Goal: Task Accomplishment & Management: Manage account settings

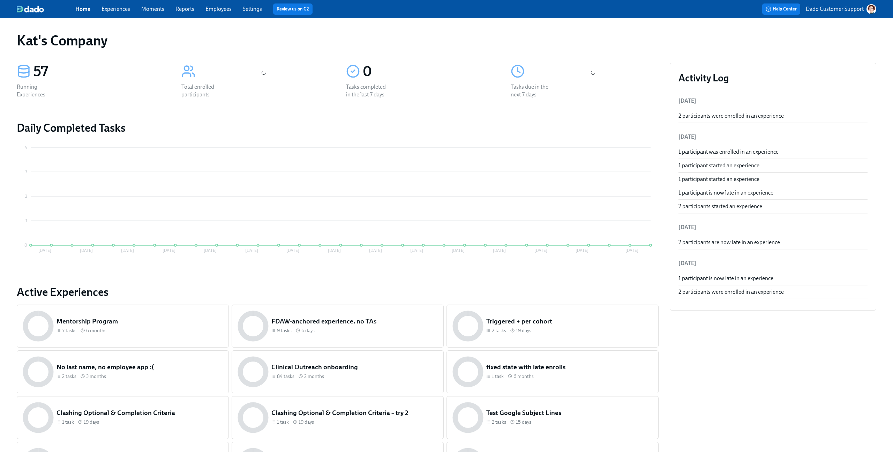
click at [844, 12] on p "Dado Customer Support" at bounding box center [835, 9] width 58 height 8
click at [838, 8] on div at bounding box center [446, 226] width 893 height 452
click at [838, 8] on p "Dado Customer Support" at bounding box center [835, 9] width 58 height 8
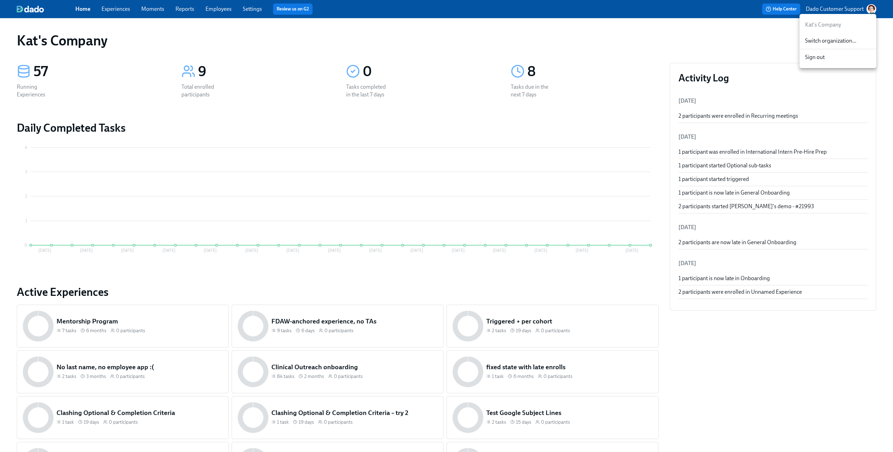
drag, startPoint x: 844, startPoint y: 12, endPoint x: 824, endPoint y: 36, distance: 31.1
click at [824, 36] on div "Switch organization..." at bounding box center [838, 41] width 77 height 16
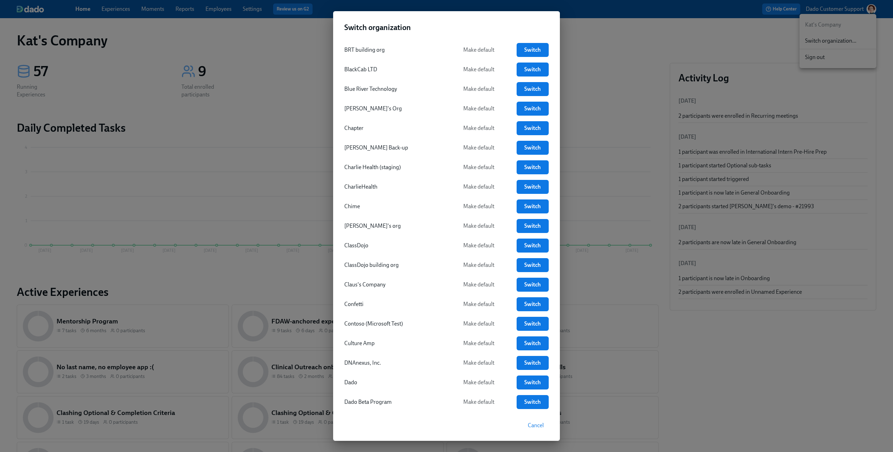
scroll to position [237, 0]
click at [538, 281] on span "Switch" at bounding box center [533, 283] width 22 height 7
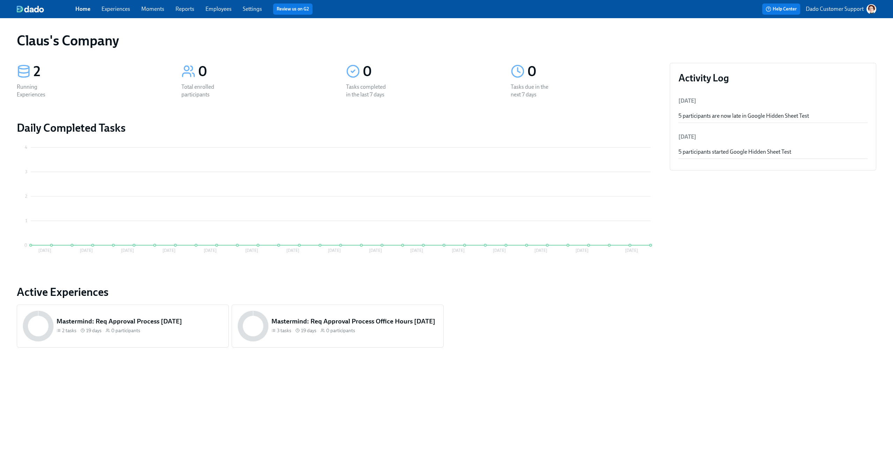
click at [114, 10] on link "Experiences" at bounding box center [116, 9] width 29 height 7
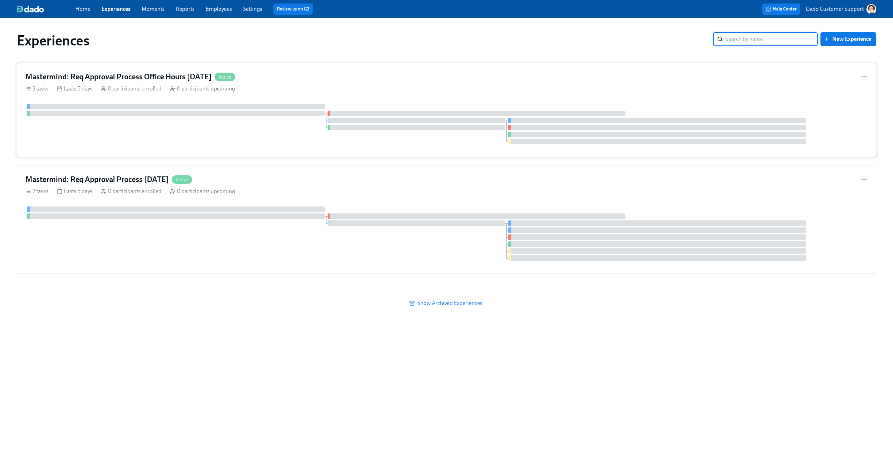
click at [155, 97] on div "Mastermind: Req Approval Process Office Hours 09/17/2025 Active 3 tasks Lasts 5…" at bounding box center [447, 110] width 860 height 94
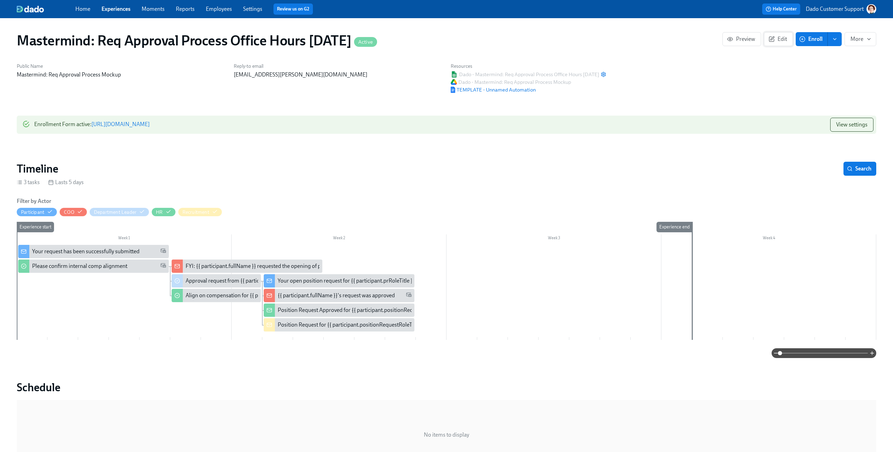
click at [773, 38] on icon "button" at bounding box center [772, 39] width 6 height 6
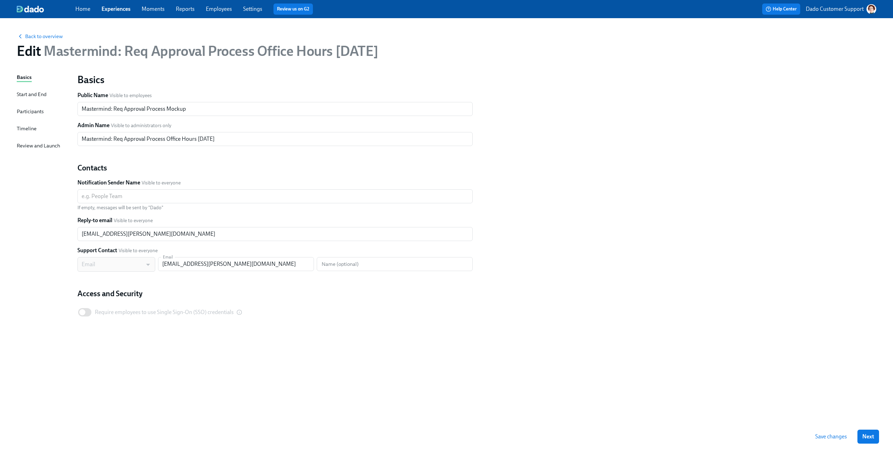
click at [17, 128] on div "Timeline" at bounding box center [27, 129] width 20 height 8
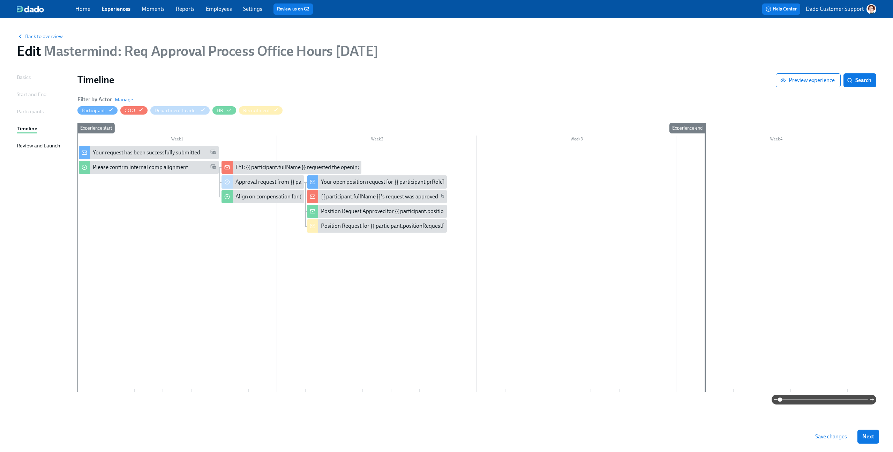
drag, startPoint x: 637, startPoint y: 175, endPoint x: 652, endPoint y: 320, distance: 146.3
click at [0, 0] on div "Home Experiences Moments Reports Employees Settings Review us on G2 Help Center…" at bounding box center [446, 226] width 893 height 452
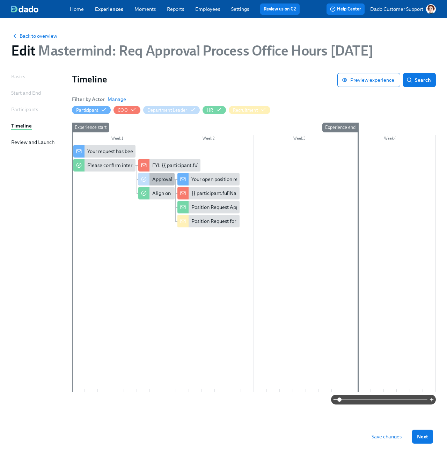
click at [156, 182] on div "Approval request from {{ participant.fullName }}" at bounding box center [206, 179] width 109 height 7
click at [194, 109] on icon "button" at bounding box center [193, 109] width 5 height 3
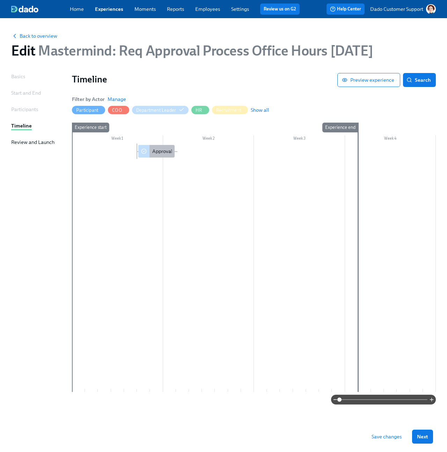
click at [153, 150] on div "Approval request from {{ participant.fullName }}" at bounding box center [206, 151] width 109 height 7
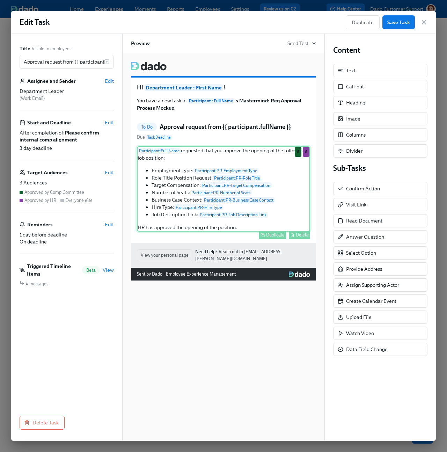
click at [227, 173] on div "Participant : Full Name requested that you approve the opening of the following…" at bounding box center [223, 188] width 173 height 85
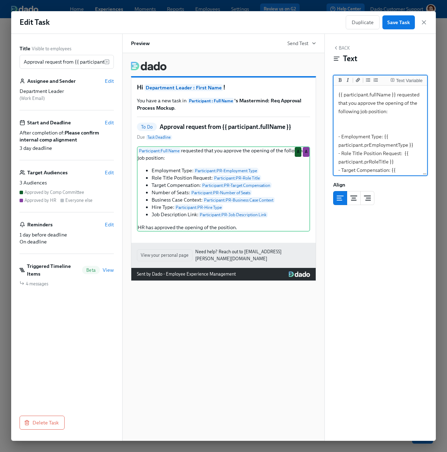
click at [252, 11] on div "Edit Task Duplicate Save Task" at bounding box center [223, 22] width 424 height 23
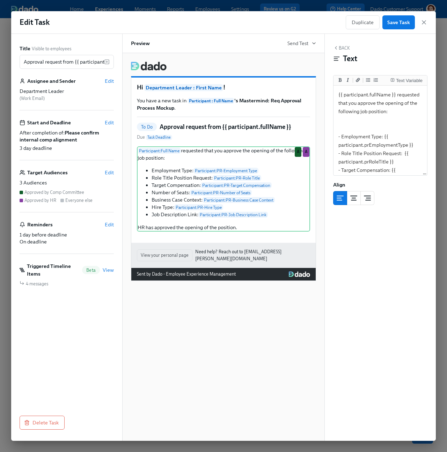
click at [252, 8] on div "Edit Task Duplicate Save Task Title Visible to employees Approval request from …" at bounding box center [223, 226] width 447 height 452
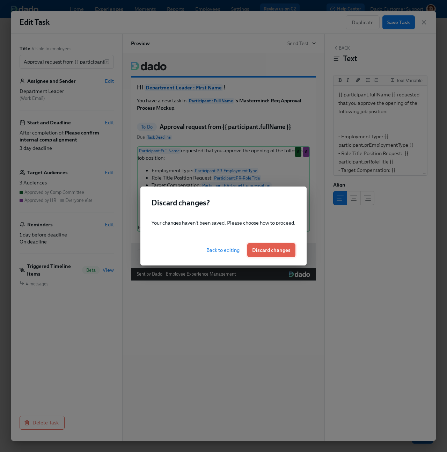
click at [278, 251] on span "Discard changes" at bounding box center [271, 249] width 38 height 7
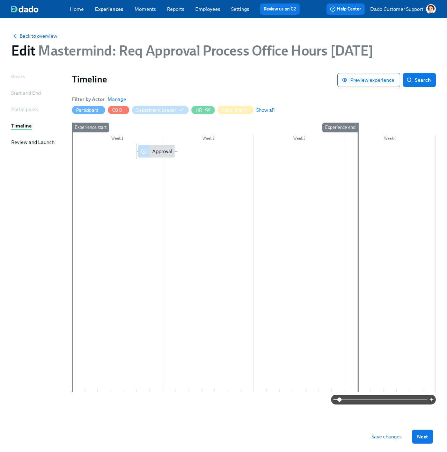
click at [201, 109] on div "HR" at bounding box center [202, 110] width 15 height 7
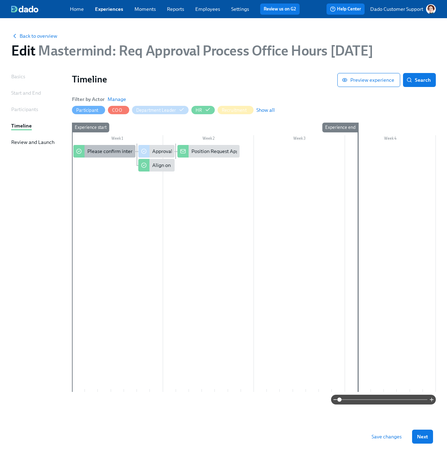
click at [113, 153] on div "Please confirm internal comp alignment" at bounding box center [132, 151] width 90 height 7
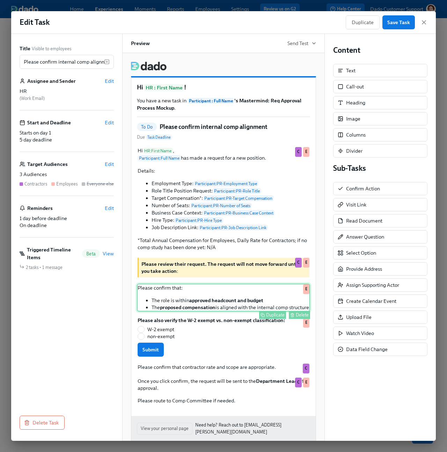
scroll to position [29, 0]
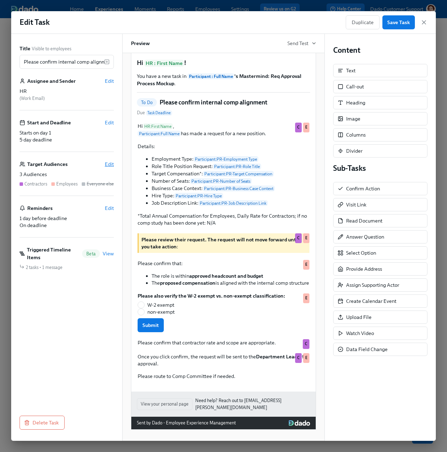
click at [109, 163] on span "Edit" at bounding box center [109, 164] width 9 height 7
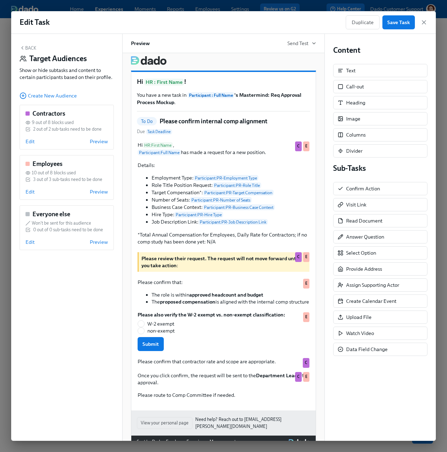
scroll to position [53, 0]
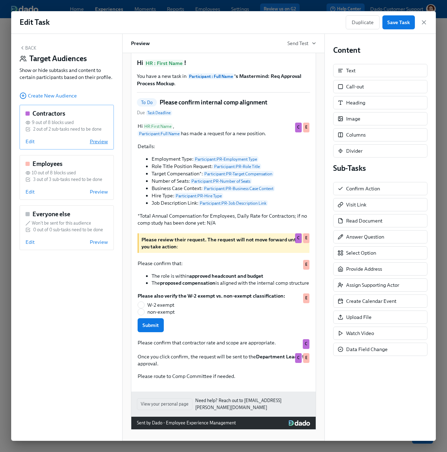
click at [97, 140] on span "Preview" at bounding box center [99, 141] width 18 height 7
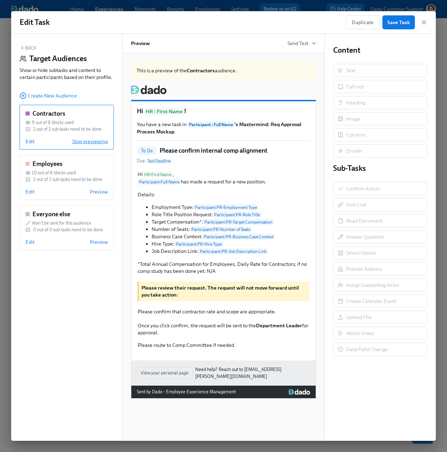
scroll to position [0, 0]
click at [30, 142] on span "Edit" at bounding box center [29, 141] width 9 height 7
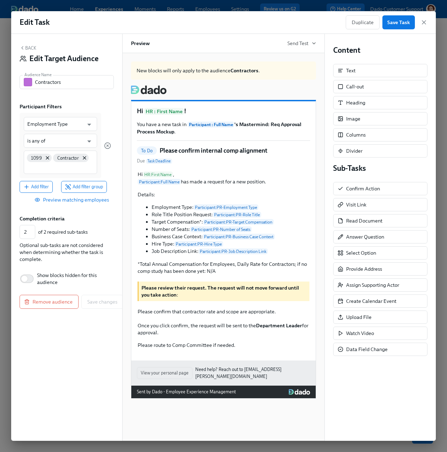
click at [43, 282] on span "Show blocks hidden for this audience" at bounding box center [72, 279] width 71 height 14
click at [43, 282] on input "Show blocks hidden for this audience" at bounding box center [24, 278] width 46 height 15
checkbox input "true"
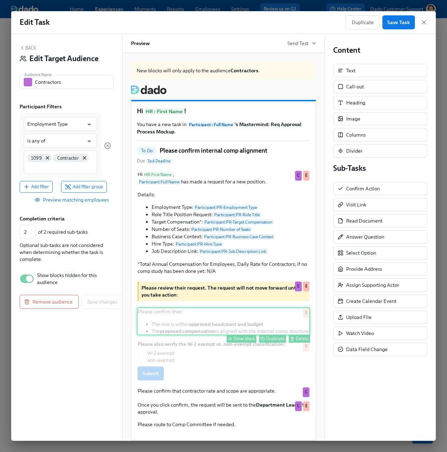
scroll to position [53, 0]
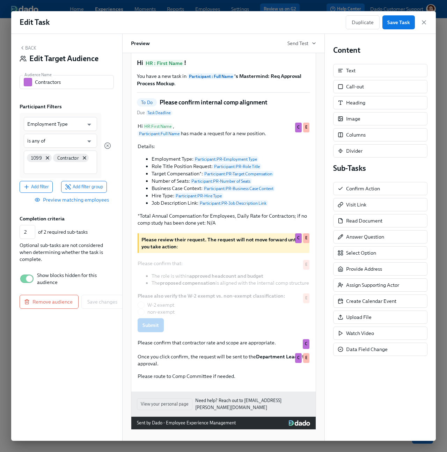
click at [25, 47] on button "Back" at bounding box center [28, 48] width 17 height 6
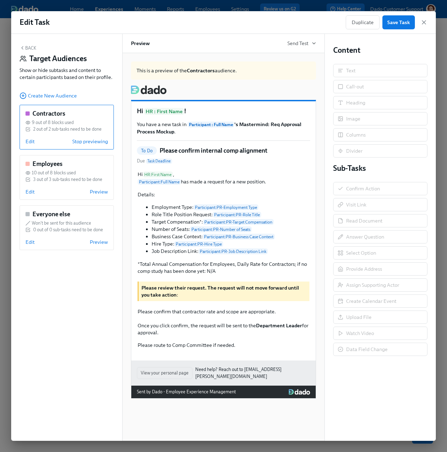
scroll to position [0, 0]
click at [418, 21] on div "Duplicate Save Task" at bounding box center [387, 22] width 82 height 14
click at [421, 22] on icon "button" at bounding box center [423, 22] width 7 height 7
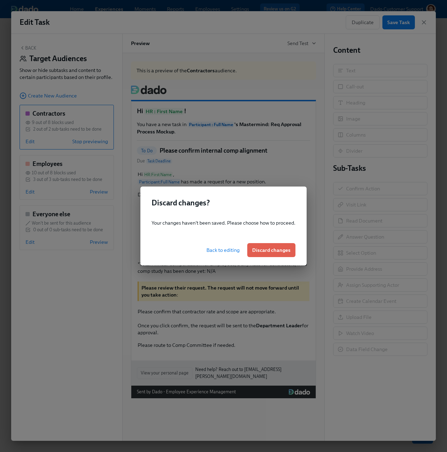
click at [257, 258] on div "Back to editing Discard changes" at bounding box center [223, 250] width 166 height 31
click at [263, 249] on span "Discard changes" at bounding box center [271, 249] width 38 height 7
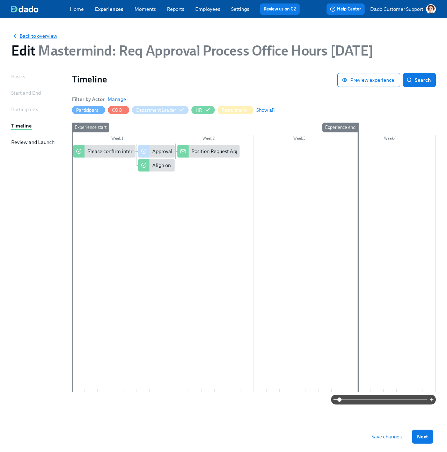
click at [39, 33] on span "Back to overview" at bounding box center [34, 35] width 46 height 7
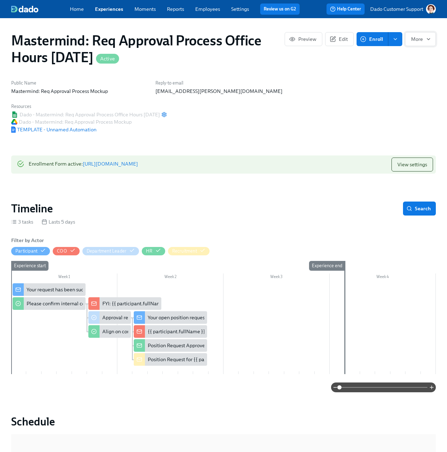
click at [430, 32] on button "More" at bounding box center [420, 39] width 31 height 14
click at [403, 71] on li "Duplicate" at bounding box center [412, 70] width 45 height 14
click at [385, 14] on div at bounding box center [223, 226] width 447 height 452
click at [385, 13] on button "Dado Customer Support" at bounding box center [403, 9] width 66 height 10
click at [392, 5] on div at bounding box center [223, 226] width 447 height 452
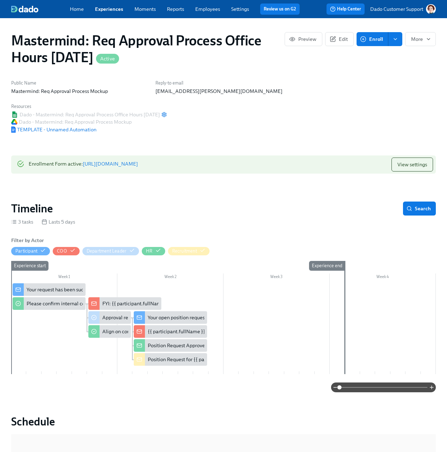
click at [386, 6] on p "Dado Customer Support" at bounding box center [396, 9] width 53 height 7
click at [381, 39] on span "Switch organization..." at bounding box center [397, 39] width 66 height 7
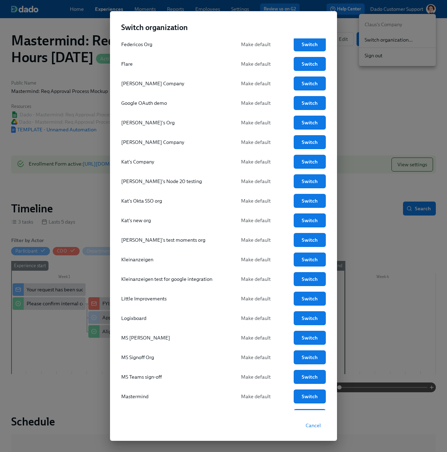
scroll to position [913, 0]
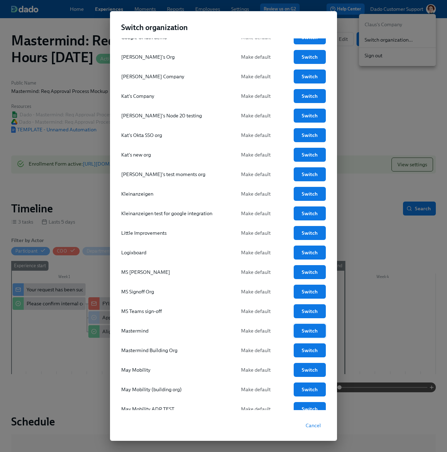
click at [311, 332] on span "Switch" at bounding box center [309, 330] width 22 height 7
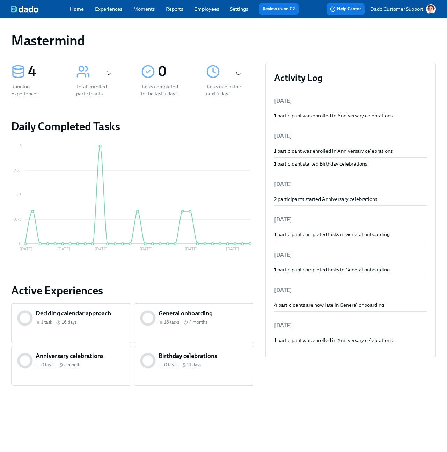
click at [104, 11] on link "Experiences" at bounding box center [108, 9] width 27 height 6
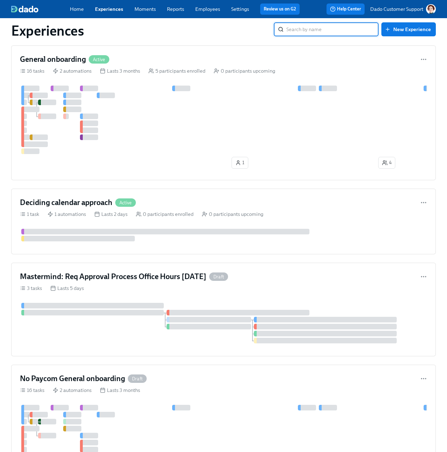
scroll to position [271, 0]
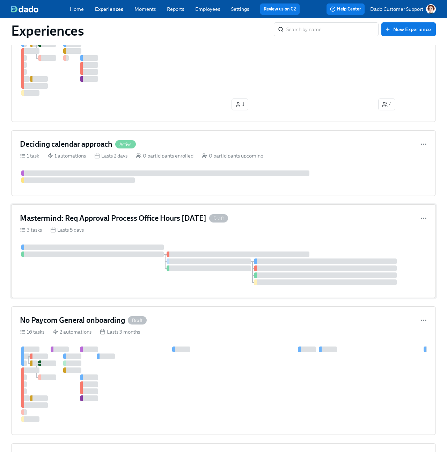
click at [149, 273] on div at bounding box center [223, 264] width 407 height 40
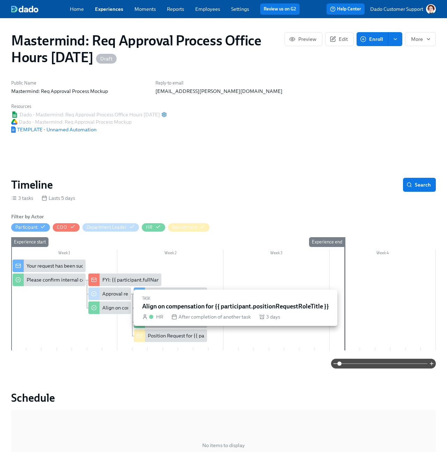
click at [114, 304] on div "Align on compensation for {{ participant.positionRequestRoleTitle }}" at bounding box center [178, 307] width 152 height 7
click at [119, 309] on div "Align on compensation for {{ participant.positionRequestRoleTitle }}" at bounding box center [178, 307] width 152 height 7
click at [124, 307] on div "Align on compensation for {{ participant.positionRequestRoleTitle }}" at bounding box center [178, 307] width 152 height 7
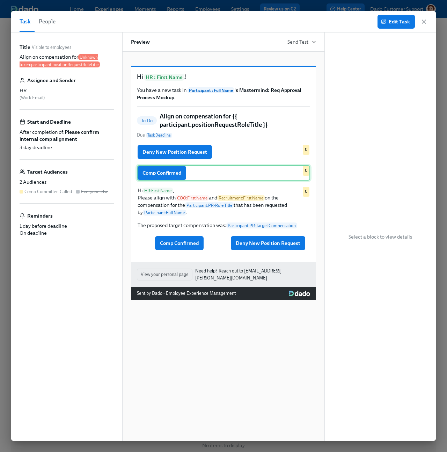
click at [232, 176] on div "Comp Confirmed C" at bounding box center [223, 172] width 173 height 15
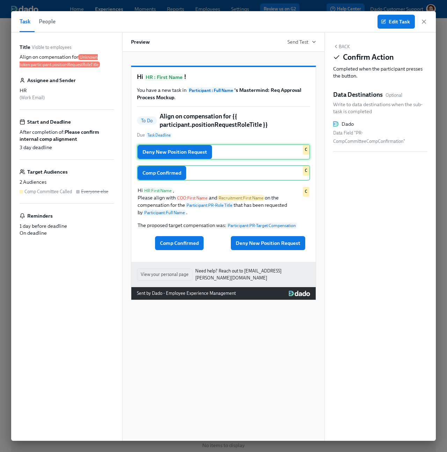
click at [247, 154] on div "Deny New Position Request C" at bounding box center [223, 151] width 173 height 15
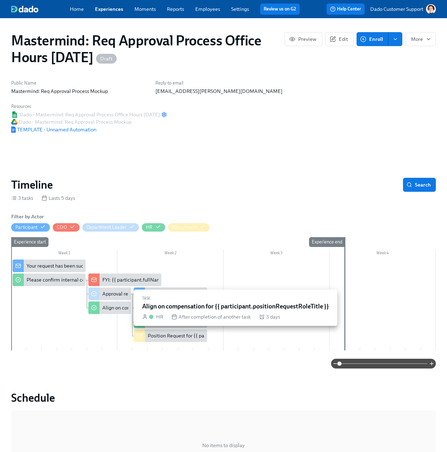
click at [105, 305] on div "Align on compensation for {{ participant.positionRequestRoleTitle }}" at bounding box center [178, 307] width 152 height 7
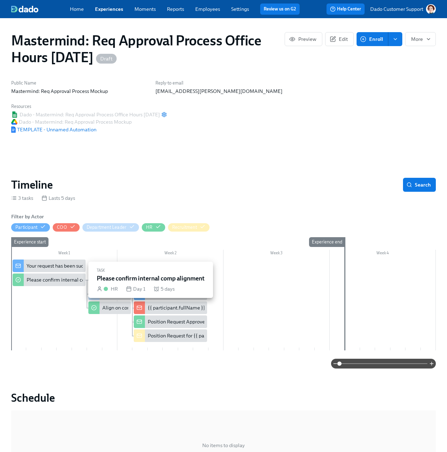
click at [23, 281] on div at bounding box center [18, 279] width 11 height 13
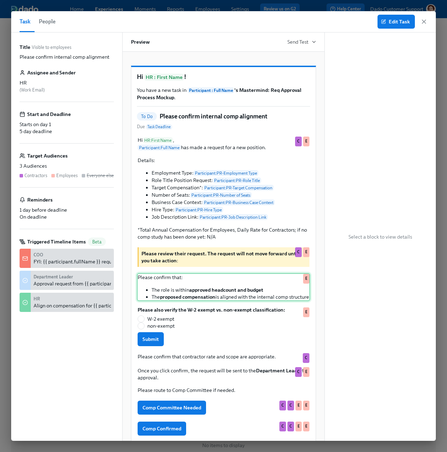
scroll to position [69, 0]
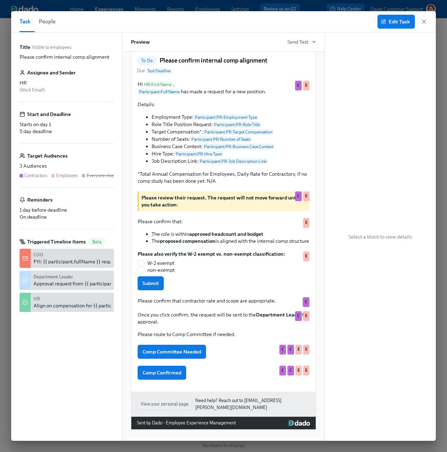
click at [376, 126] on div "Select a block to view details" at bounding box center [380, 236] width 111 height 408
click at [399, 26] on button "Edit Task" at bounding box center [395, 22] width 37 height 14
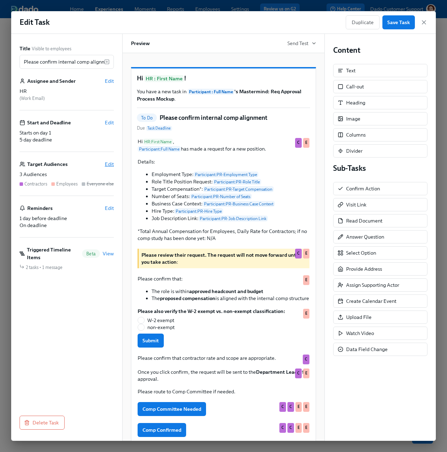
click at [110, 164] on span "Edit" at bounding box center [109, 164] width 9 height 7
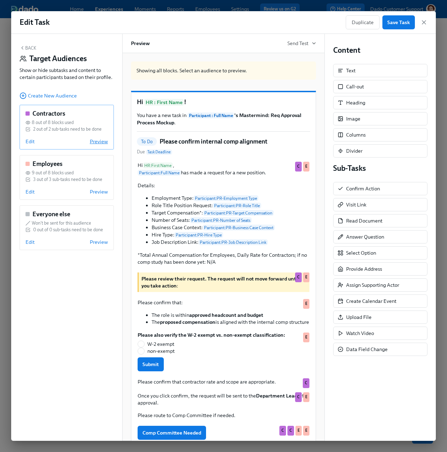
click at [94, 143] on span "Preview" at bounding box center [99, 141] width 18 height 7
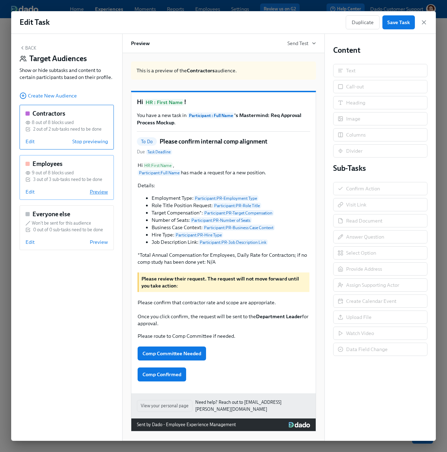
click at [97, 193] on span "Preview" at bounding box center [99, 191] width 18 height 7
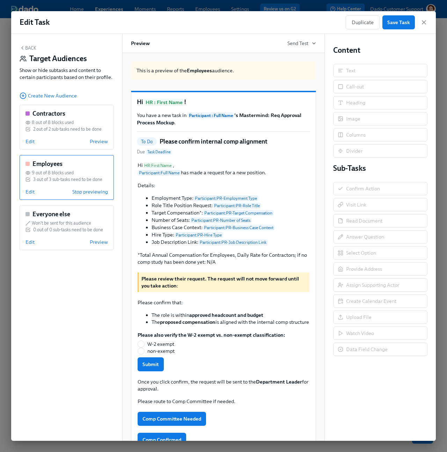
scroll to position [80, 0]
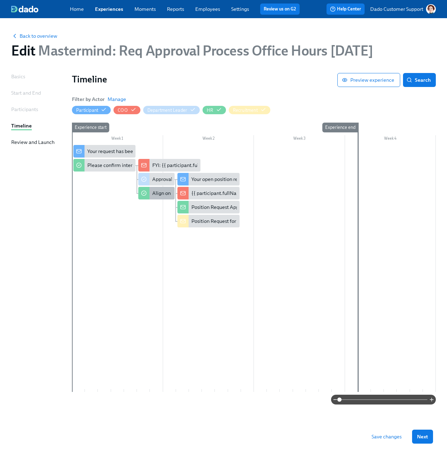
click at [160, 195] on div "Align on compensation for {{ participant.positionRequestRoleTitle }}" at bounding box center [228, 193] width 152 height 7
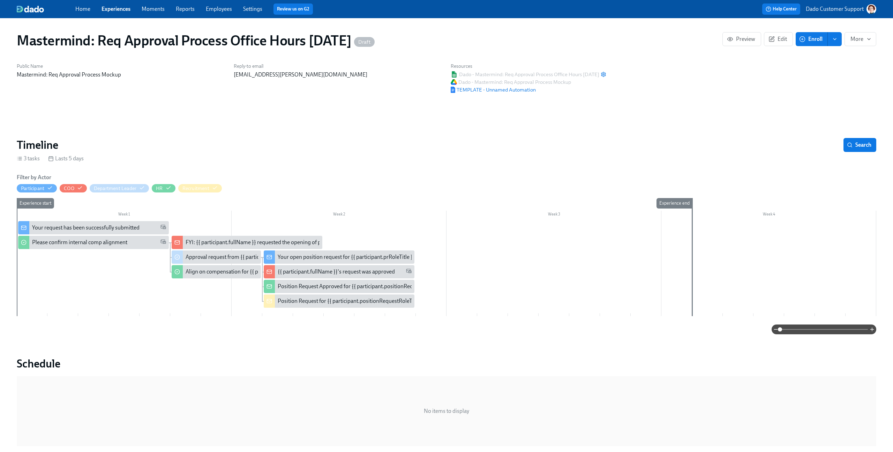
click at [212, 272] on div "Align on compensation for {{ participant.positionRequestRoleTitle }}" at bounding box center [267, 272] width 162 height 8
click at [829, 5] on p "Dado Customer Support" at bounding box center [835, 9] width 58 height 8
click at [829, 5] on div at bounding box center [446, 226] width 893 height 452
click at [87, 228] on div "Your request has been successfully submitted" at bounding box center [85, 228] width 107 height 8
click at [70, 241] on div "Please confirm internal comp alignment" at bounding box center [79, 242] width 95 height 8
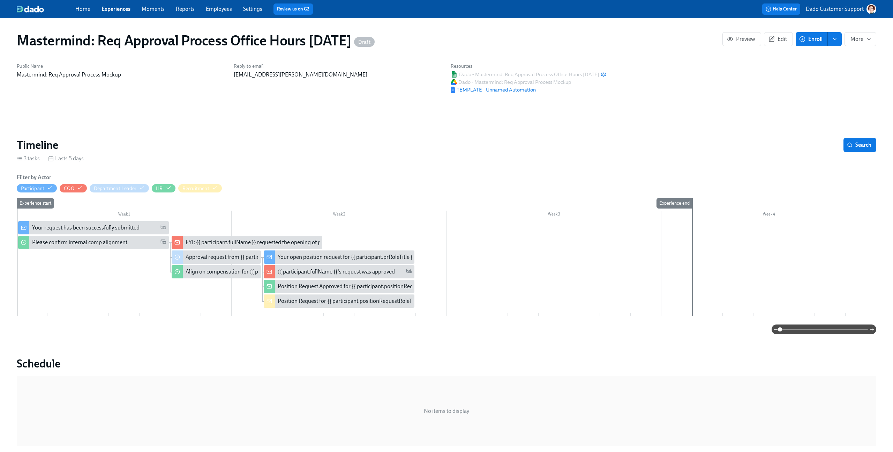
click at [839, 38] on span "enroll" at bounding box center [835, 39] width 7 height 7
click at [799, 71] on span "Enrollment form" at bounding box center [817, 71] width 40 height 8
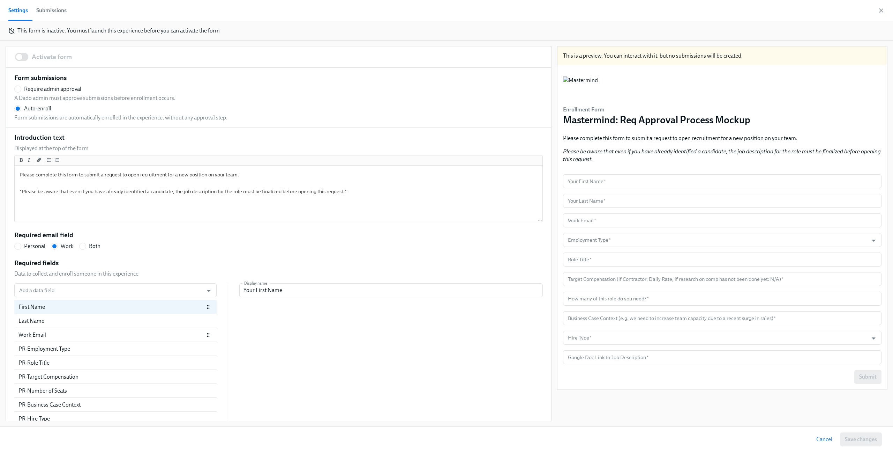
scroll to position [24, 0]
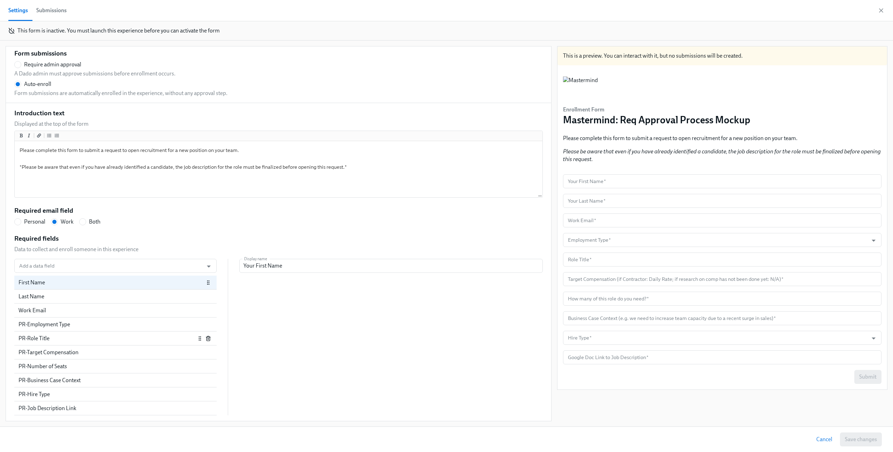
click at [44, 336] on div "PR-Role Title" at bounding box center [106, 338] width 177 height 8
radio input "false"
type input "Role Title"
click at [880, 10] on icon "button" at bounding box center [881, 10] width 7 height 7
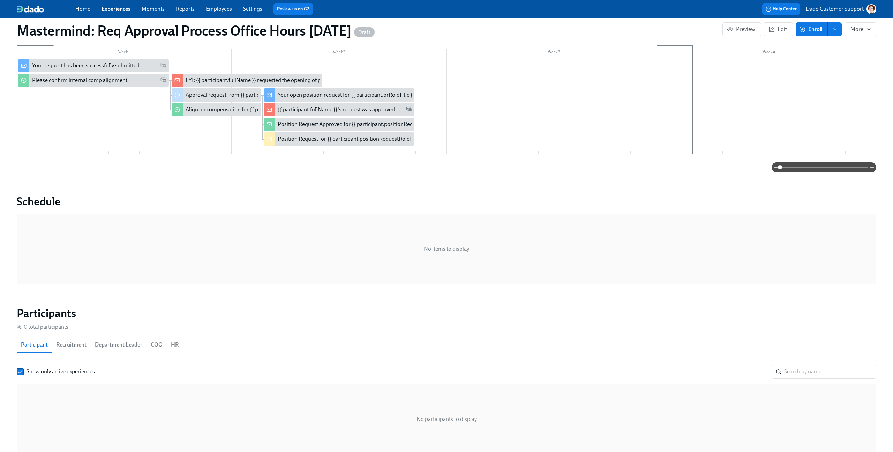
scroll to position [155, 0]
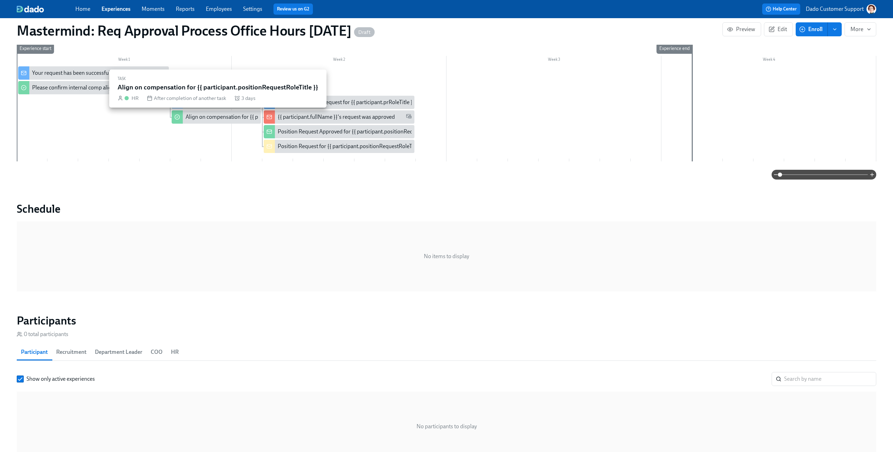
click at [223, 117] on div "Align on compensation for {{ participant.positionRequestRoleTitle }}" at bounding box center [267, 117] width 162 height 8
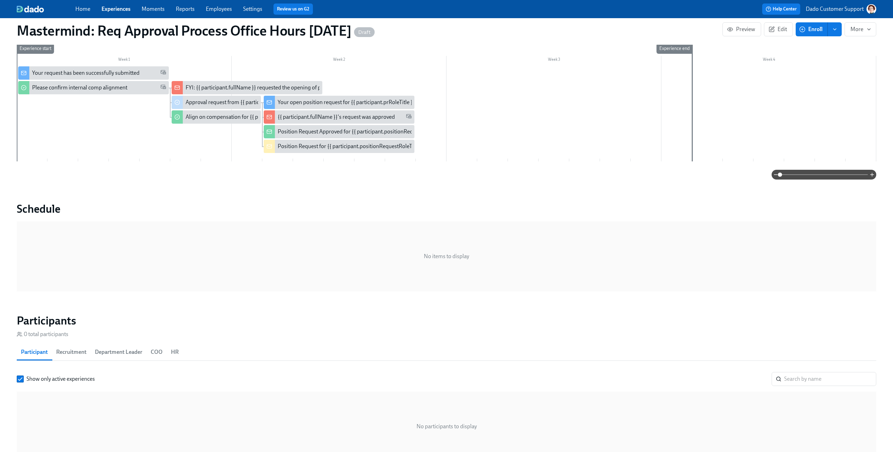
click at [321, 150] on div "Position Request for {{ participant.positionRequestRoleTitle }}" at bounding box center [339, 146] width 151 height 13
click at [278, 133] on div "Position Request Approved for {{ participant.positionRequestRoleTitle }}" at bounding box center [364, 132] width 172 height 8
click at [341, 119] on div "{{ participant.fullName }}'s request was approved" at bounding box center [336, 117] width 117 height 8
click at [354, 105] on div "Your open position request for {{ participant.prRoleTitle }}" at bounding box center [346, 102] width 137 height 8
click at [326, 141] on div "Position Request for {{ participant.positionRequestRoleTitle }}" at bounding box center [339, 146] width 151 height 13
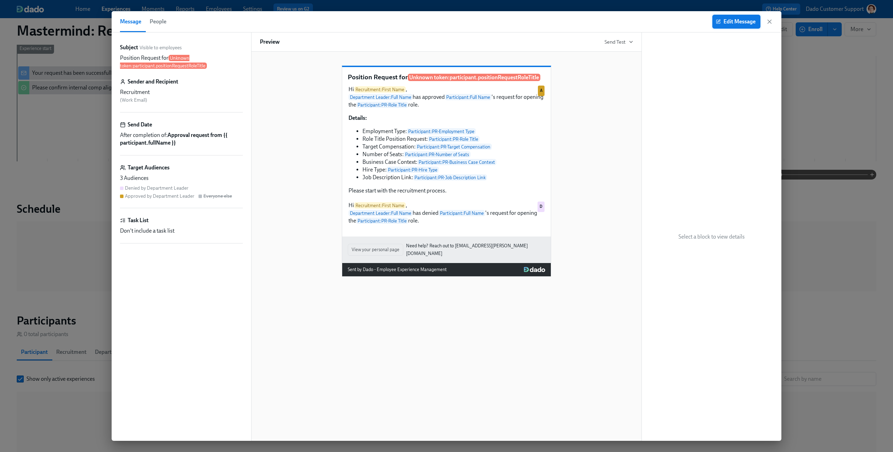
click at [732, 24] on span "Edit Message" at bounding box center [737, 21] width 38 height 7
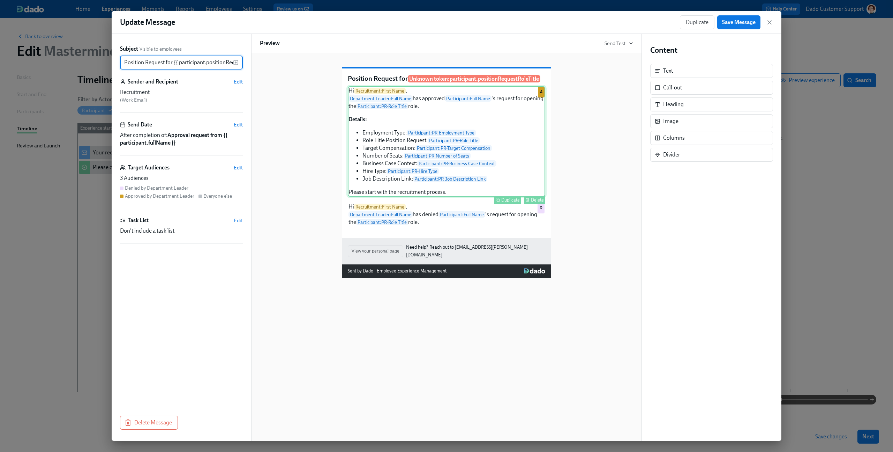
scroll to position [0, 38]
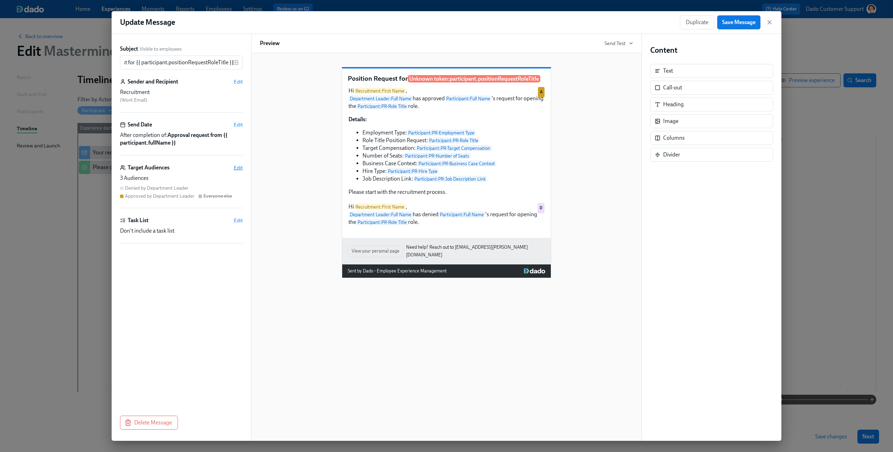
click at [241, 166] on span "Edit" at bounding box center [238, 167] width 9 height 7
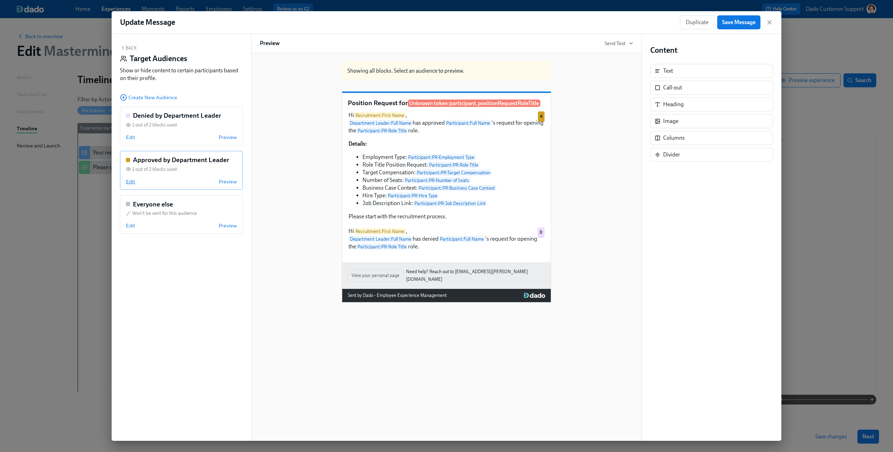
click at [131, 180] on span "Edit" at bounding box center [130, 181] width 9 height 7
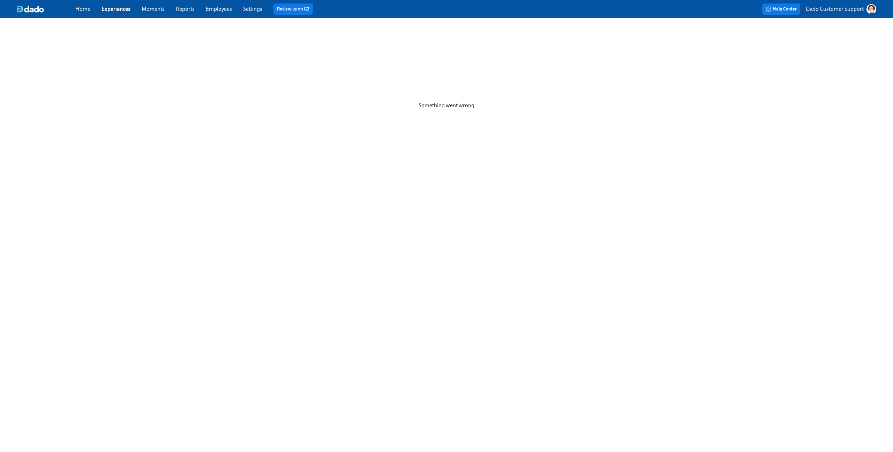
scroll to position [155, 0]
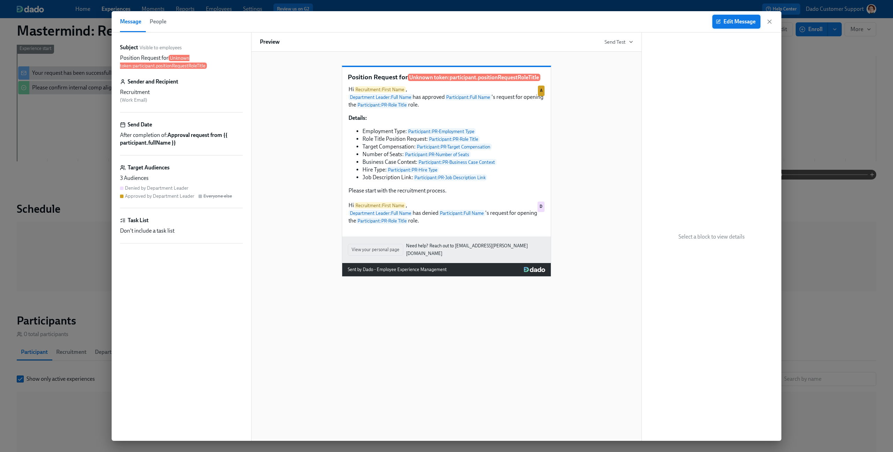
click at [741, 27] on button "Edit Message" at bounding box center [737, 22] width 48 height 14
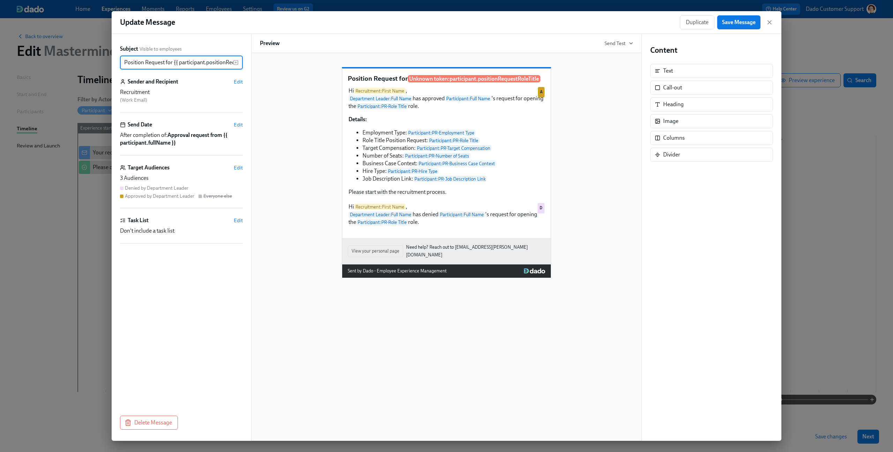
scroll to position [0, 38]
click at [235, 170] on span "Edit" at bounding box center [238, 167] width 9 height 7
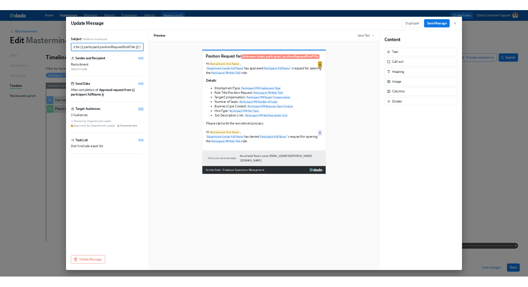
scroll to position [0, 0]
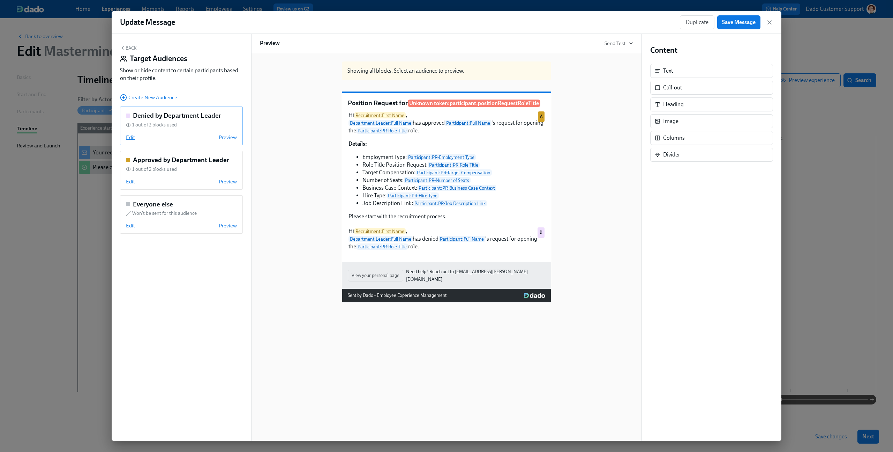
click at [129, 139] on span "Edit" at bounding box center [130, 137] width 9 height 7
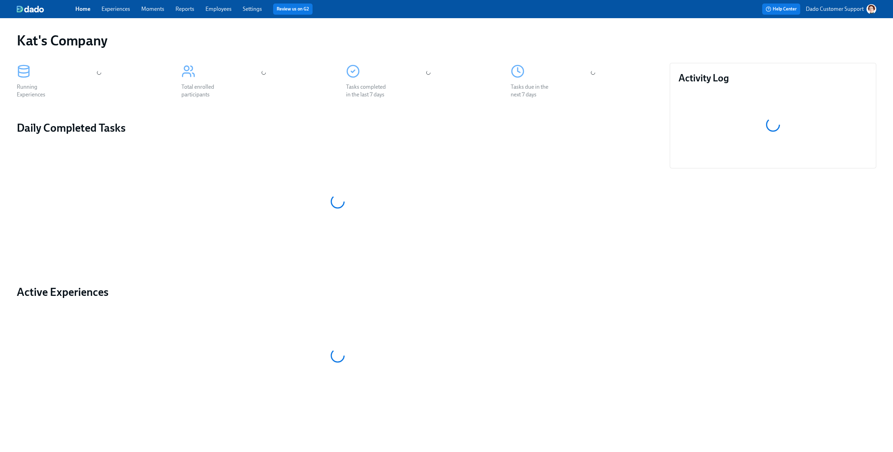
click at [836, 7] on p "Dado Customer Support" at bounding box center [835, 9] width 58 height 8
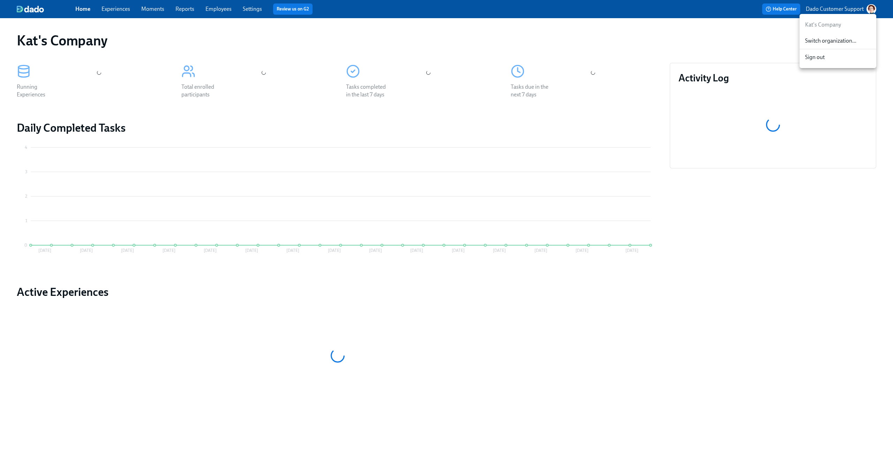
click at [826, 43] on span "Switch organization..." at bounding box center [839, 41] width 66 height 8
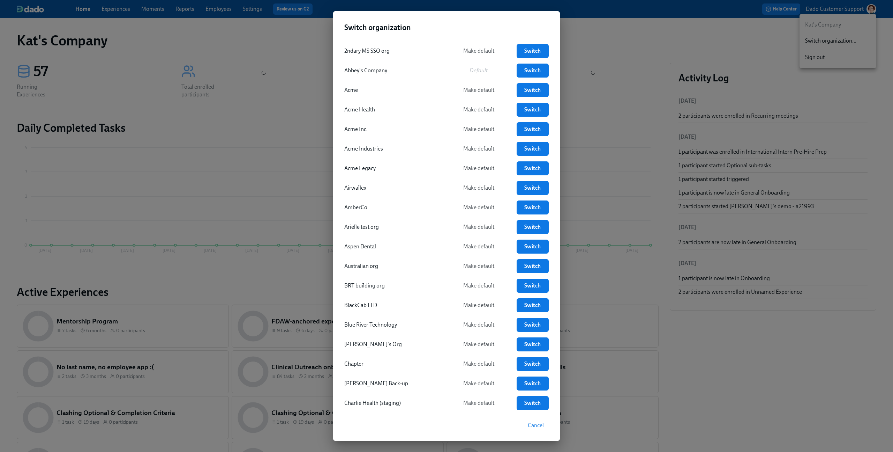
scroll to position [159, 0]
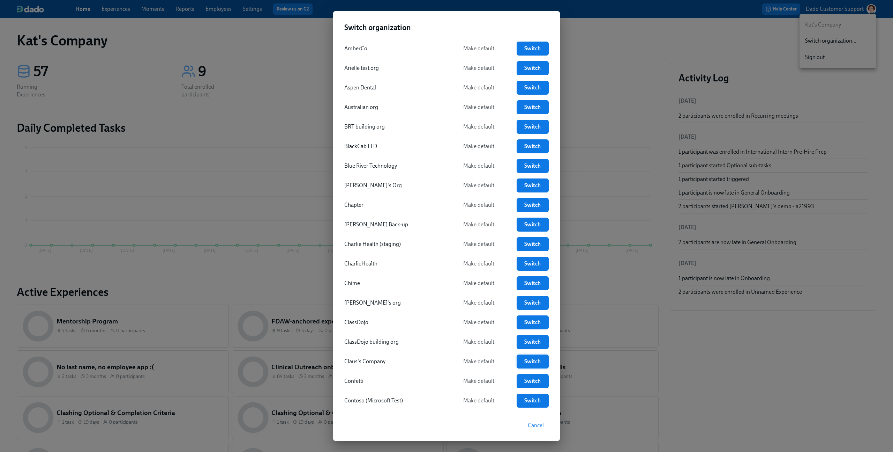
click at [529, 362] on span "Switch" at bounding box center [533, 361] width 22 height 7
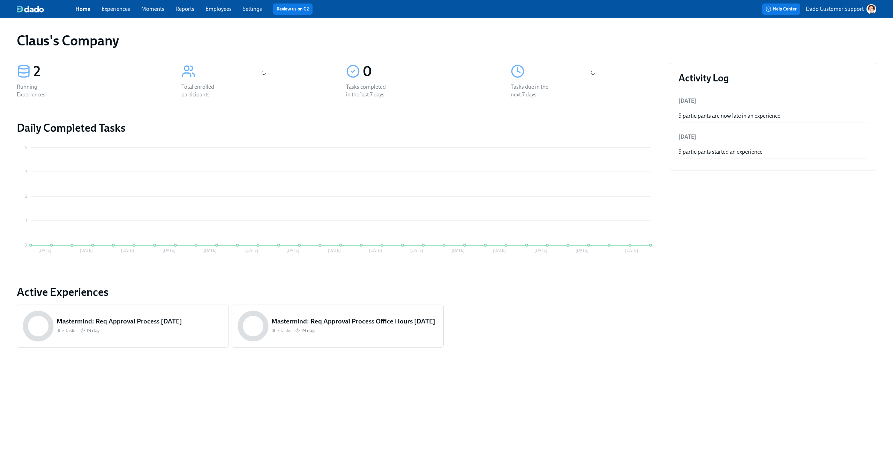
click at [245, 6] on link "Settings" at bounding box center [252, 9] width 19 height 7
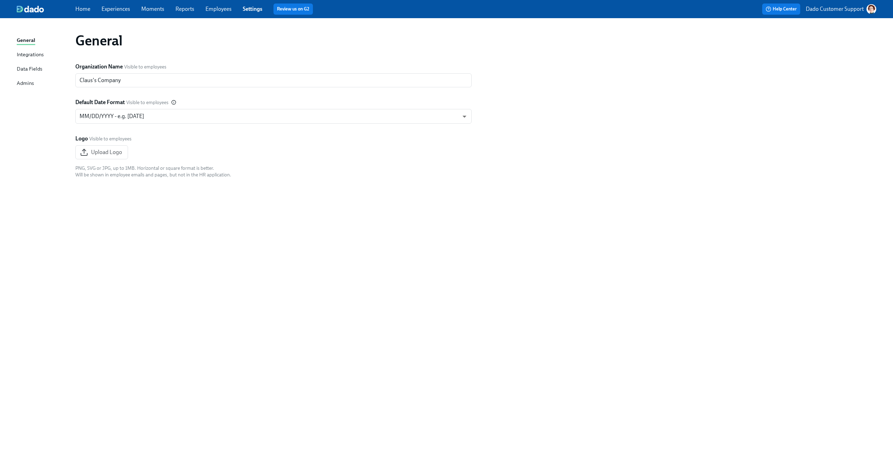
click at [29, 68] on div "Data Fields" at bounding box center [29, 69] width 25 height 9
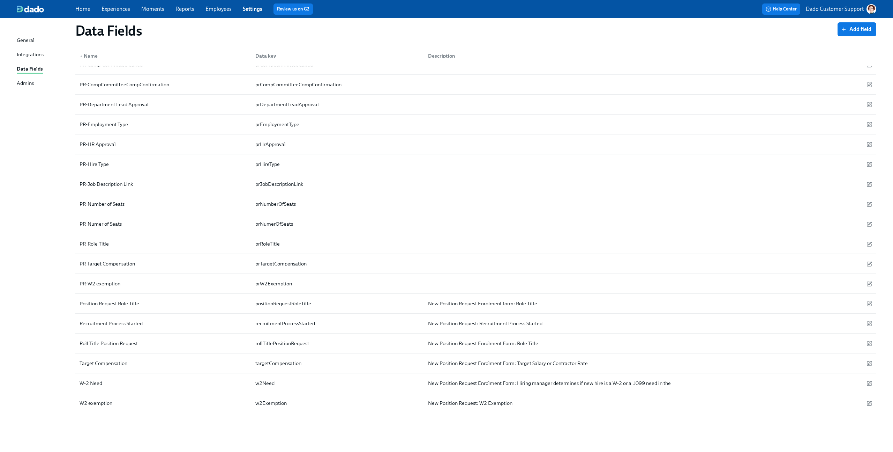
scroll to position [259, 0]
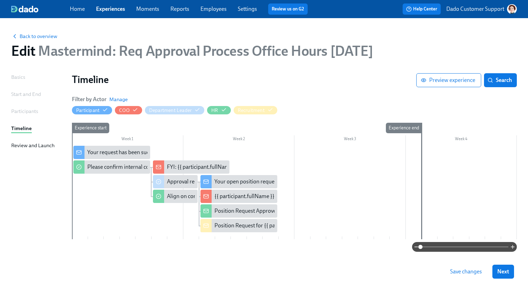
click at [481, 5] on p "Dado Customer Support" at bounding box center [475, 9] width 58 height 8
click at [270, 44] on div at bounding box center [264, 143] width 528 height 287
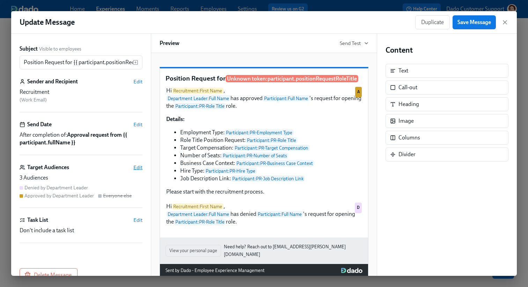
click at [136, 165] on span "Edit" at bounding box center [137, 167] width 9 height 7
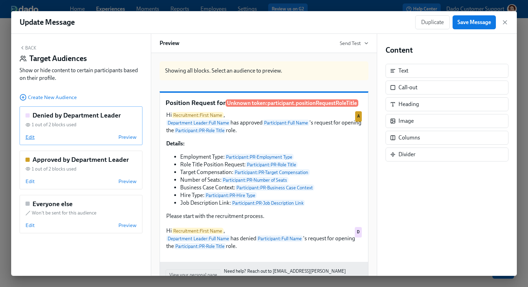
click at [33, 135] on span "Edit" at bounding box center [29, 137] width 9 height 7
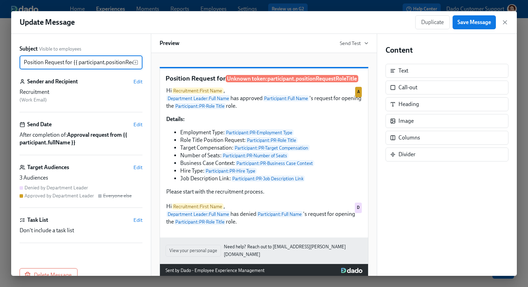
click at [43, 60] on input "Position Request for {{ participant.positionRequestRoleTitle }}" at bounding box center [76, 62] width 113 height 14
click at [55, 65] on input "Position Request for {{ participant.positionRequestRoleTitle }}" at bounding box center [76, 62] width 113 height 14
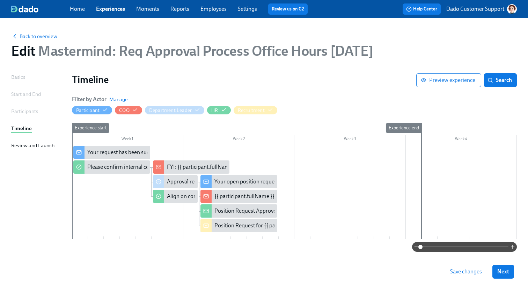
click at [210, 10] on link "Employees" at bounding box center [213, 9] width 26 height 7
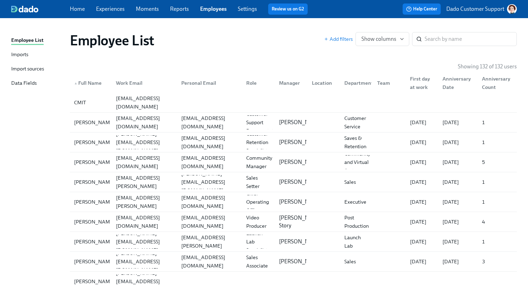
click at [20, 86] on div "Data Fields" at bounding box center [23, 83] width 25 height 9
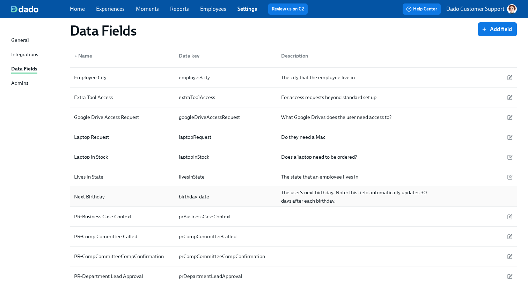
scroll to position [98, 0]
click at [472, 10] on p "Dado Customer Support" at bounding box center [475, 9] width 58 height 8
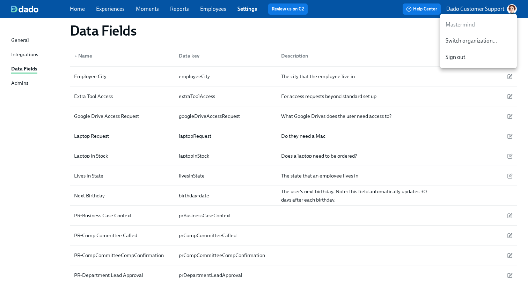
click at [399, 43] on div at bounding box center [264, 143] width 528 height 287
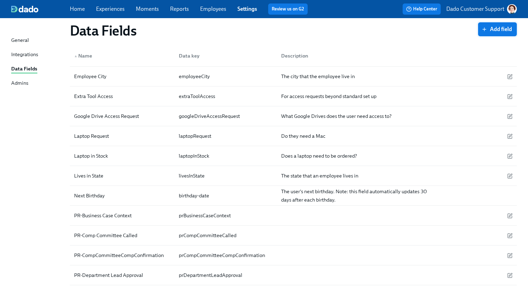
click at [507, 25] on button "Add field" at bounding box center [497, 29] width 39 height 14
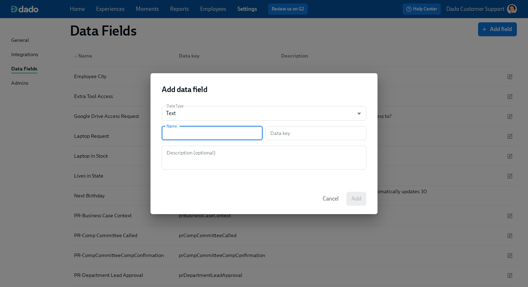
click at [189, 135] on input "text" at bounding box center [212, 133] width 101 height 14
type input "d"
type input "de"
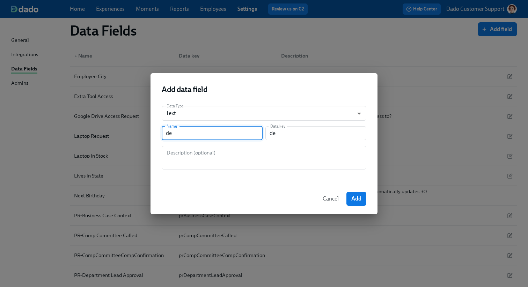
type input "dep"
type input "depa"
type input "depar"
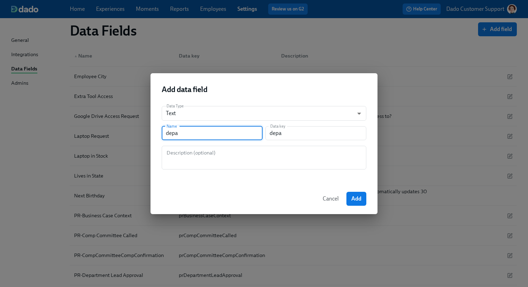
type input "depar"
type input "depart"
type input "departm"
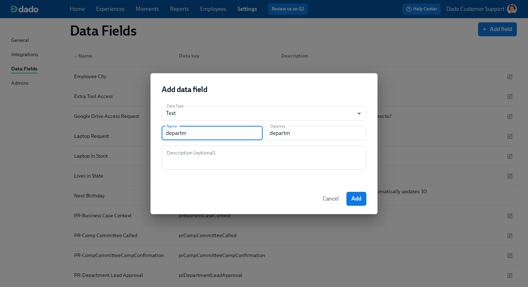
type input "departme"
type input "departmen"
type input "department"
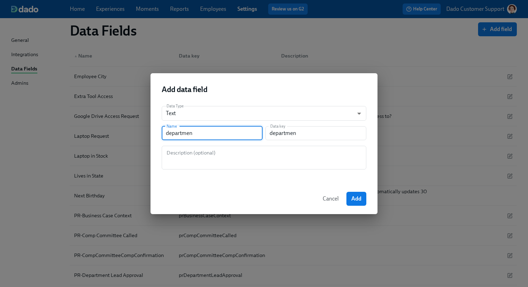
type input "department"
type input "departmentL"
type input "departmentLe"
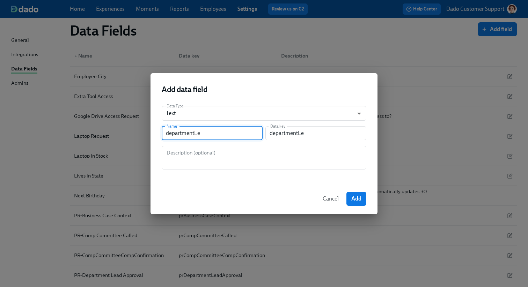
type input "departmentLea"
type input "departmentLead"
type input "departmentLeadA"
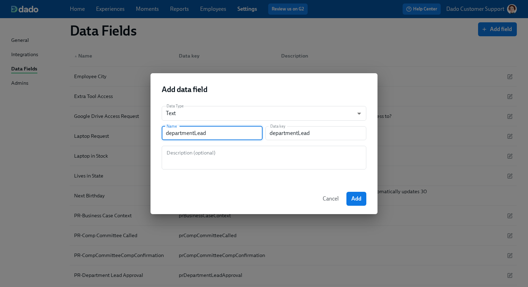
type input "departmentLeadA"
type input "departmentLeadAp"
type input "departmentLeadApp"
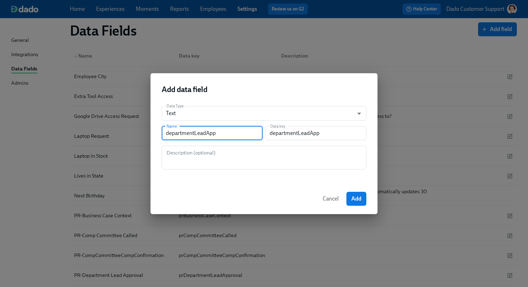
type input "departmentLeadAppr"
type input "departmentLeadAppro"
type input "departmentLeadApprov"
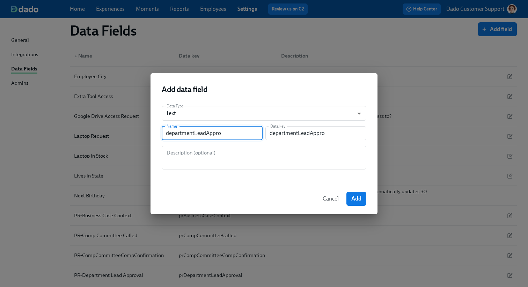
type input "departmentLeadApprov"
type input "departmentLeadApprove"
type input "departmentLeadApproved"
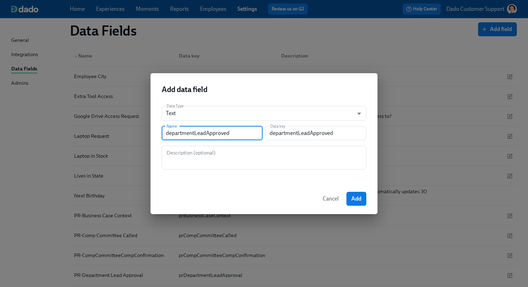
type input "departmentLeadApprove"
type input "departmentLeadApproves"
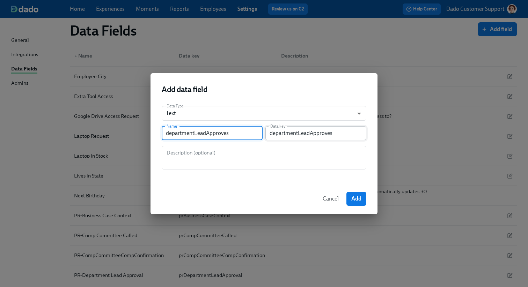
click at [294, 136] on input "departmentLeadApproves" at bounding box center [315, 133] width 101 height 14
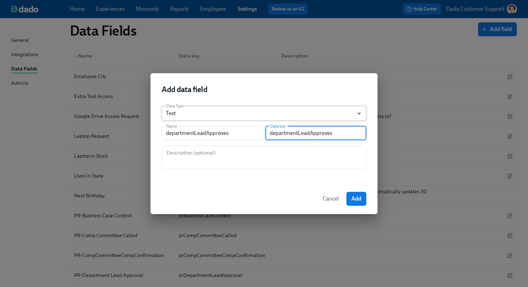
paste input ""customFields.departmentLeadApproves""
click at [342, 132] on input "departmentLeadApproves"" at bounding box center [315, 133] width 101 height 14
type input "departmentLeadApproves"
click at [354, 201] on span "Add" at bounding box center [356, 198] width 10 height 7
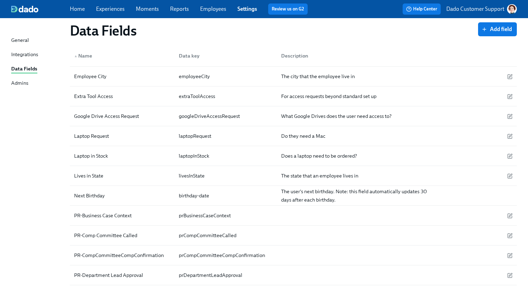
click at [251, 47] on div "▲ Name Data key Description" at bounding box center [293, 54] width 447 height 22
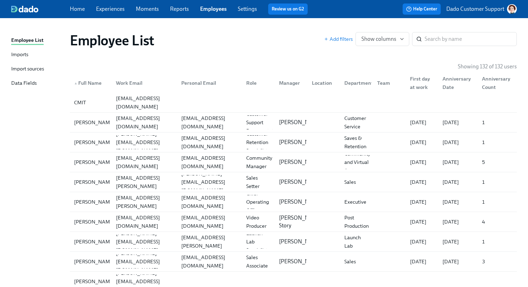
click at [103, 10] on link "Experiences" at bounding box center [110, 9] width 29 height 7
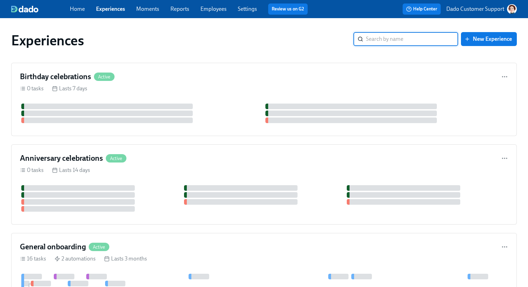
click at [139, 83] on div "Birthday celebrations Active 0 tasks Lasts 7 days" at bounding box center [263, 99] width 505 height 73
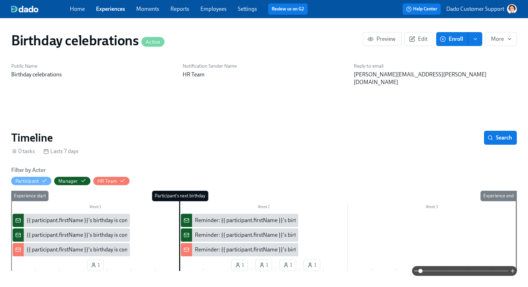
scroll to position [0, 482]
click at [123, 5] on div "Home Experiences Moments Reports Employees Settings Review us on G2" at bounding box center [191, 8] width 243 height 11
click at [117, 8] on link "Experiences" at bounding box center [110, 9] width 29 height 7
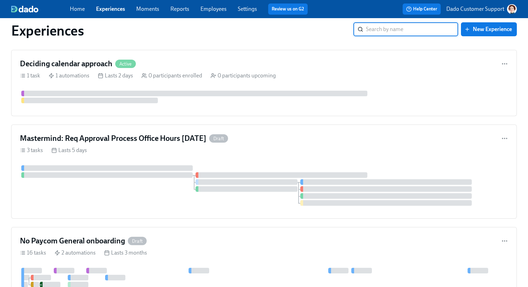
scroll to position [355, 0]
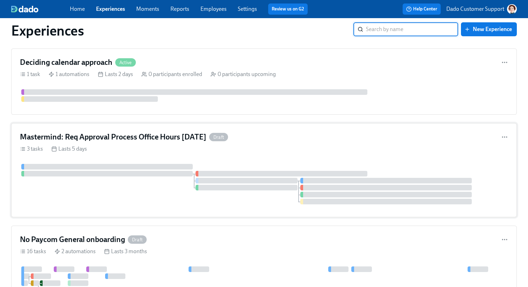
click at [191, 145] on div "3 tasks Lasts 5 days" at bounding box center [264, 149] width 488 height 8
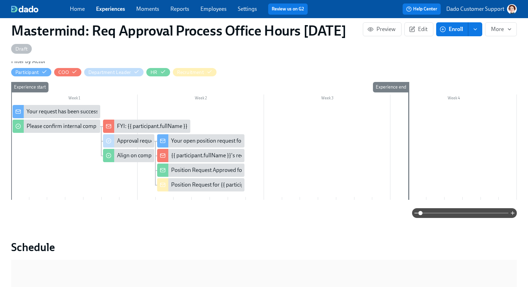
scroll to position [129, 0]
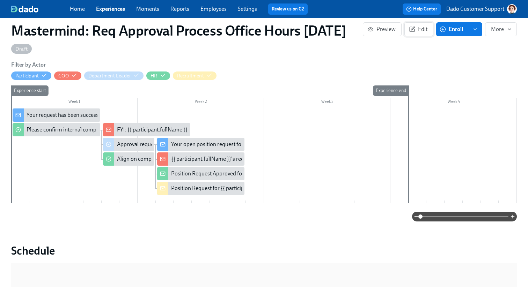
click at [422, 27] on span "Edit" at bounding box center [418, 29] width 17 height 7
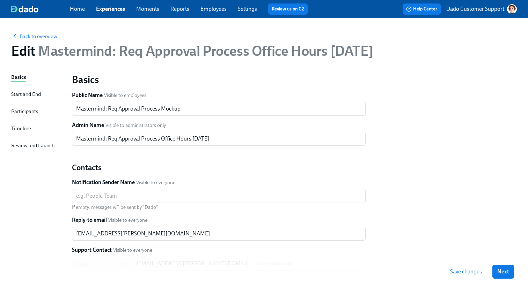
click at [25, 128] on div "Timeline" at bounding box center [21, 129] width 20 height 8
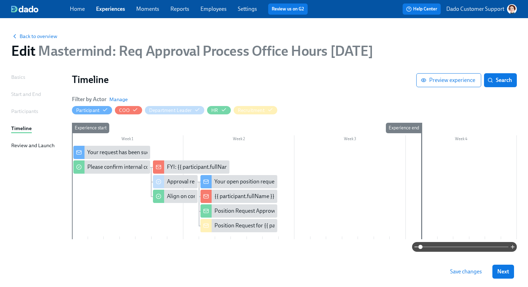
scroll to position [12, 0]
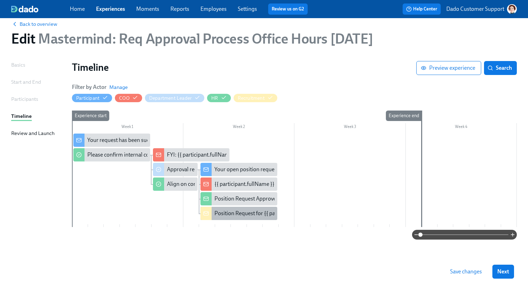
click at [229, 213] on div "Position Request for {{ participant.positionRequestRoleTitle }}" at bounding box center [287, 214] width 147 height 8
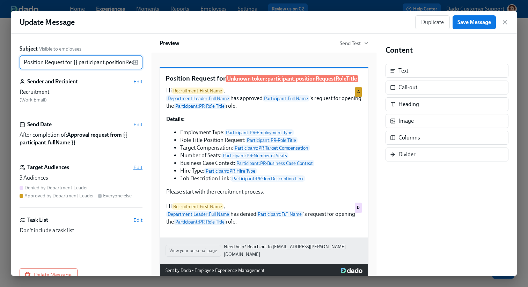
click at [139, 167] on span "Edit" at bounding box center [137, 167] width 9 height 7
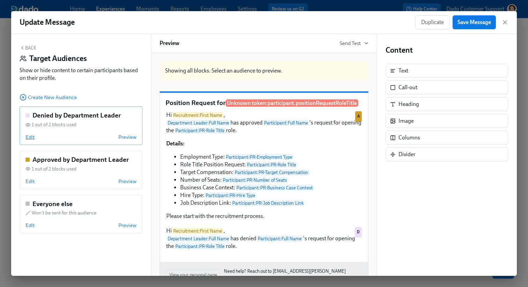
click at [30, 138] on span "Edit" at bounding box center [29, 137] width 9 height 7
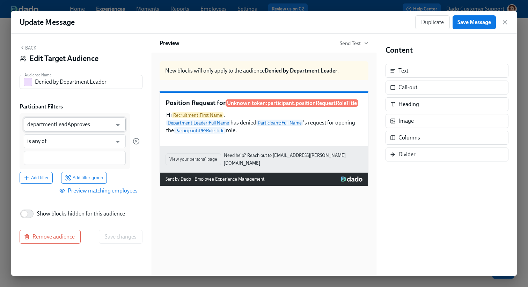
click at [97, 123] on input "departmentLeadApproves" at bounding box center [69, 125] width 85 height 14
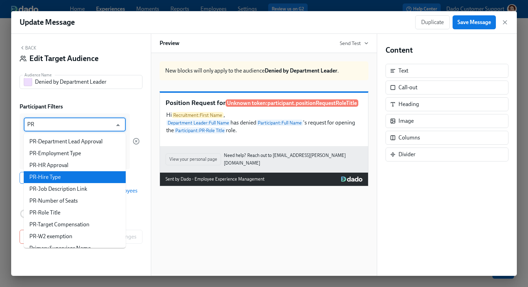
scroll to position [42, 0]
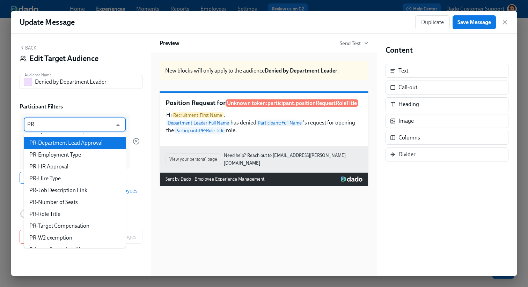
click at [92, 141] on li "PR-Department Lead Approval" at bounding box center [75, 143] width 102 height 12
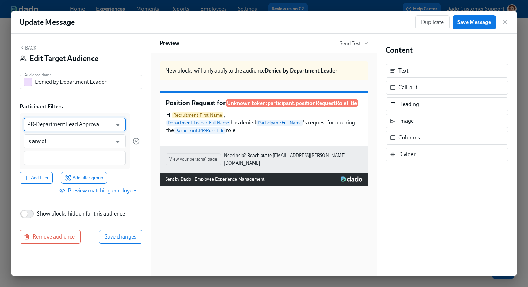
type input "PR-Department Lead Approval"
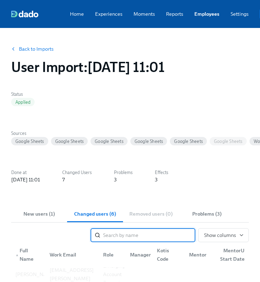
scroll to position [31, 0]
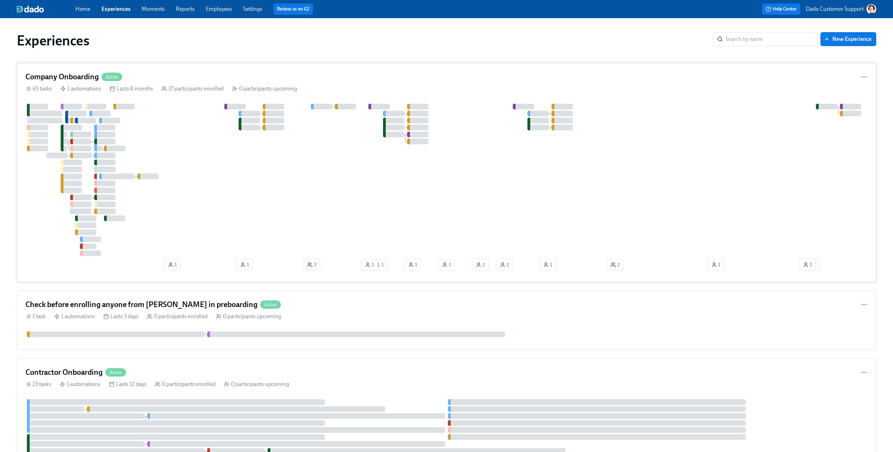
click at [373, 224] on div at bounding box center [446, 180] width 843 height 152
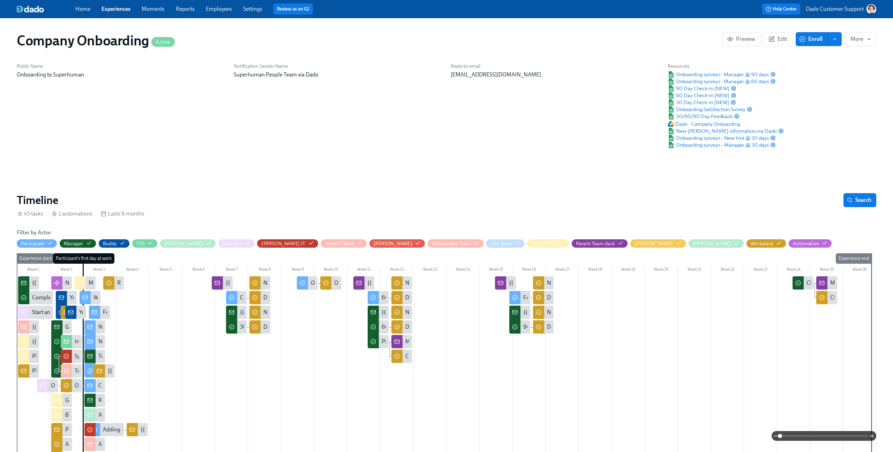
scroll to position [0, 14224]
click at [106, 12] on span "Experiences" at bounding box center [116, 9] width 29 height 8
click at [105, 9] on link "Experiences" at bounding box center [116, 9] width 29 height 7
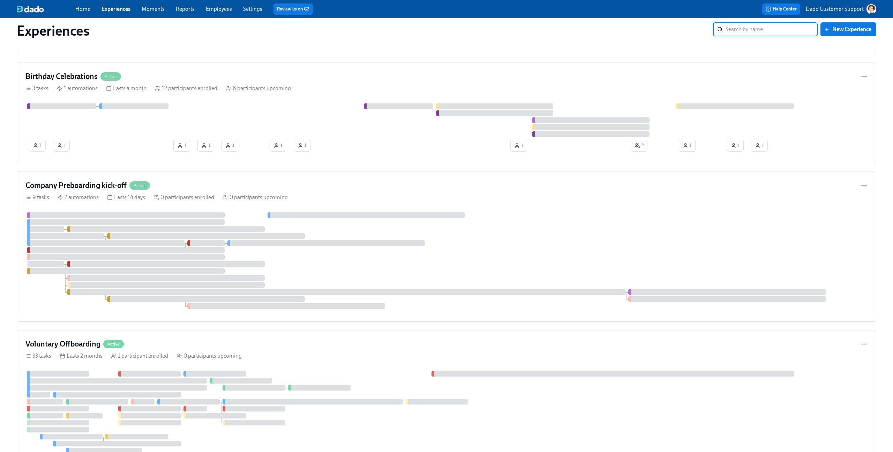
scroll to position [694, 0]
click at [124, 244] on div at bounding box center [106, 245] width 158 height 6
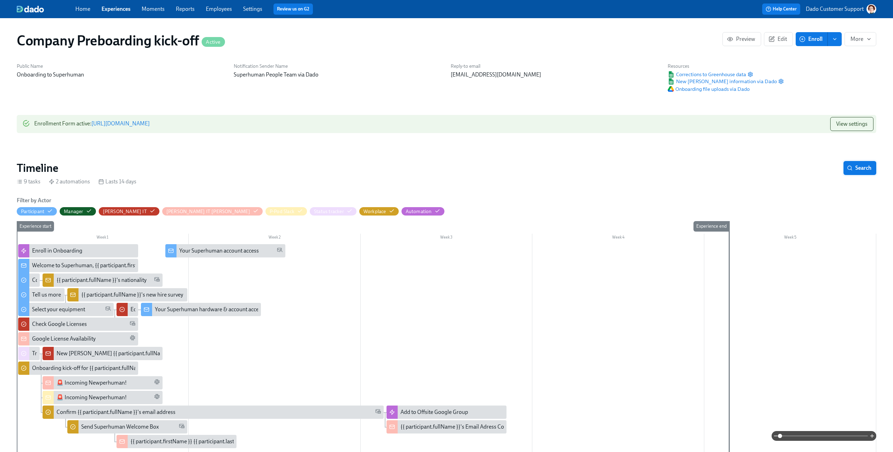
click at [861, 174] on button "Search" at bounding box center [860, 168] width 33 height 14
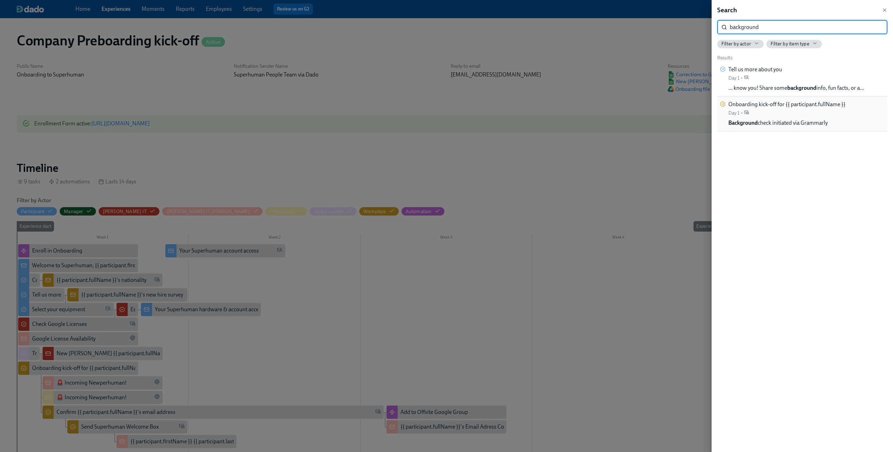
type input "background"
click at [784, 126] on span "Background check initiated via Grammarly" at bounding box center [778, 123] width 99 height 8
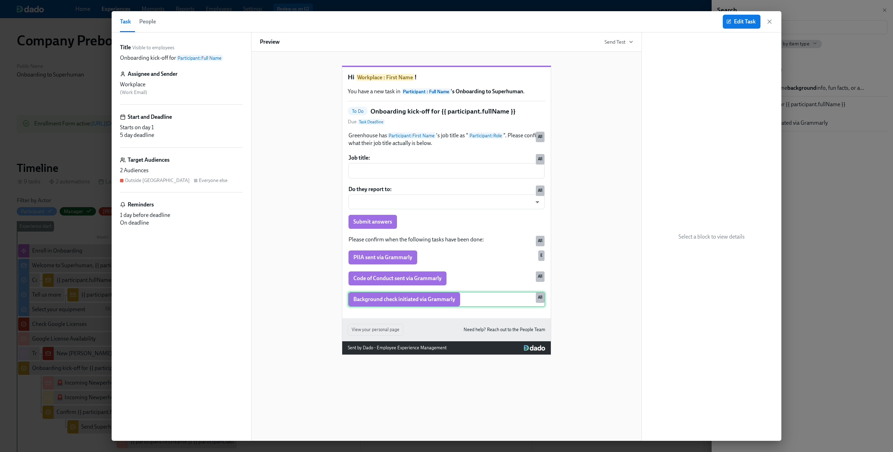
click at [403, 300] on div "Background check initiated via Grammarly All" at bounding box center [447, 298] width 198 height 15
click at [432, 283] on div "Code of Conduct sent via Grammarly All" at bounding box center [447, 277] width 198 height 15
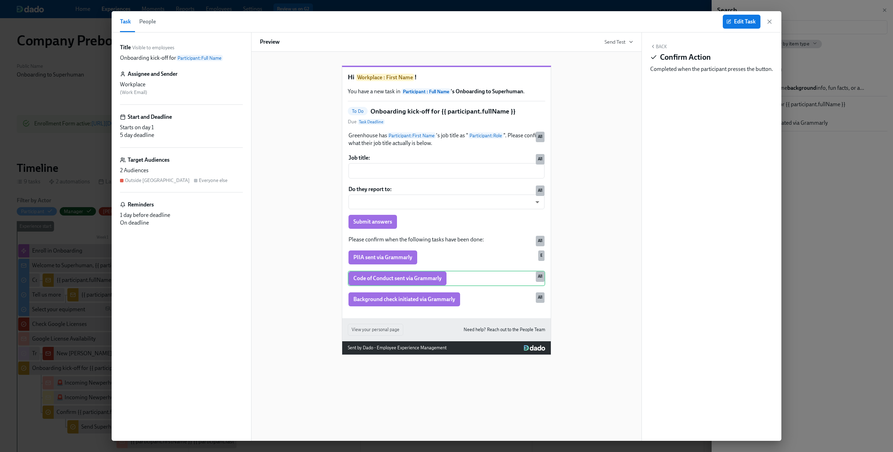
click at [420, 254] on div "Greenhouse has Participant : First Name 's job title as " Participant : Role ".…" at bounding box center [447, 219] width 198 height 176
click at [414, 278] on div "Code of Conduct sent via Grammarly All" at bounding box center [447, 277] width 198 height 15
click at [414, 298] on div "Background check initiated via Grammarly All" at bounding box center [447, 298] width 198 height 15
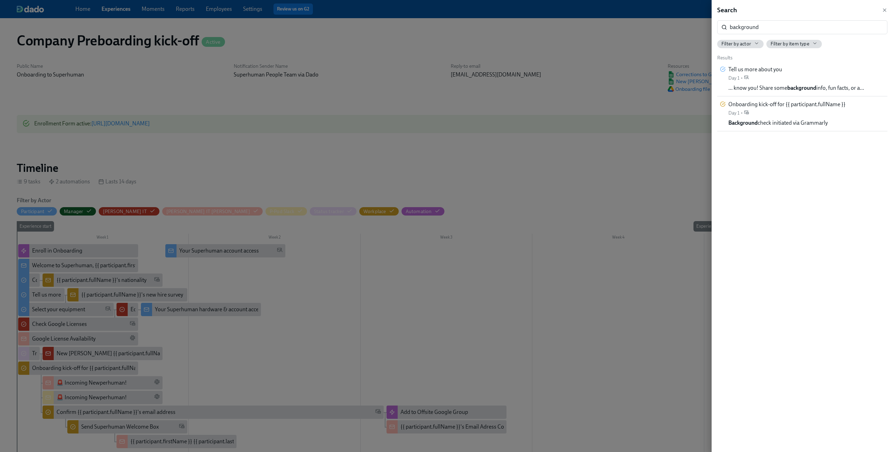
click at [505, 162] on div at bounding box center [446, 226] width 893 height 452
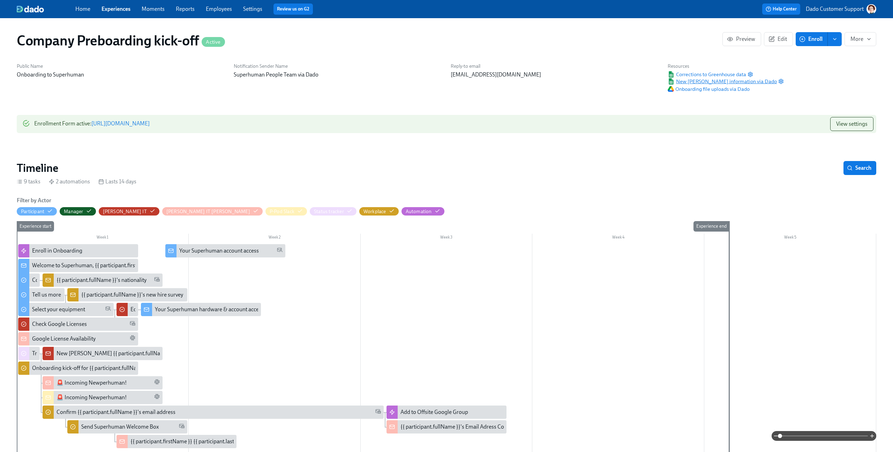
click at [731, 82] on span "New Joiner information via Dado" at bounding box center [722, 81] width 109 height 7
click at [868, 165] on span "Search" at bounding box center [860, 167] width 23 height 7
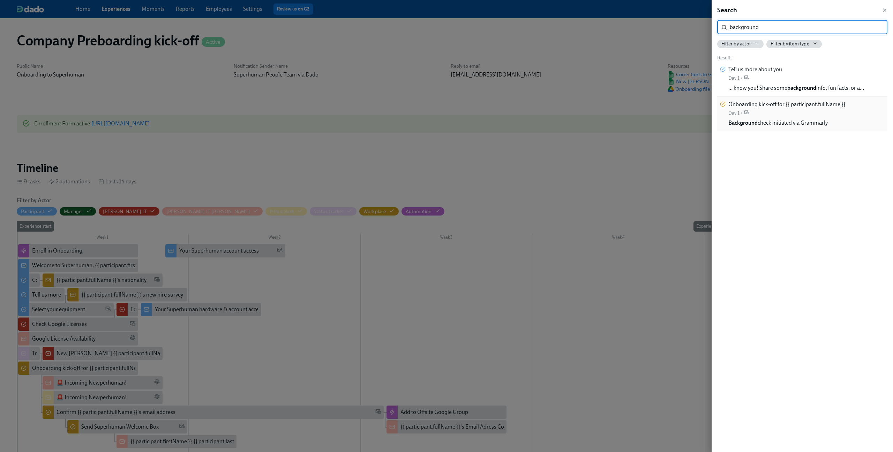
click at [778, 104] on span "Onboarding kick-off for {{ participant.fullName }}" at bounding box center [787, 105] width 117 height 8
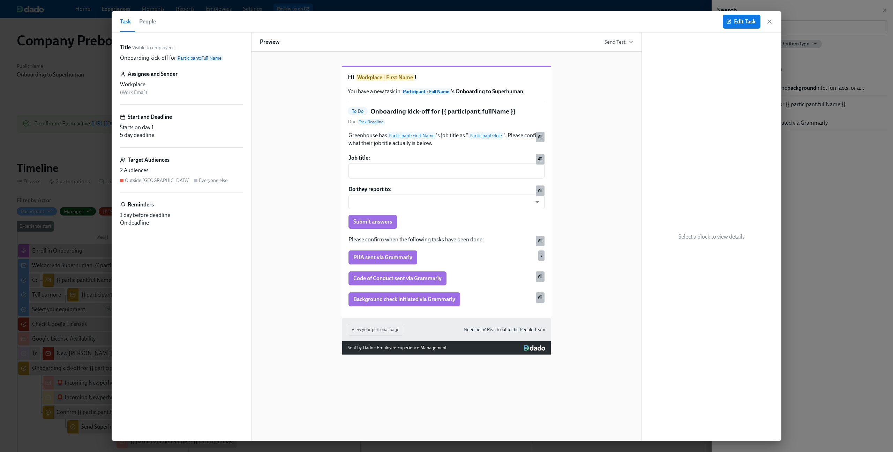
click at [155, 25] on span "People" at bounding box center [147, 22] width 17 height 10
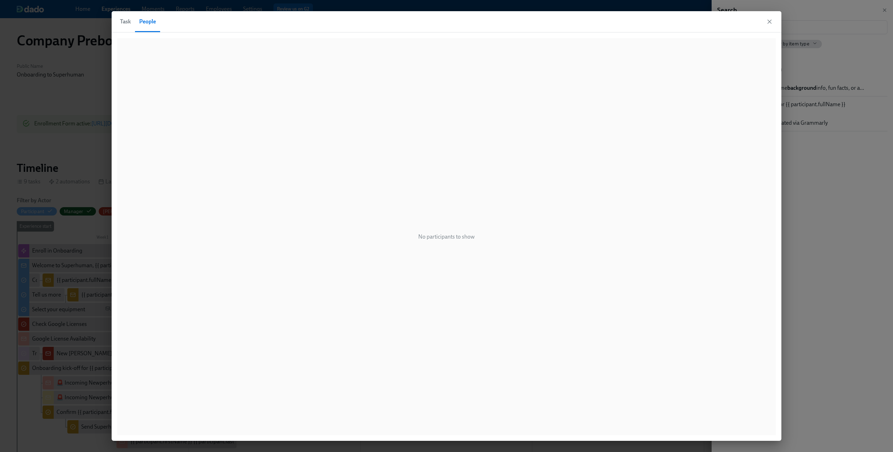
click at [126, 24] on span "Task" at bounding box center [125, 22] width 11 height 10
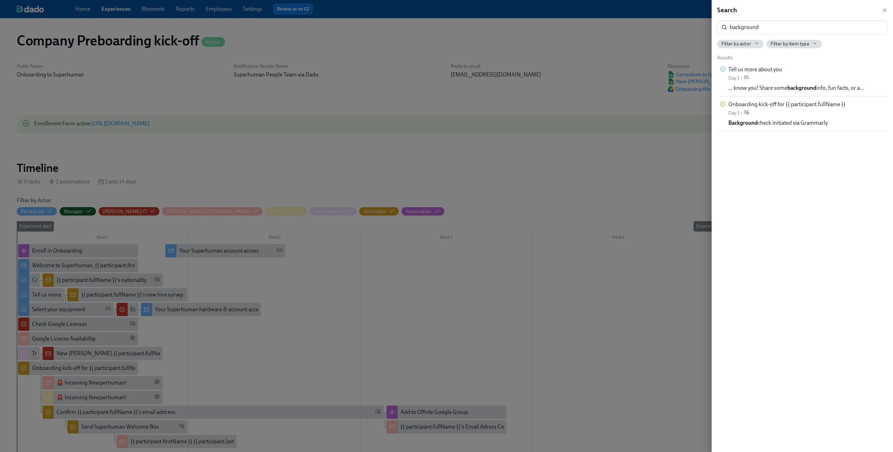
click at [57, 146] on div at bounding box center [446, 226] width 893 height 452
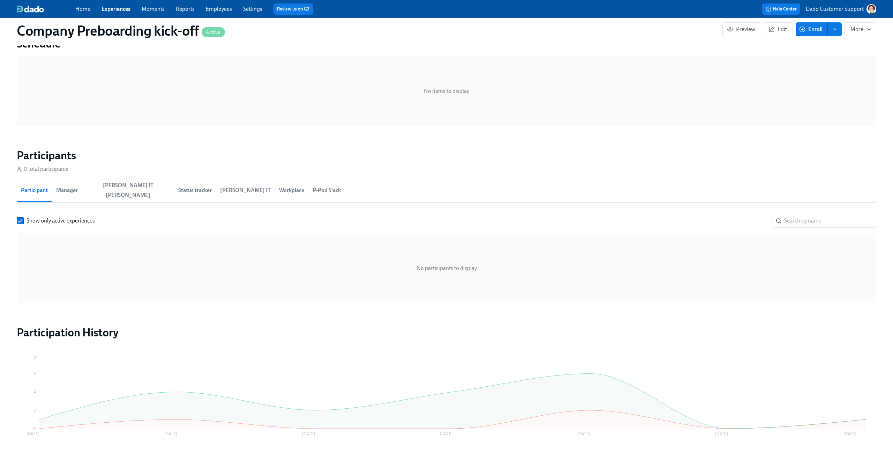
scroll to position [481, 0]
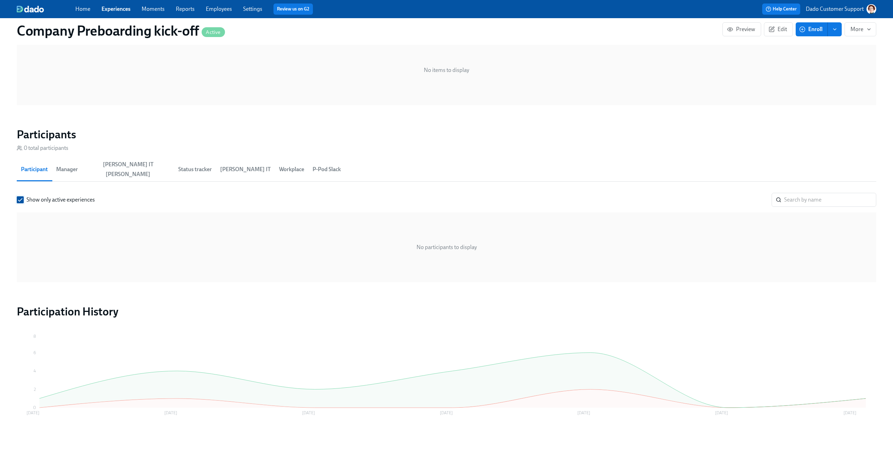
click at [23, 196] on span at bounding box center [20, 199] width 7 height 7
click at [23, 196] on input "Show only active experiences" at bounding box center [20, 199] width 6 height 6
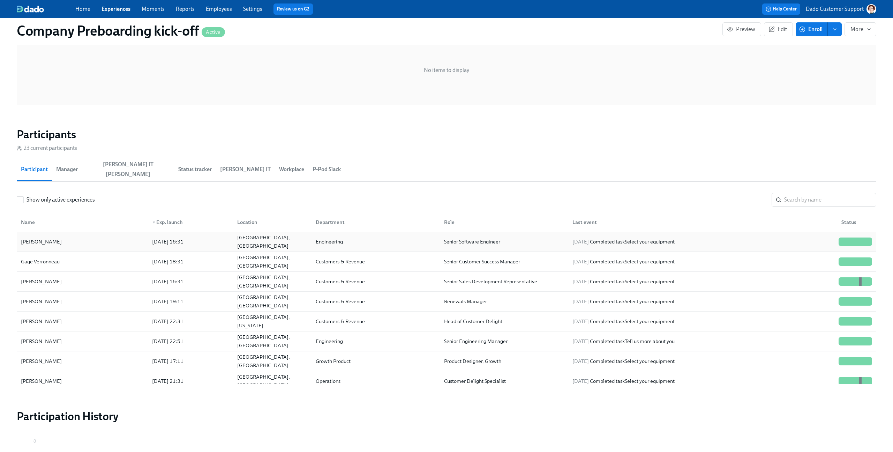
click at [51, 237] on div "Allisson Santos" at bounding box center [41, 241] width 46 height 8
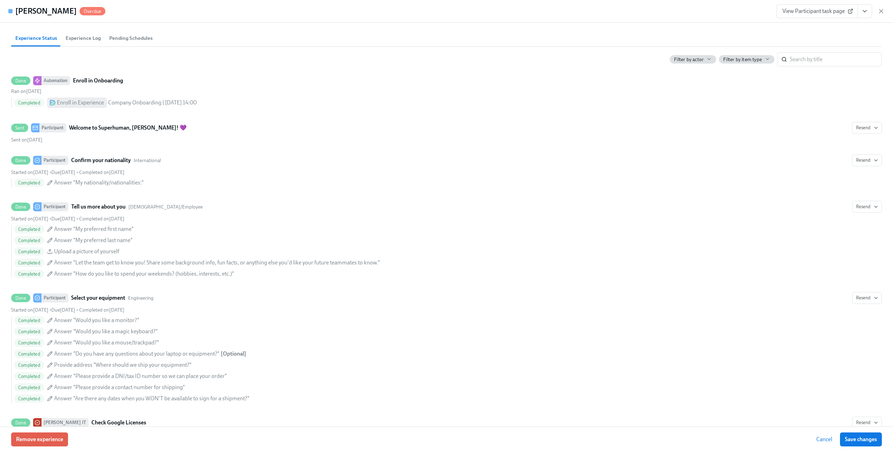
scroll to position [448, 0]
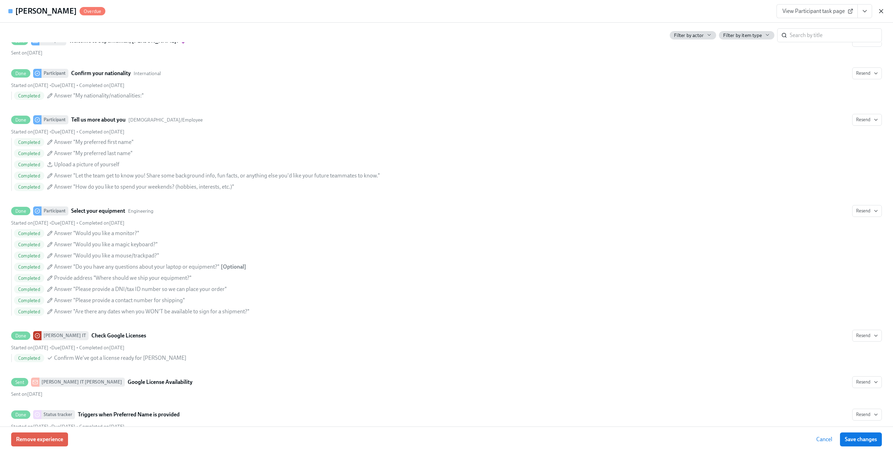
click at [884, 11] on icon "button" at bounding box center [881, 11] width 7 height 7
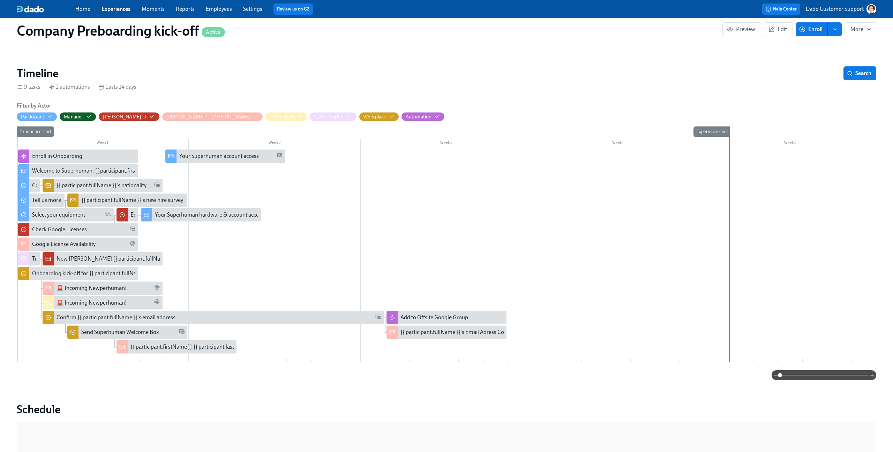
scroll to position [90, 0]
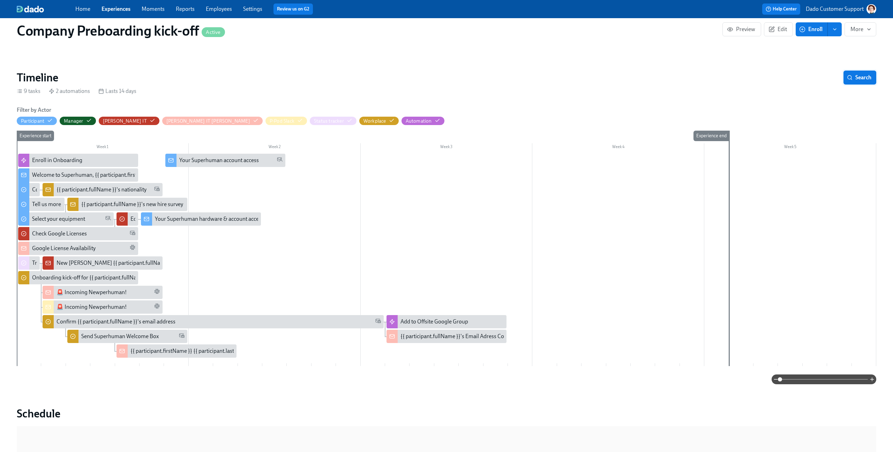
click at [860, 73] on button "Search" at bounding box center [860, 78] width 33 height 14
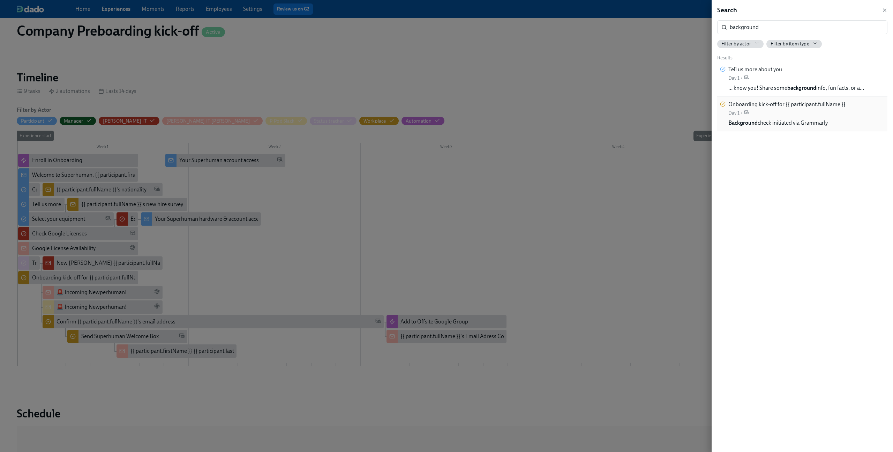
click at [764, 126] on span "Background check initiated via Grammarly" at bounding box center [778, 123] width 99 height 8
click at [96, 219] on div at bounding box center [446, 226] width 893 height 452
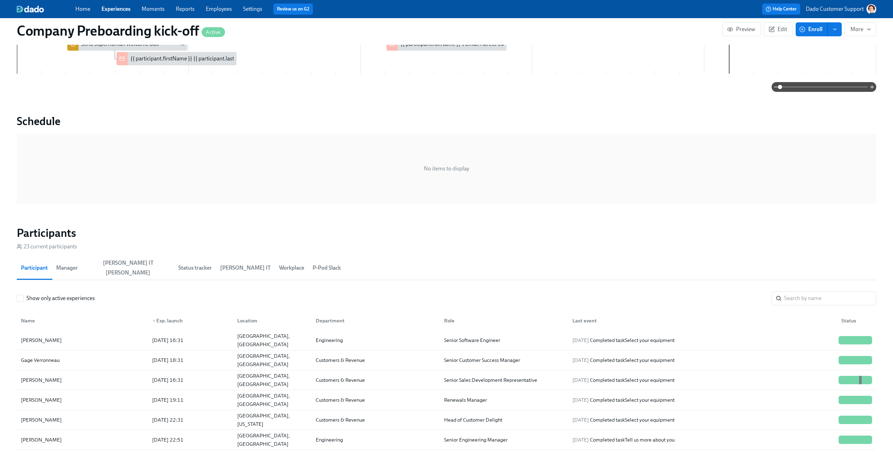
scroll to position [461, 0]
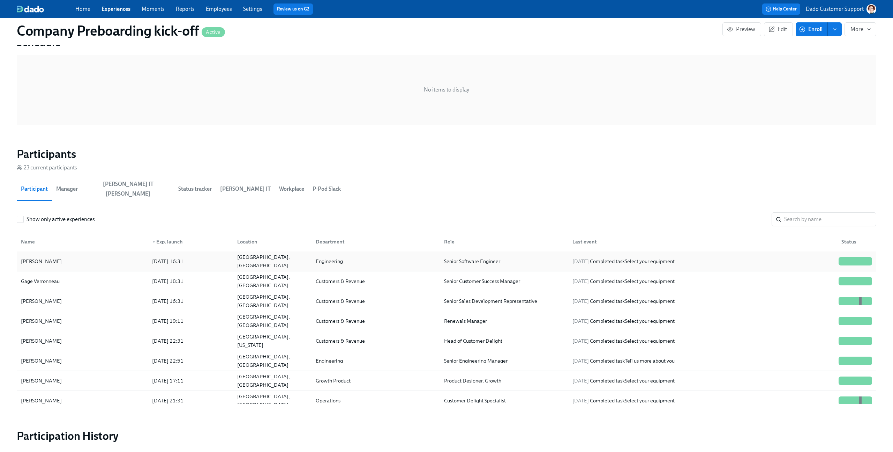
click at [87, 254] on div "Allisson Santos" at bounding box center [82, 261] width 128 height 14
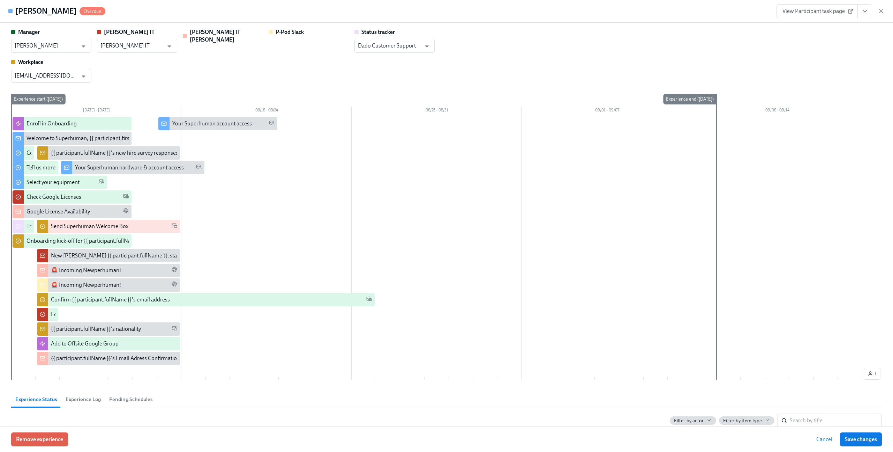
scroll to position [151, 0]
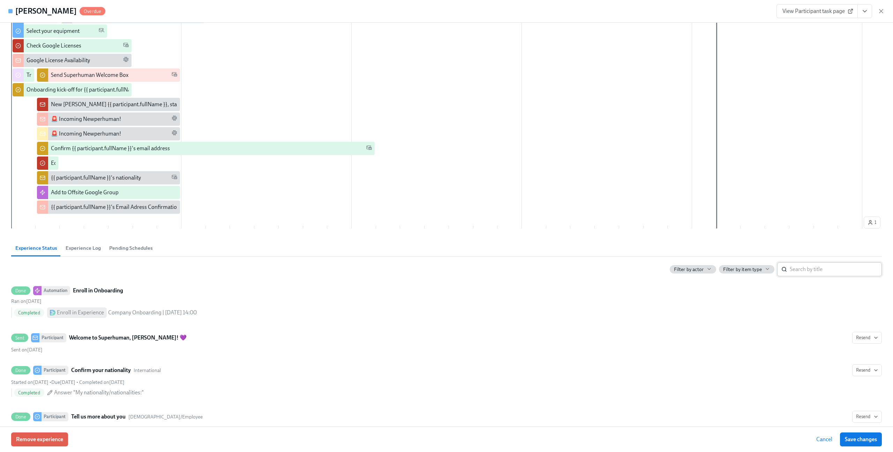
click at [807, 264] on input "search" at bounding box center [836, 269] width 92 height 14
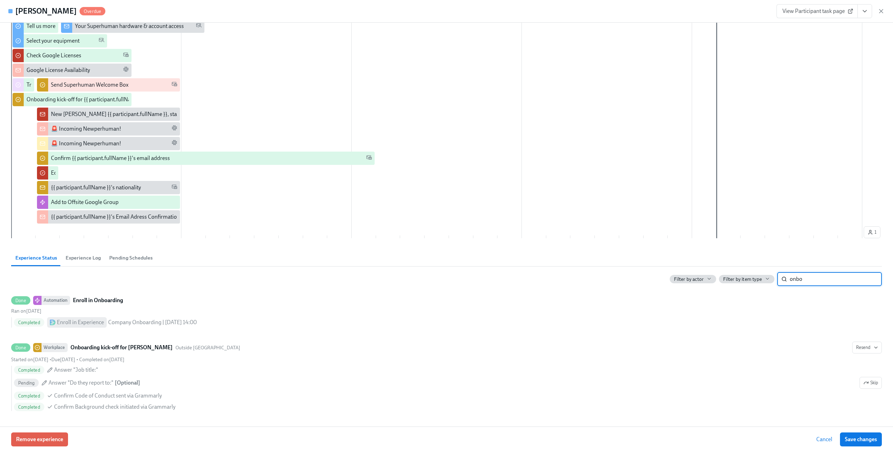
type input "onbo"
click at [885, 13] on icon "button" at bounding box center [881, 11] width 7 height 7
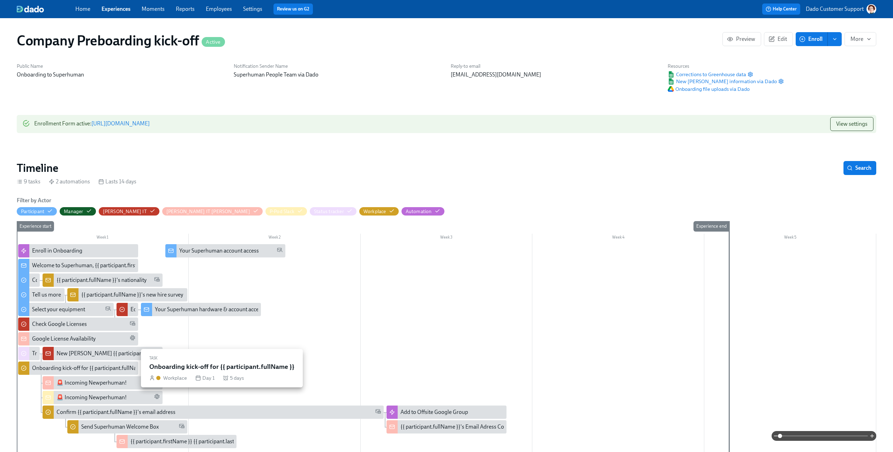
click at [49, 365] on div "Onboarding kick-off for {{ participant.fullName }}" at bounding box center [90, 368] width 117 height 8
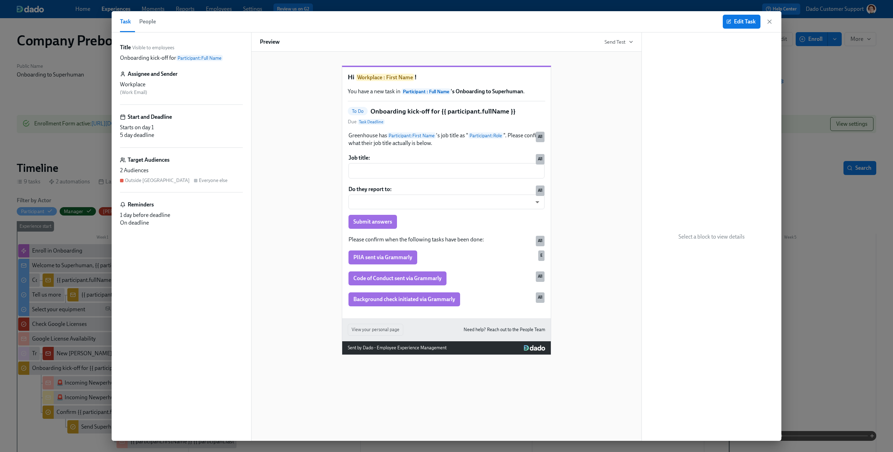
click at [144, 28] on button "People" at bounding box center [147, 21] width 25 height 21
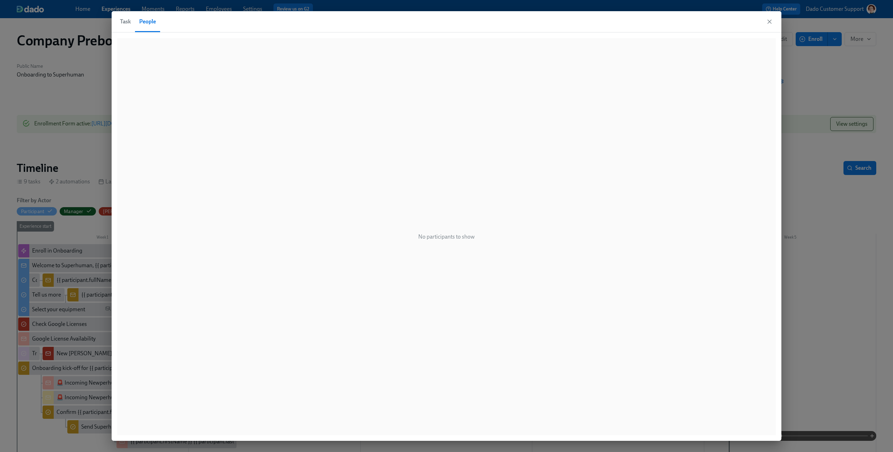
click at [121, 22] on span "Task" at bounding box center [125, 22] width 11 height 10
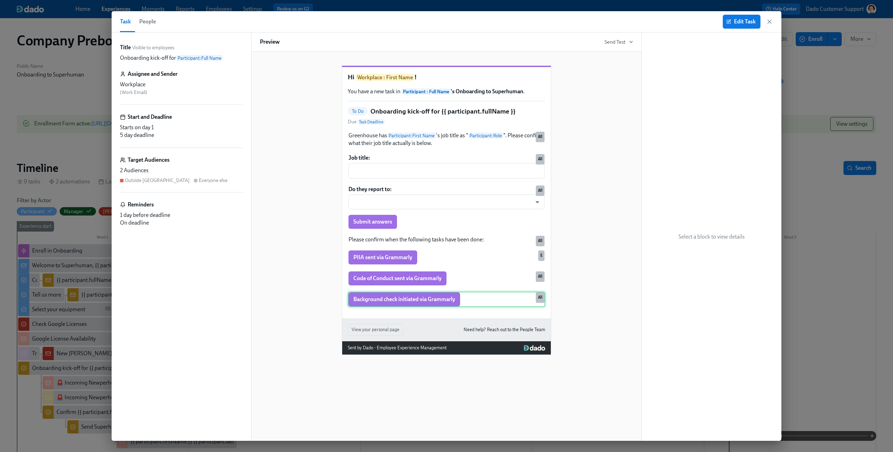
click at [421, 305] on div "Background check initiated via Grammarly All" at bounding box center [447, 298] width 198 height 15
click at [150, 18] on span "People" at bounding box center [147, 22] width 17 height 10
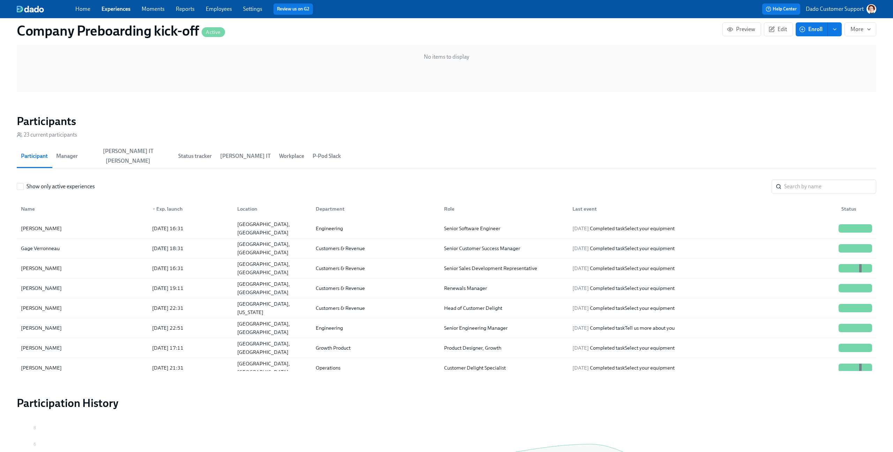
scroll to position [586, 0]
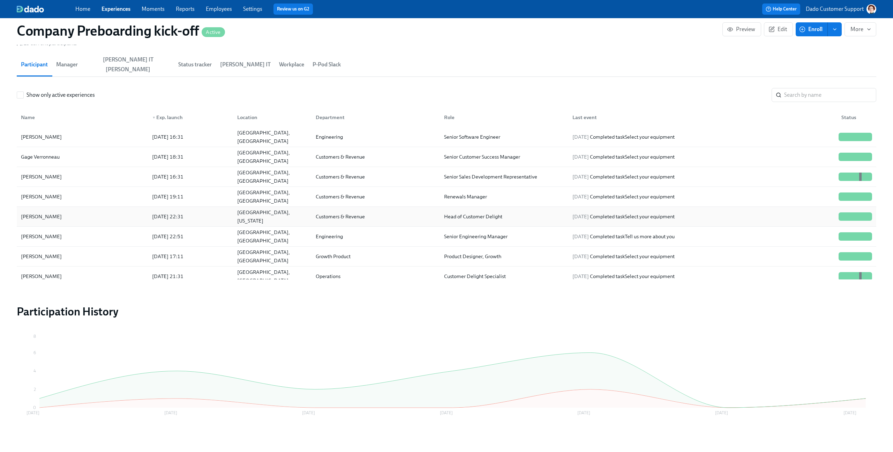
click at [163, 212] on div "2025/07/08 22:31" at bounding box center [167, 216] width 37 height 8
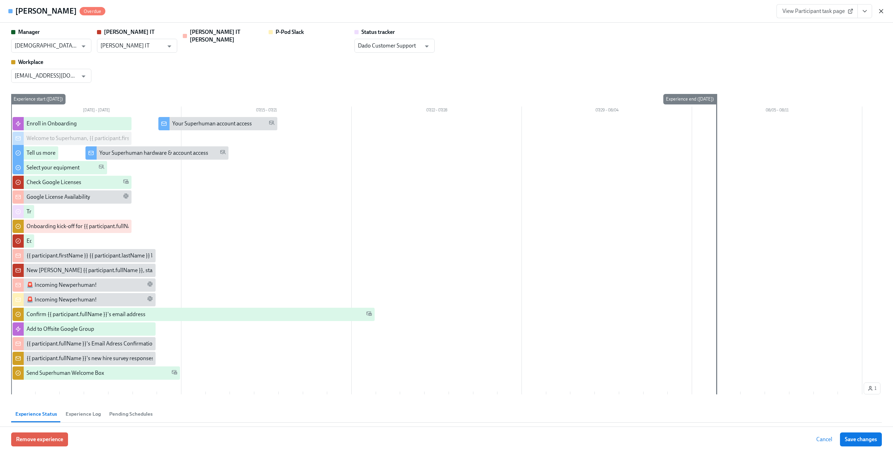
click at [880, 11] on icon "button" at bounding box center [881, 11] width 7 height 7
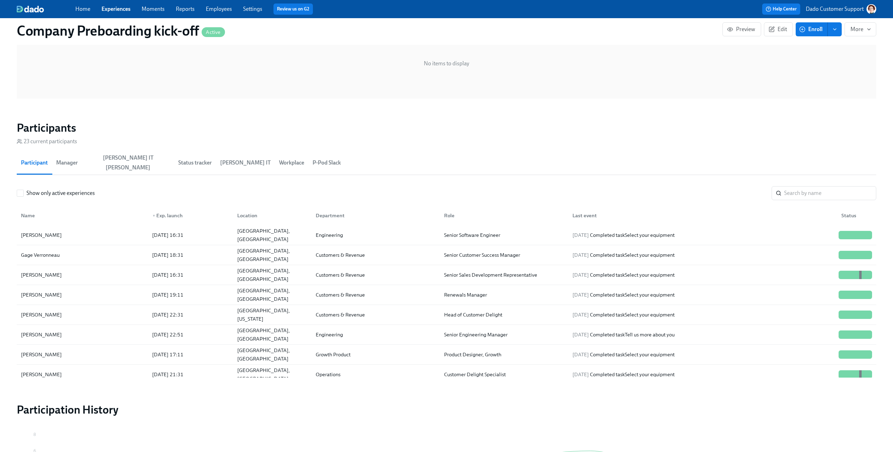
scroll to position [496, 0]
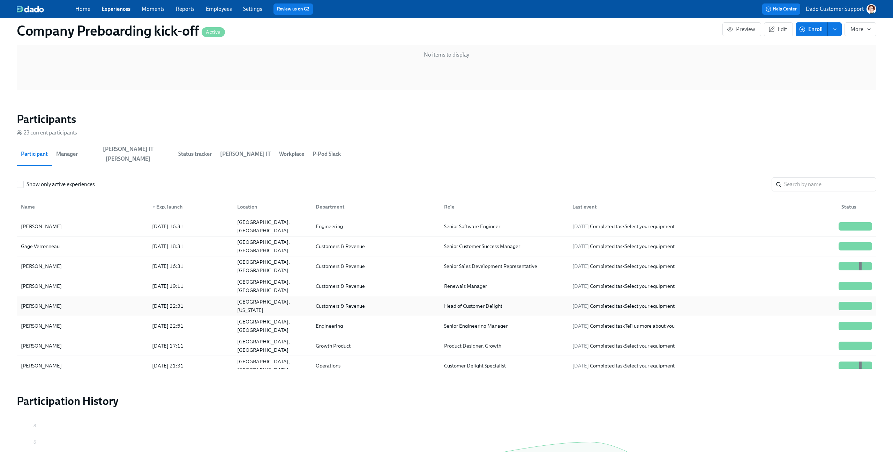
click at [31, 302] on div "Sannie Lee" at bounding box center [41, 306] width 46 height 8
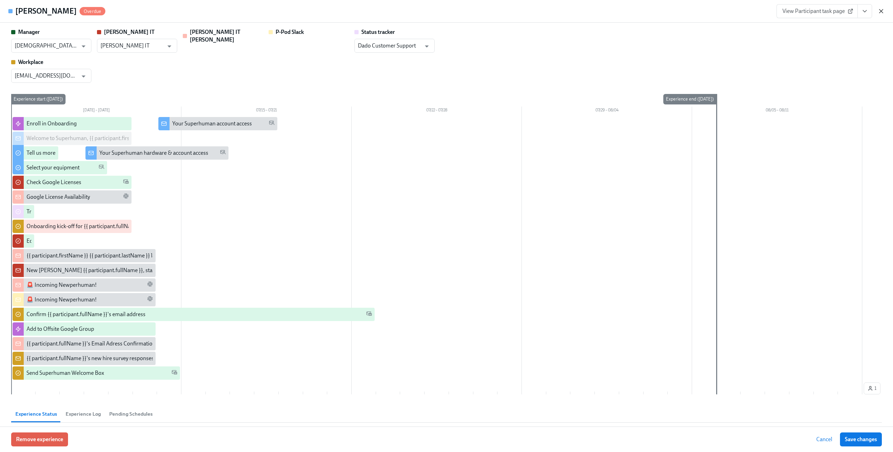
click at [882, 12] on icon "button" at bounding box center [881, 11] width 7 height 7
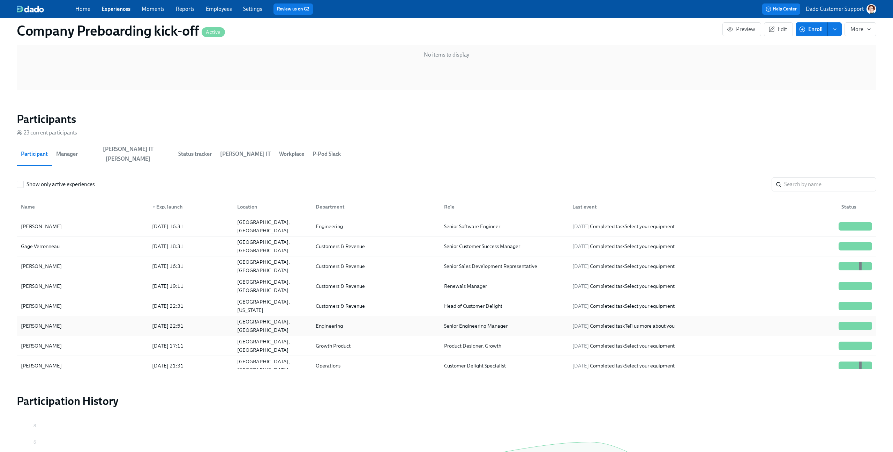
click at [44, 321] on div "Shivangi Chaudhari" at bounding box center [41, 325] width 46 height 8
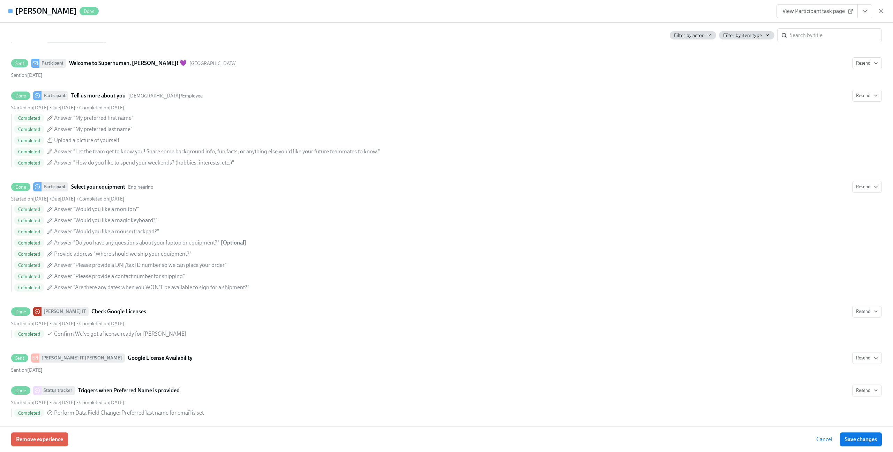
scroll to position [498, 0]
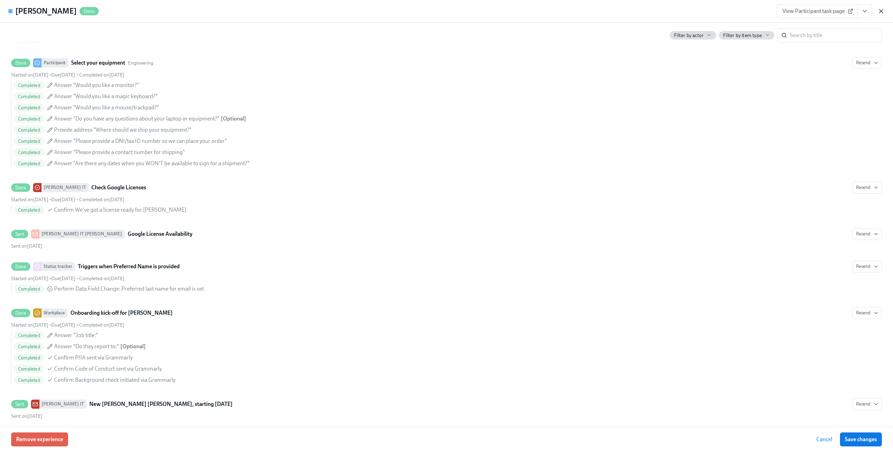
click at [881, 11] on icon "button" at bounding box center [881, 10] width 3 height 3
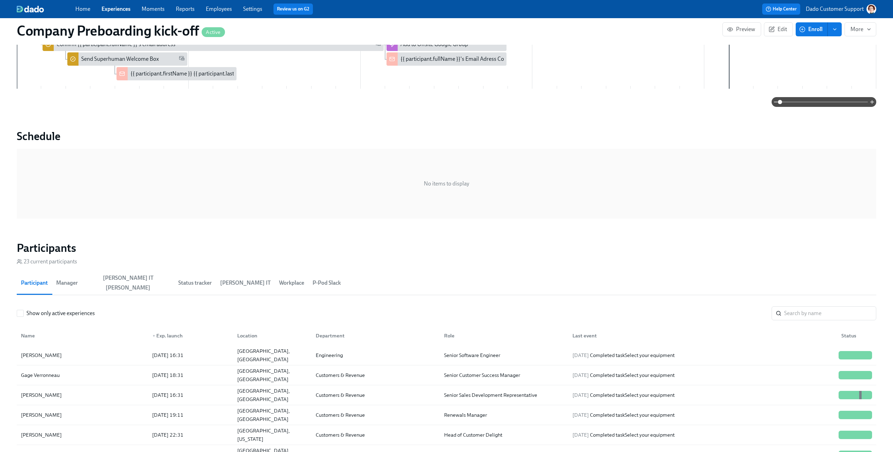
scroll to position [102, 0]
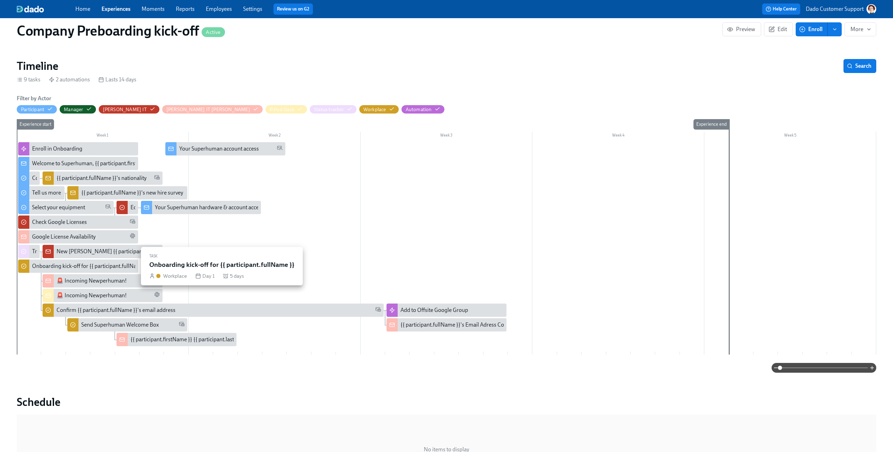
click at [37, 261] on div "Onboarding kick-off for {{ participant.fullName }}" at bounding box center [78, 265] width 120 height 13
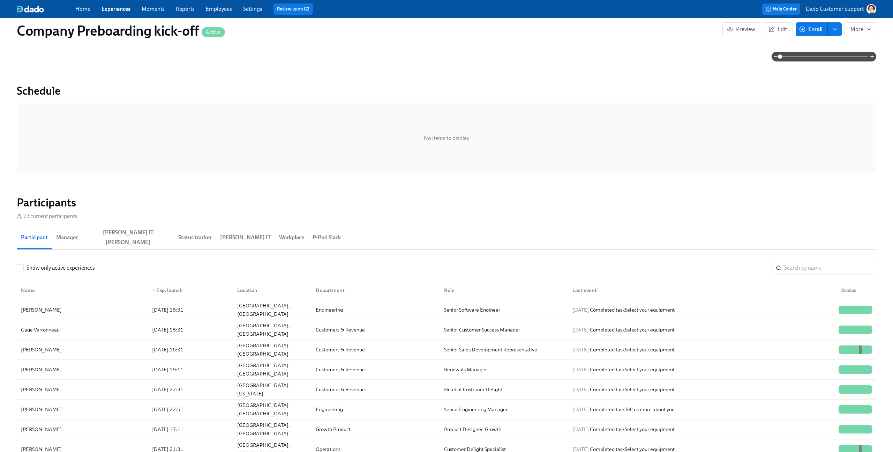
scroll to position [467, 0]
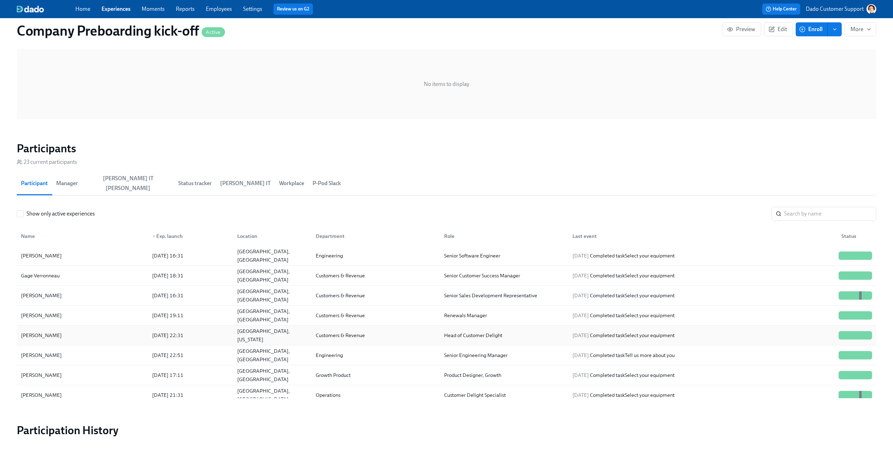
click at [33, 331] on div "Sannie Lee" at bounding box center [41, 335] width 46 height 8
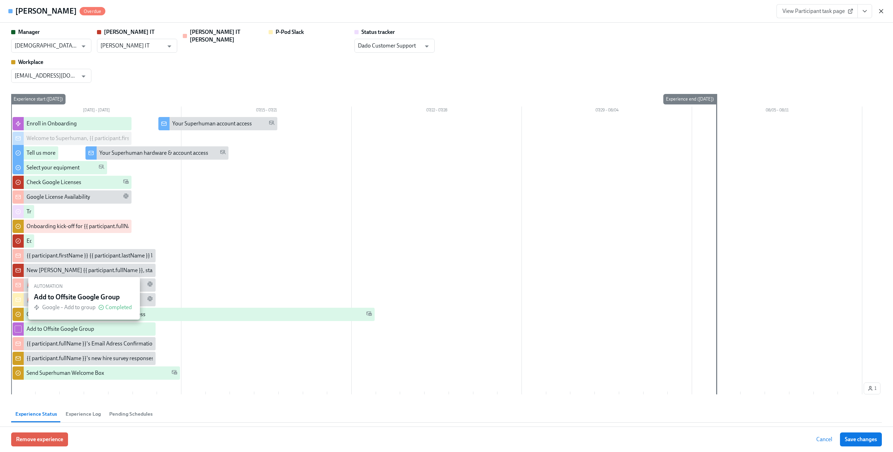
click at [883, 13] on icon "button" at bounding box center [881, 11] width 7 height 7
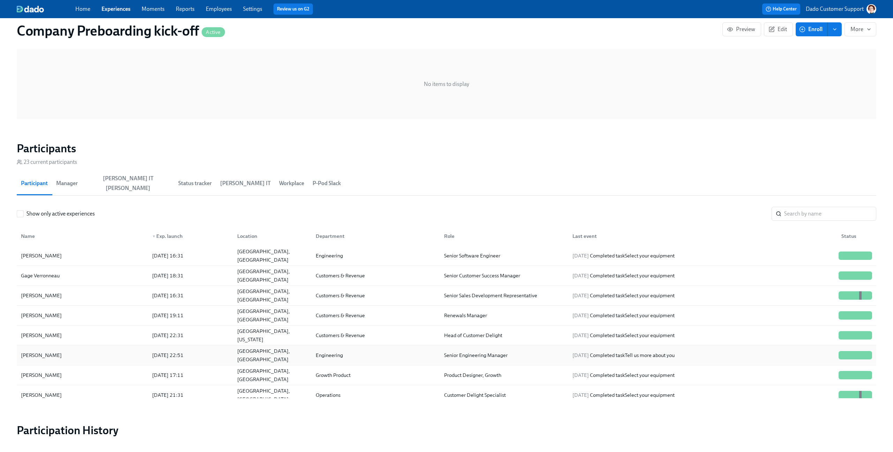
click at [47, 351] on div "Shivangi Chaudhari" at bounding box center [41, 355] width 46 height 8
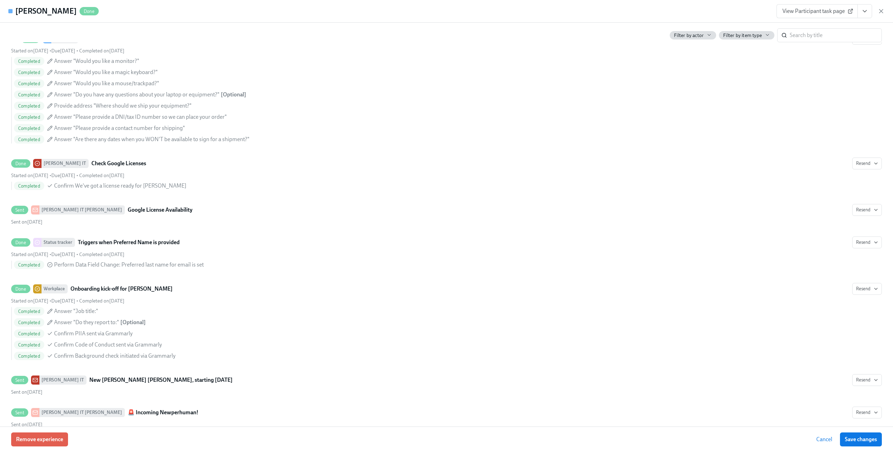
scroll to position [606, 0]
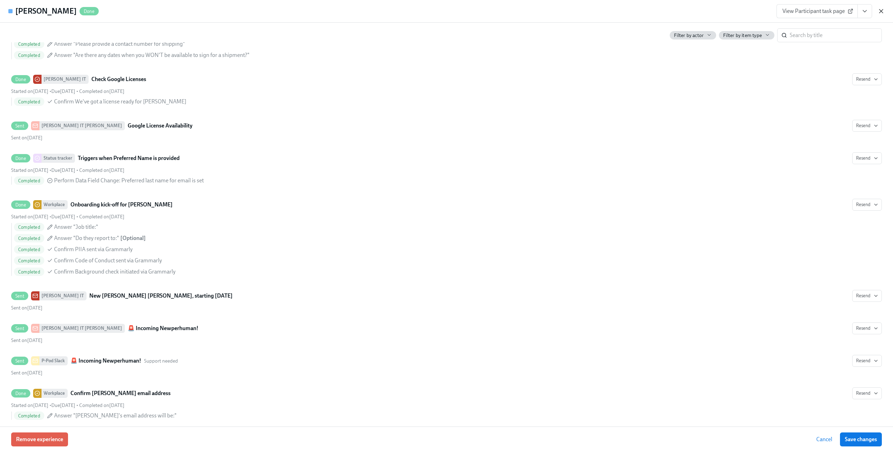
click at [879, 14] on icon "button" at bounding box center [881, 11] width 7 height 7
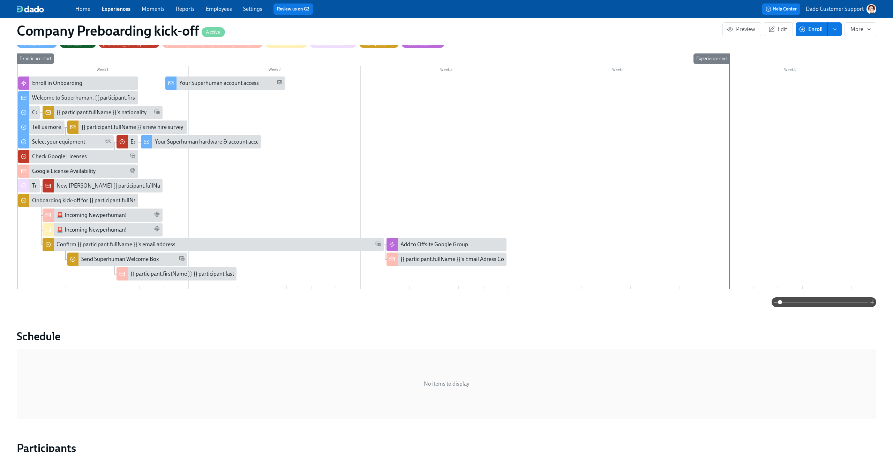
scroll to position [114, 0]
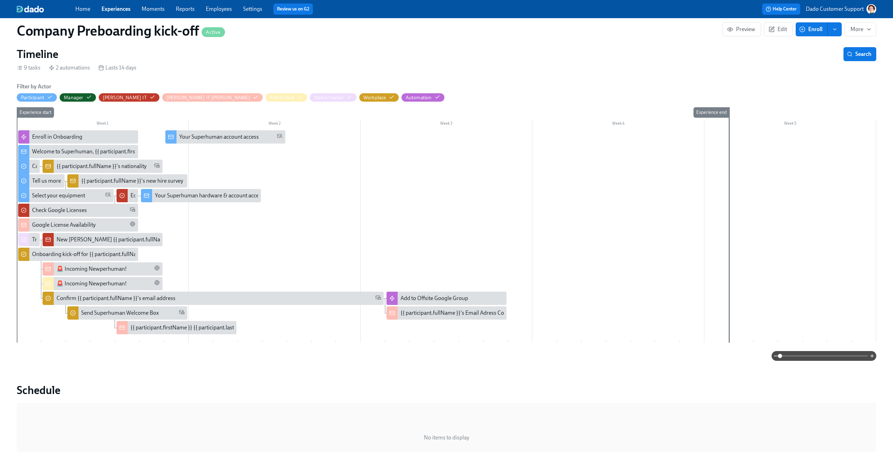
click at [46, 249] on div "Onboarding kick-off for {{ participant.fullName }}" at bounding box center [78, 253] width 120 height 13
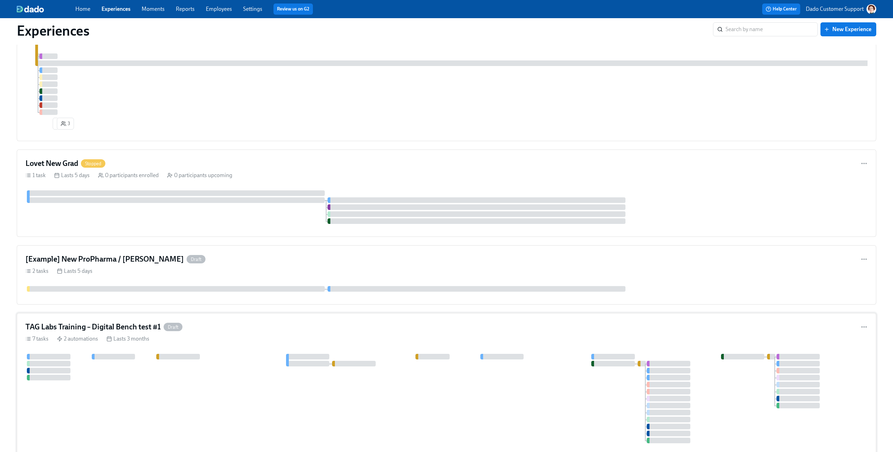
scroll to position [4087, 0]
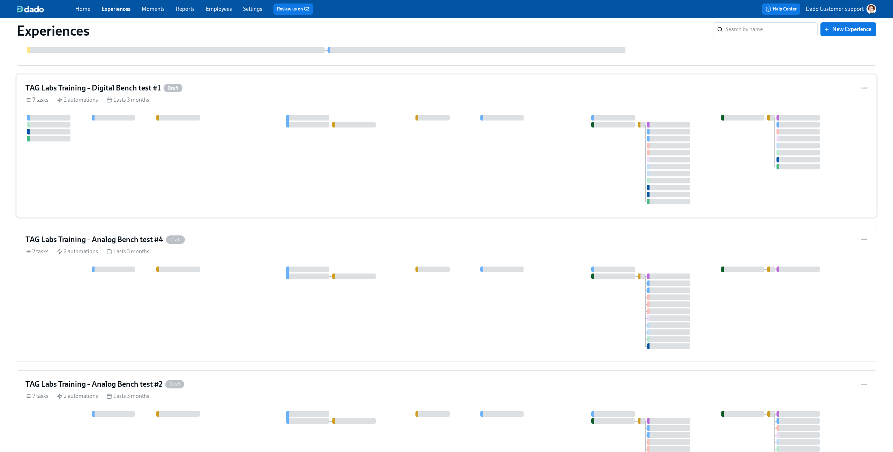
click at [865, 88] on circle "button" at bounding box center [864, 88] width 1 height 1
click at [865, 104] on div "Duplicate" at bounding box center [871, 105] width 23 height 8
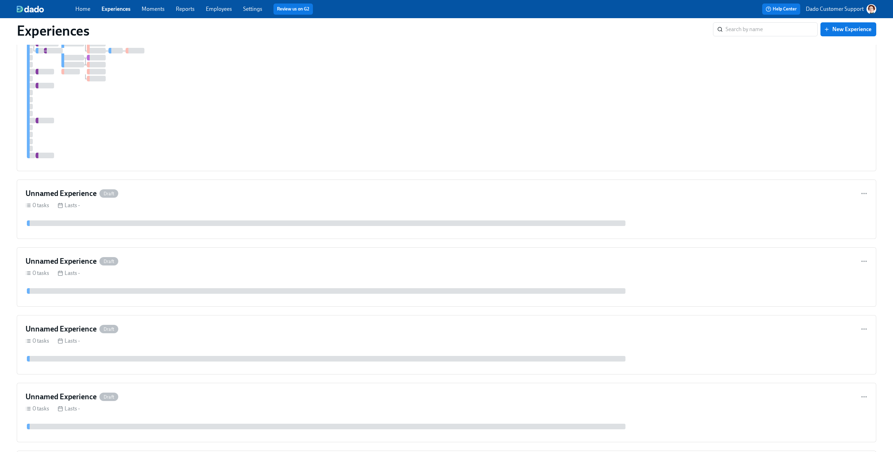
scroll to position [4771, 0]
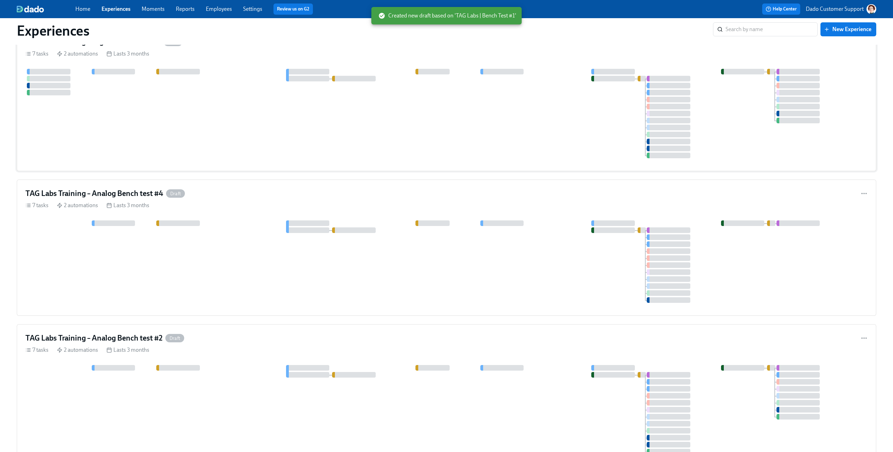
scroll to position [3978, 0]
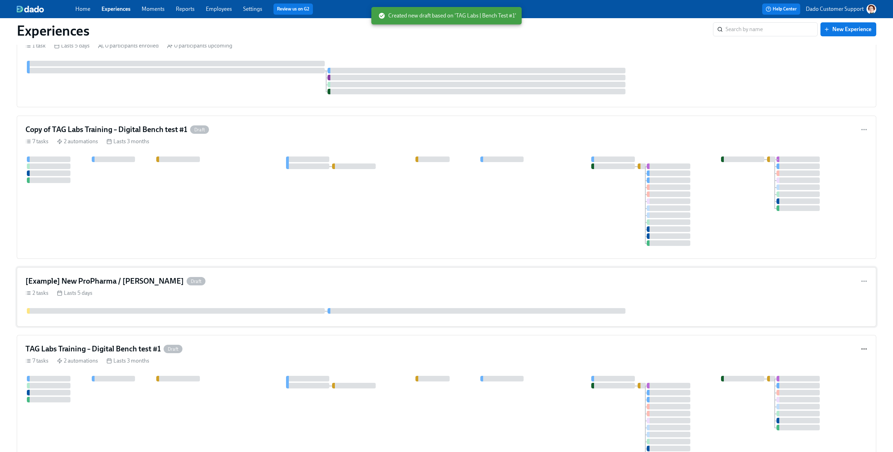
click at [391, 317] on div "[Example] New ProPharma / [PERSON_NAME] Draft 2 tasks Lasts 5 days" at bounding box center [447, 296] width 860 height 59
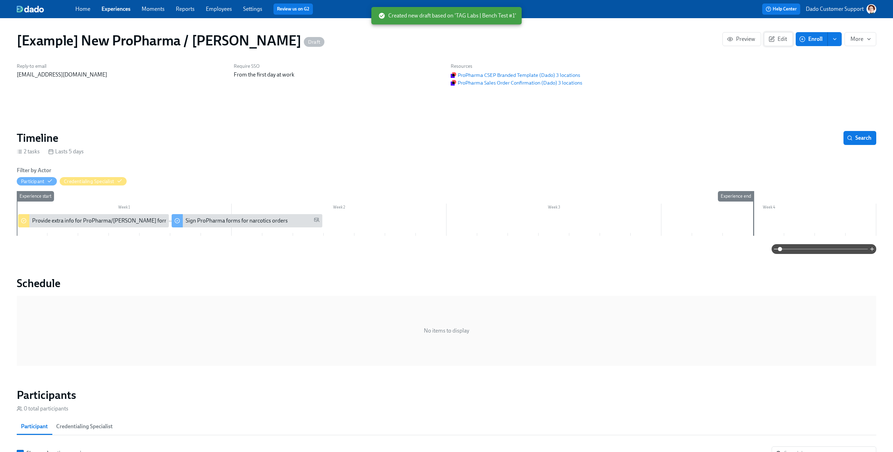
click at [778, 42] on span "Edit" at bounding box center [778, 39] width 17 height 7
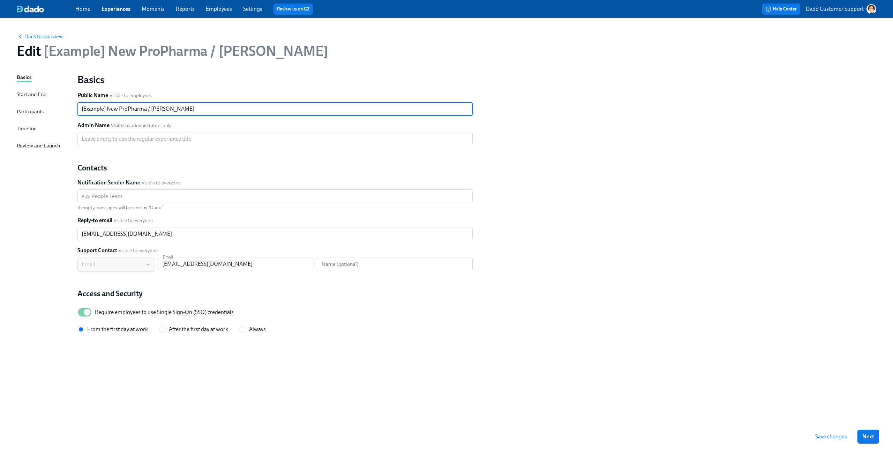
drag, startPoint x: 147, startPoint y: 108, endPoint x: 259, endPoint y: 114, distance: 112.9
click at [259, 114] on input "[Example] New ProPharma / [PERSON_NAME]" at bounding box center [274, 109] width 395 height 14
type input "[Example] New ProPharma flow"
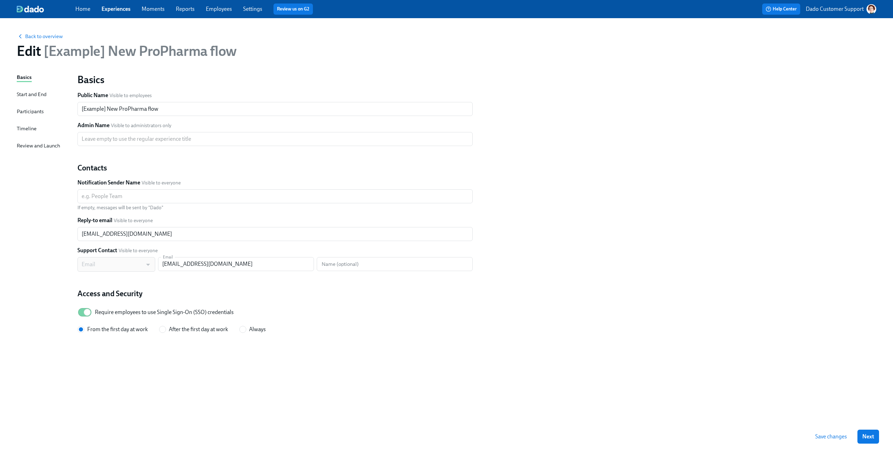
click at [152, 157] on div "Basics Public Name Visible to employees [Example] New ProPharma flow ​ Admin Na…" at bounding box center [274, 203] width 395 height 260
click at [21, 126] on div "Timeline" at bounding box center [27, 129] width 20 height 8
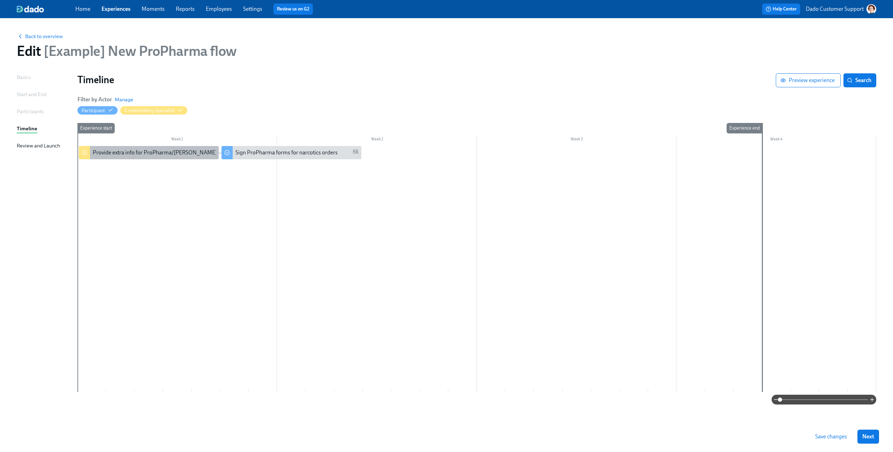
click at [118, 154] on div "Provide extra info for ProPharma/[PERSON_NAME] forms" at bounding box center [163, 153] width 140 height 8
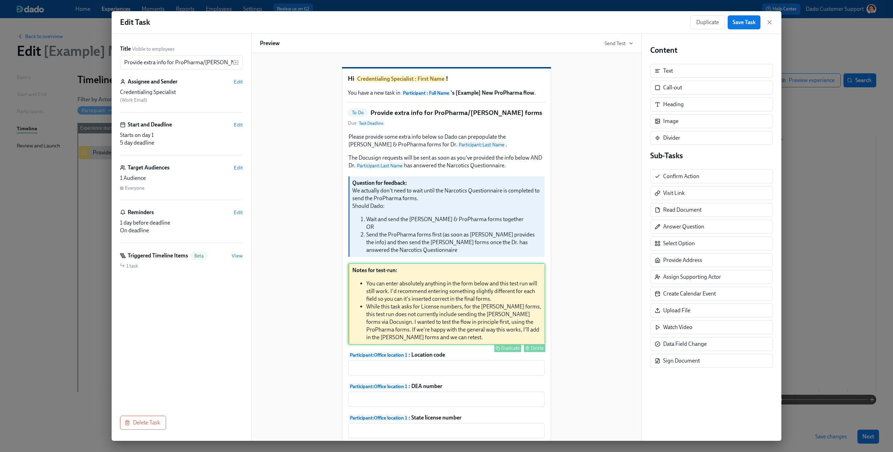
click at [403, 297] on div "Notes for test-run: You can enter absolutely anything in the form below and thi…" at bounding box center [447, 304] width 198 height 82
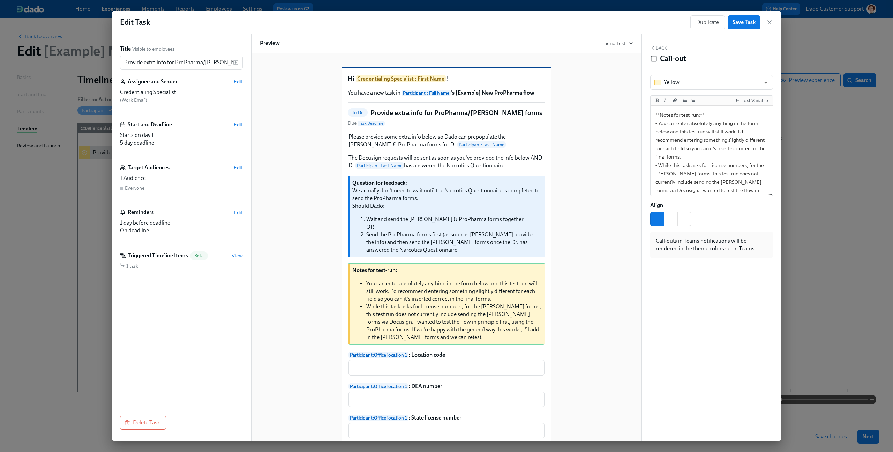
click at [574, 307] on div "Hi Credentialing Specialist : First Name ! You have a new task in Participant :…" at bounding box center [446, 375] width 373 height 639
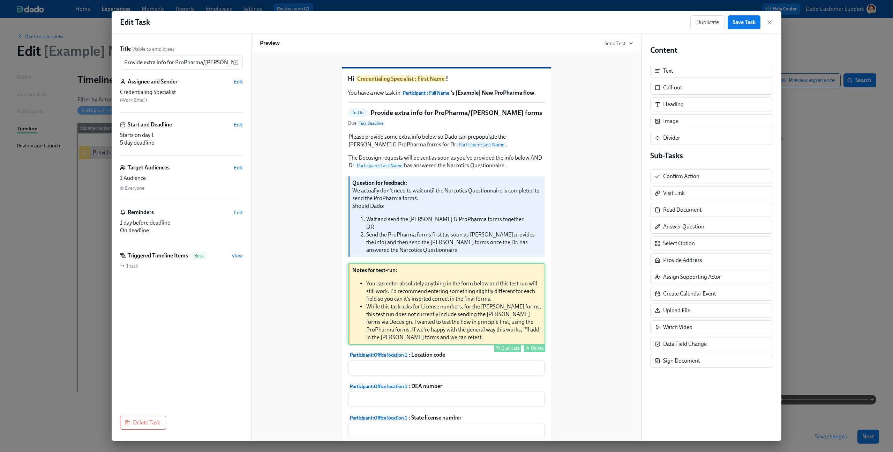
click at [491, 331] on div "Notes for test-run: You can enter absolutely anything in the form below and thi…" at bounding box center [447, 304] width 198 height 82
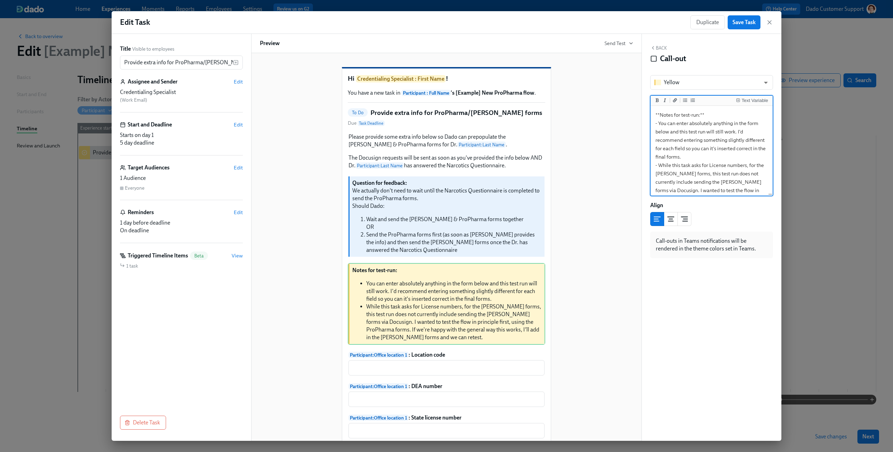
click at [749, 165] on textarea "**Notes for test-run:** - You can enter absolutely anything in the form below a…" at bounding box center [711, 165] width 119 height 116
type textarea "**Notes for test-run:** - You can enter absolutely anything in the form below a…"
click at [565, 265] on div "Hi Credentialing Specialist : First Name ! You have a new task in Participant :…" at bounding box center [446, 375] width 373 height 639
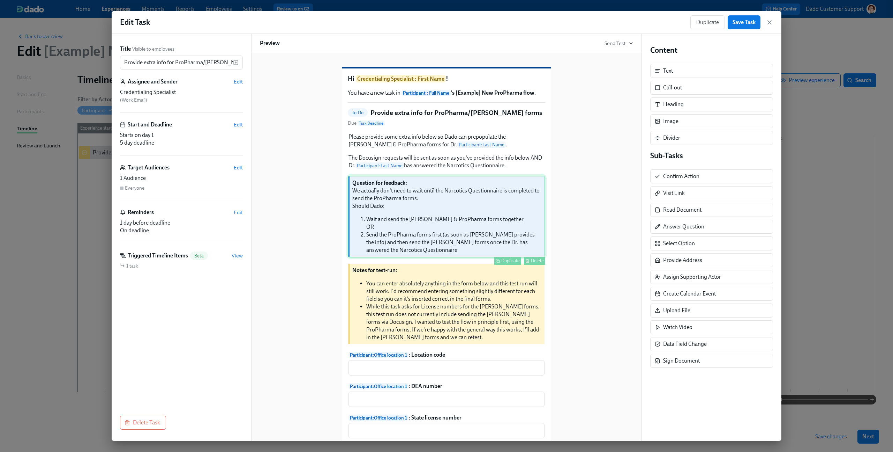
click at [512, 237] on div "Question for feedback: We actually don't need to wait until the Narcotics Quest…" at bounding box center [447, 217] width 198 height 82
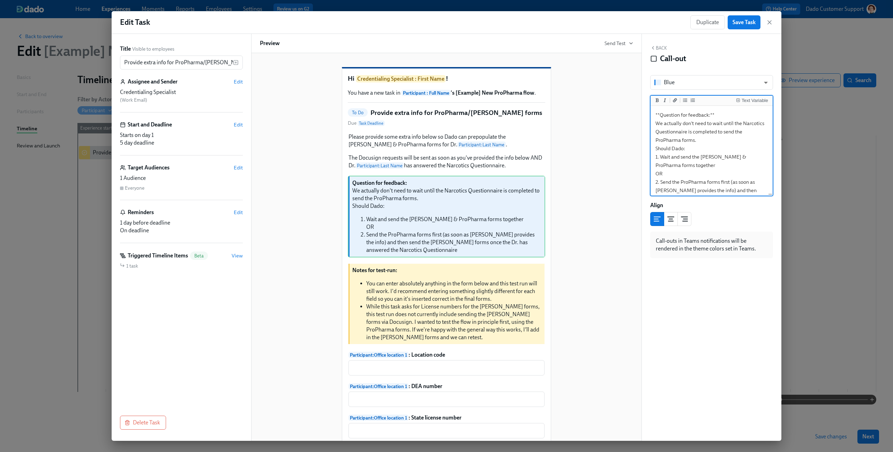
click at [586, 221] on div "Hi Credentialing Specialist : First Name ! You have a new task in Participant :…" at bounding box center [446, 375] width 373 height 639
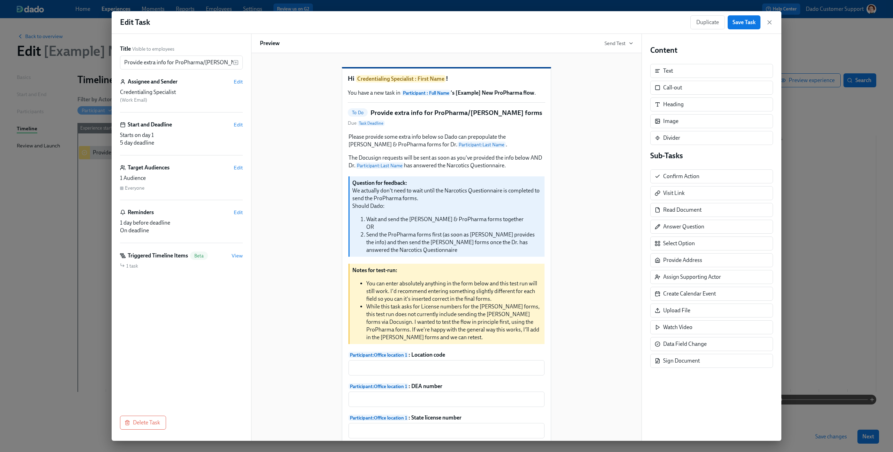
scroll to position [92, 0]
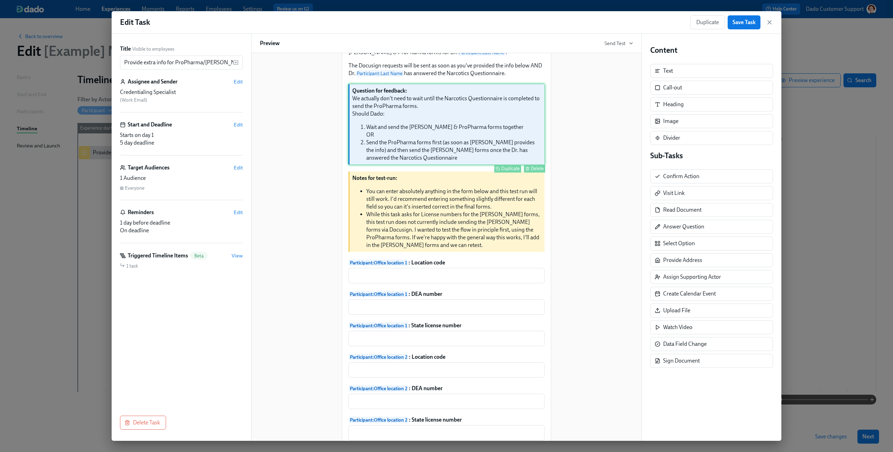
click at [530, 172] on button "Delete" at bounding box center [534, 168] width 21 height 8
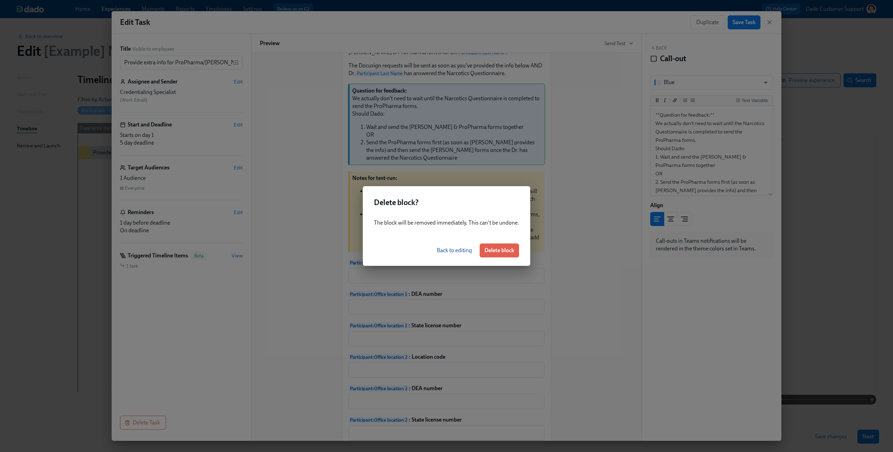
click at [590, 162] on div "Delete block? The block will be removed immediately. This can't be undone. Back…" at bounding box center [446, 226] width 893 height 452
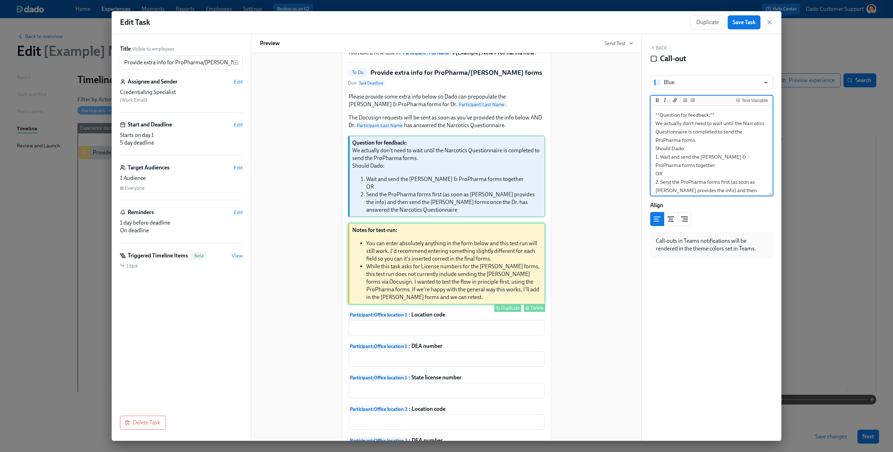
scroll to position [36, 0]
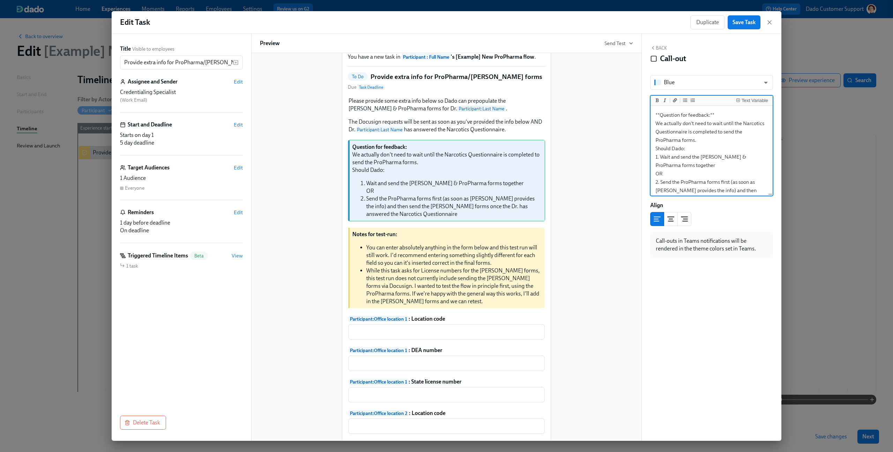
click at [536, 238] on div "Please provide some extra info below so Dado can prepopulate the [PERSON_NAME] …" at bounding box center [447, 353] width 198 height 514
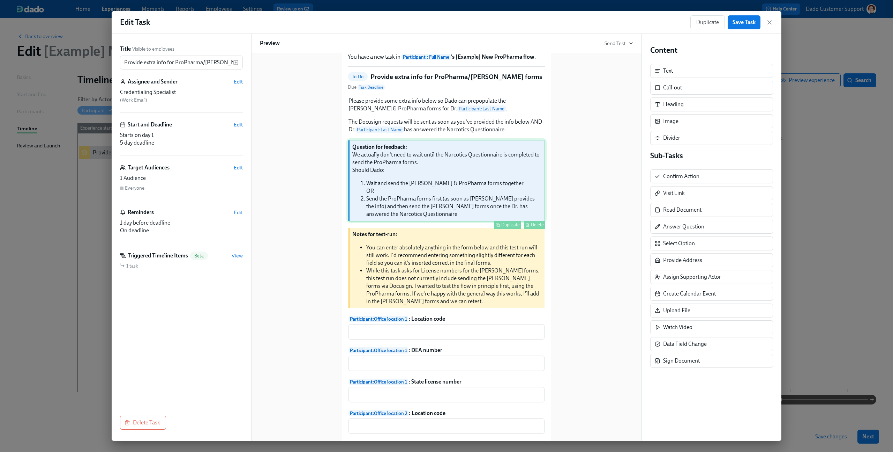
click at [534, 221] on div "Question for feedback: We actually don't need to wait until the Narcotics Quest…" at bounding box center [447, 181] width 198 height 82
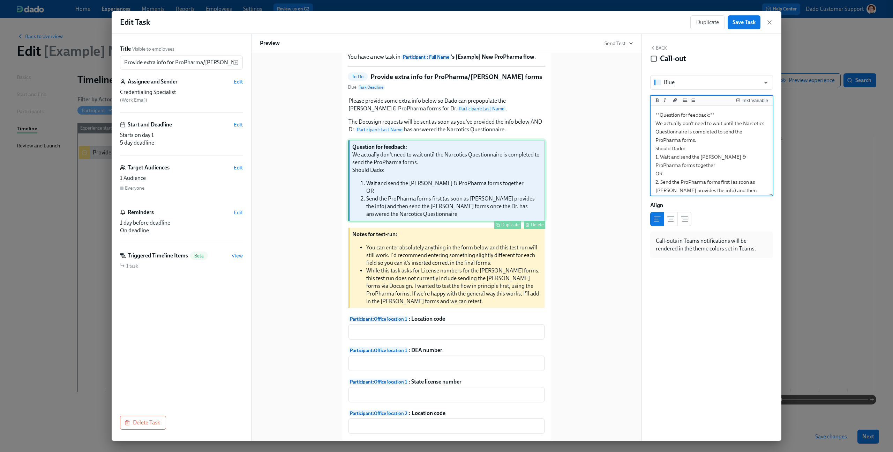
click at [534, 227] on div "Delete" at bounding box center [537, 224] width 13 height 5
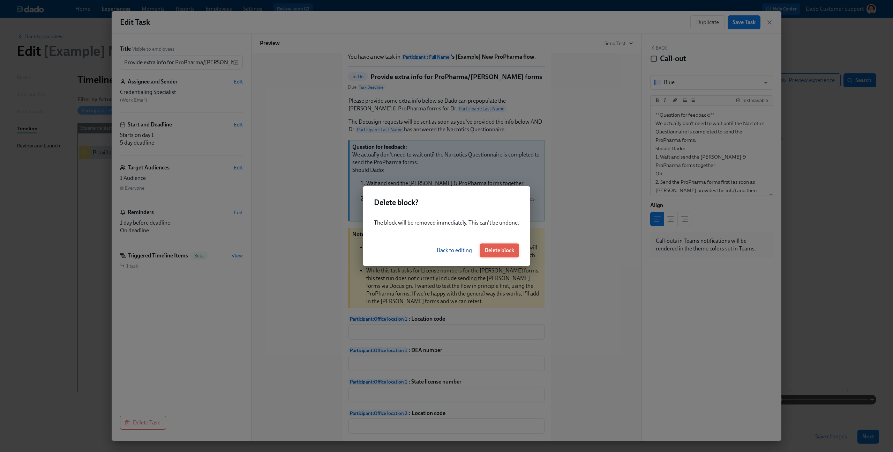
click at [503, 245] on button "Delete block" at bounding box center [499, 250] width 39 height 14
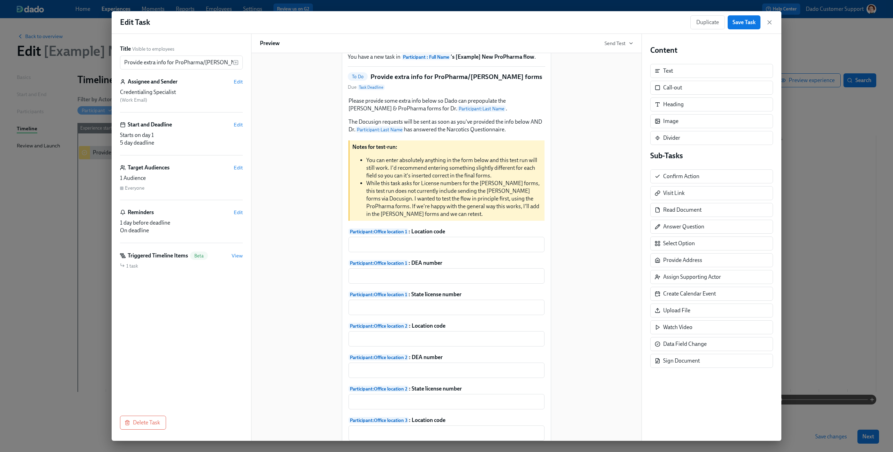
click at [607, 172] on div "Hi Credentialing Specialist : First Name ! You have a new task in Participant :…" at bounding box center [446, 295] width 373 height 551
click at [740, 17] on button "Save Task" at bounding box center [744, 22] width 33 height 14
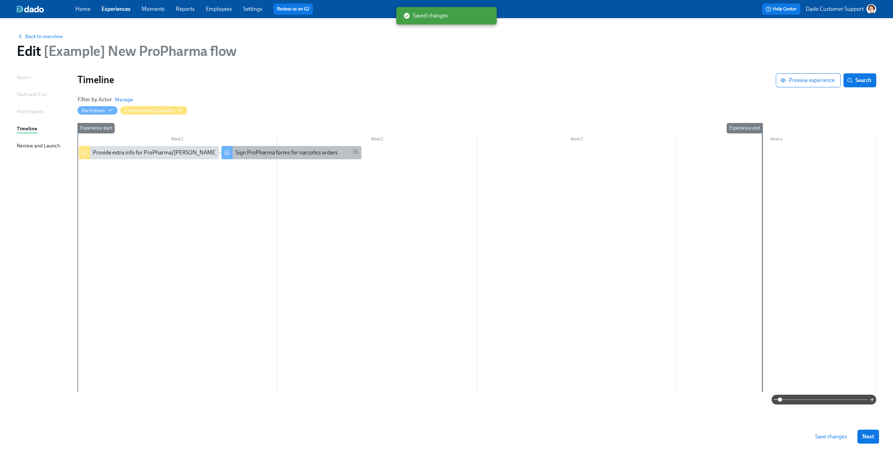
click at [267, 148] on div "Sign ProPharma forms for narcotics orders" at bounding box center [292, 152] width 140 height 13
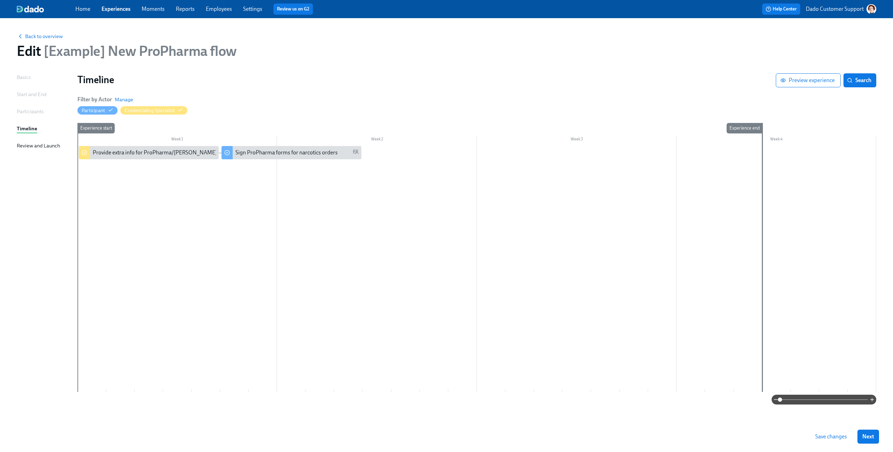
click at [824, 438] on span "Save changes" at bounding box center [832, 436] width 32 height 7
click at [42, 35] on span "Back to overview" at bounding box center [40, 36] width 46 height 7
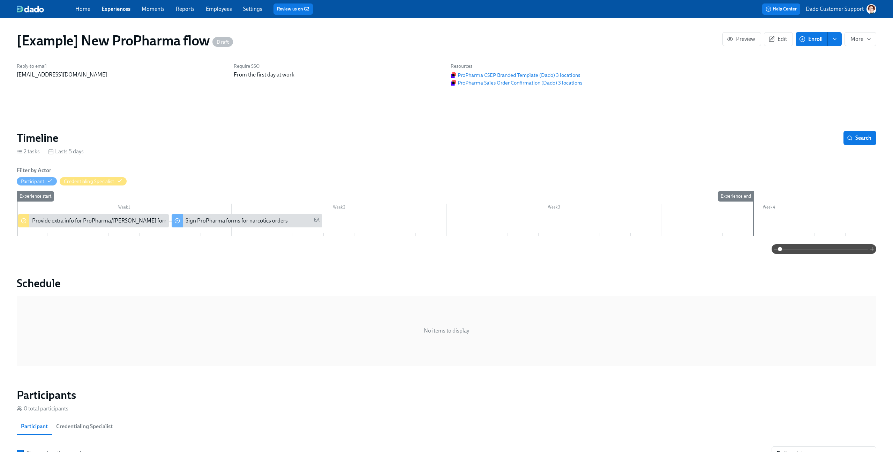
click at [808, 39] on span "Enroll" at bounding box center [812, 39] width 22 height 7
click at [858, 74] on div "Reply-to email [EMAIL_ADDRESS][DOMAIN_NAME] Require SSO From the first day at w…" at bounding box center [447, 75] width 868 height 32
click at [862, 43] on button "More" at bounding box center [861, 39] width 32 height 14
click at [855, 54] on span "Start ..." at bounding box center [857, 56] width 27 height 8
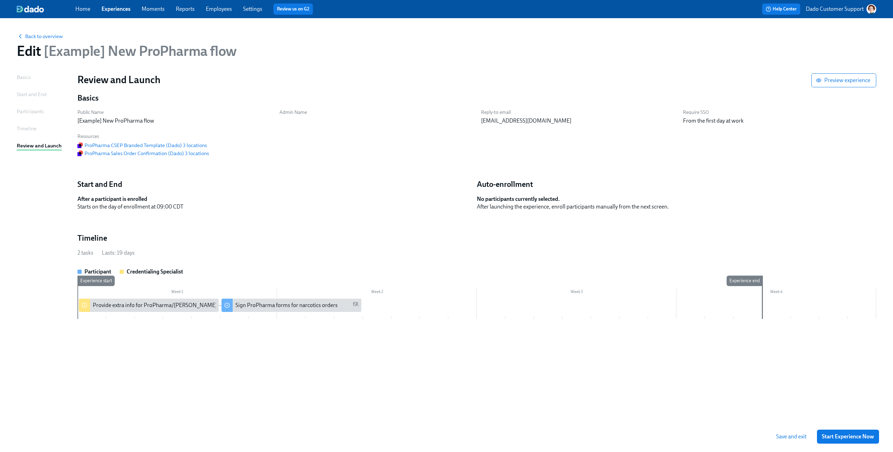
click at [38, 91] on div "Start and End" at bounding box center [32, 94] width 30 height 8
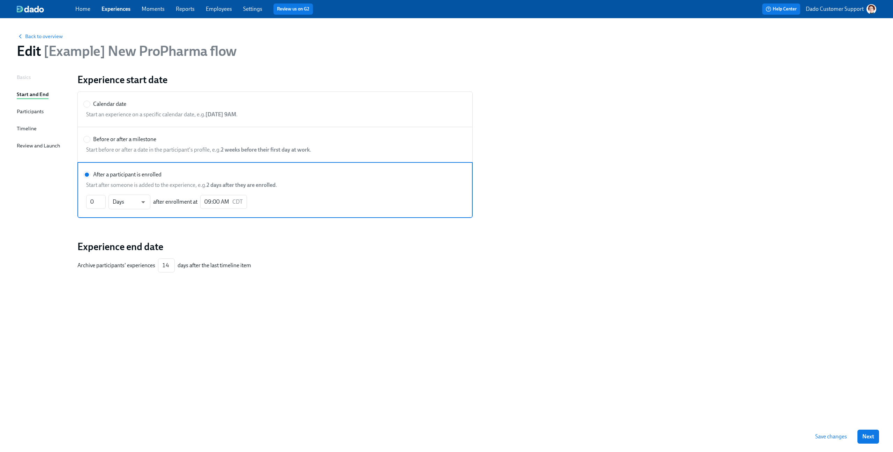
click at [24, 108] on div "Participants" at bounding box center [30, 111] width 27 height 8
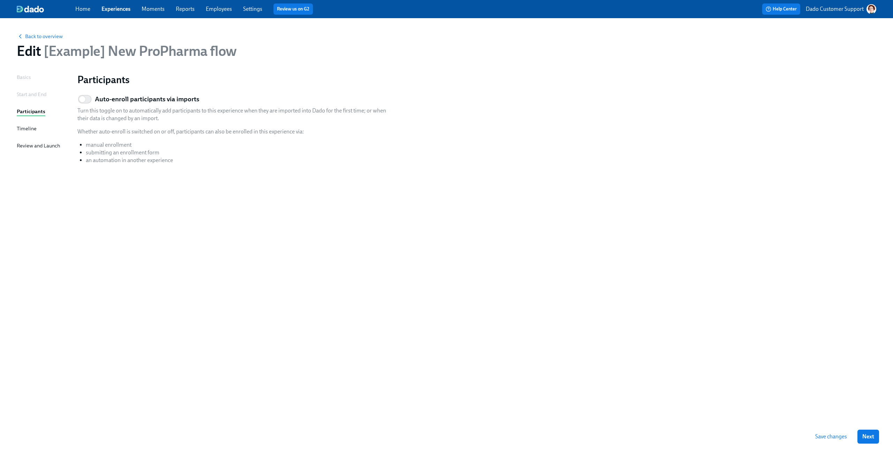
click at [35, 148] on div "Review and Launch" at bounding box center [38, 146] width 43 height 8
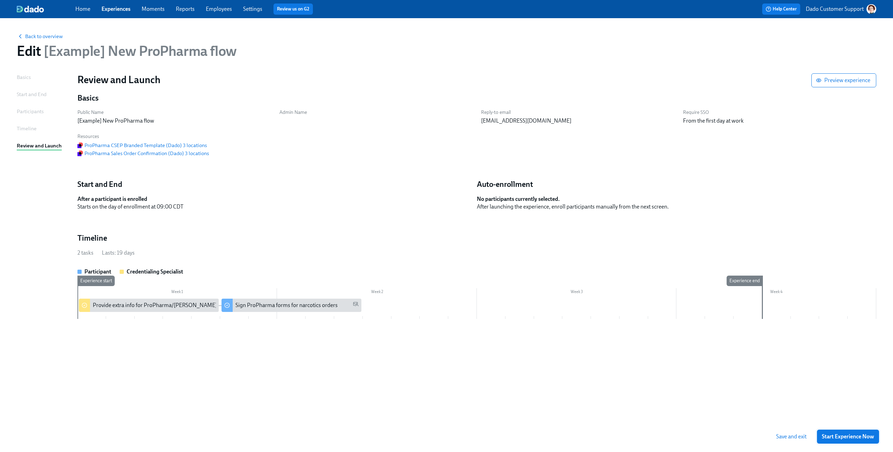
click at [830, 440] on button "Start Experience Now" at bounding box center [848, 436] width 62 height 14
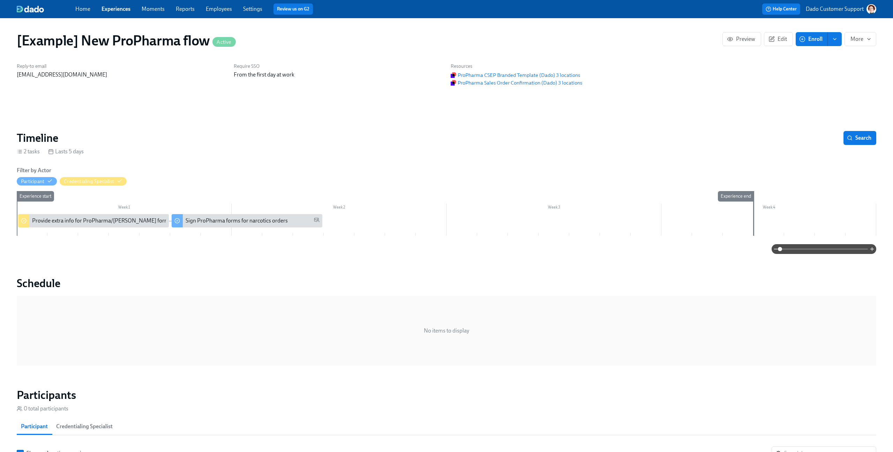
click at [816, 42] on span "Enroll" at bounding box center [812, 39] width 22 height 7
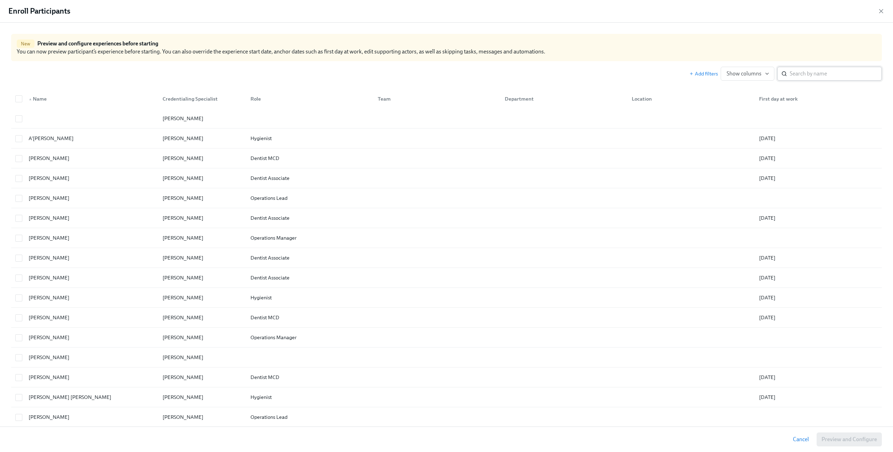
click at [811, 75] on input "search" at bounding box center [836, 74] width 92 height 14
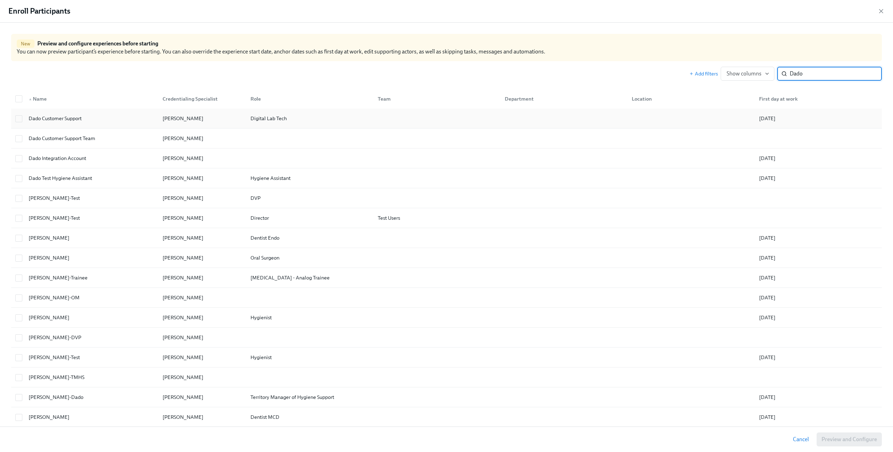
type input "Dado"
click at [531, 119] on div at bounding box center [562, 118] width 127 height 14
checkbox input "true"
click at [843, 438] on span "Preview and Configure (1)" at bounding box center [845, 439] width 63 height 7
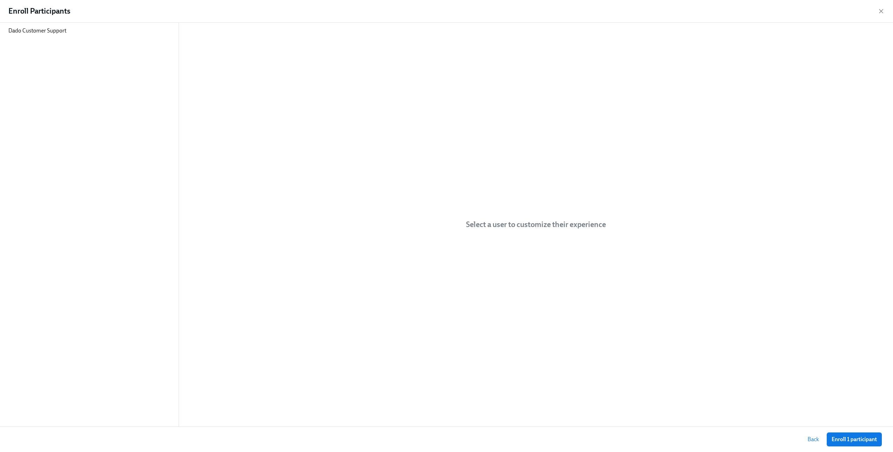
click at [881, 15] on div "Enroll Participants" at bounding box center [446, 11] width 893 height 23
click at [880, 4] on div "Enroll Participants" at bounding box center [446, 11] width 893 height 23
click at [880, 10] on icon "button" at bounding box center [881, 11] width 7 height 7
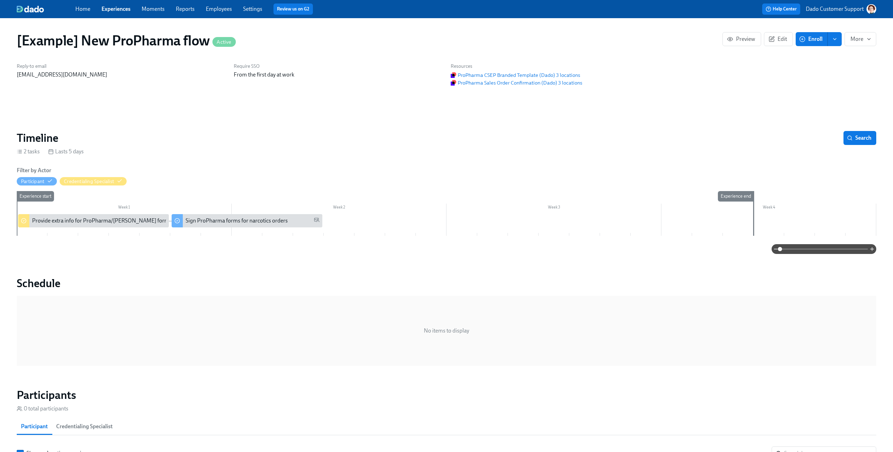
click at [207, 5] on span "Employees" at bounding box center [219, 9] width 26 height 8
click at [207, 6] on link "Employees" at bounding box center [219, 9] width 26 height 7
click at [807, 37] on span "Enroll" at bounding box center [812, 39] width 22 height 7
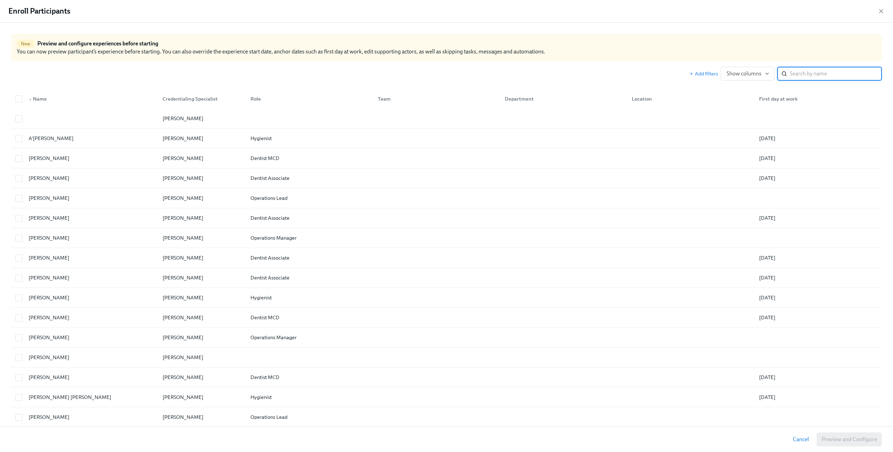
click at [819, 72] on input "search" at bounding box center [836, 74] width 92 height 14
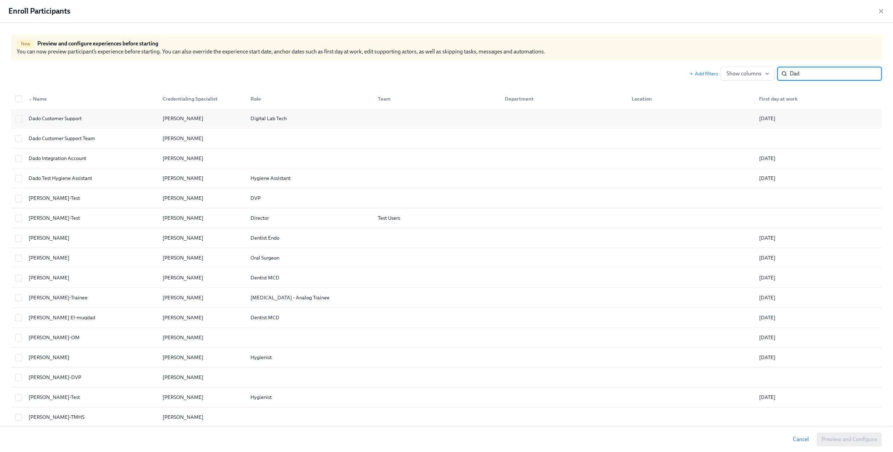
type input "Dad"
click at [125, 120] on div "Dado Customer Support" at bounding box center [90, 118] width 134 height 14
checkbox input "true"
click at [854, 438] on span "Preview and Configure (1)" at bounding box center [845, 439] width 63 height 7
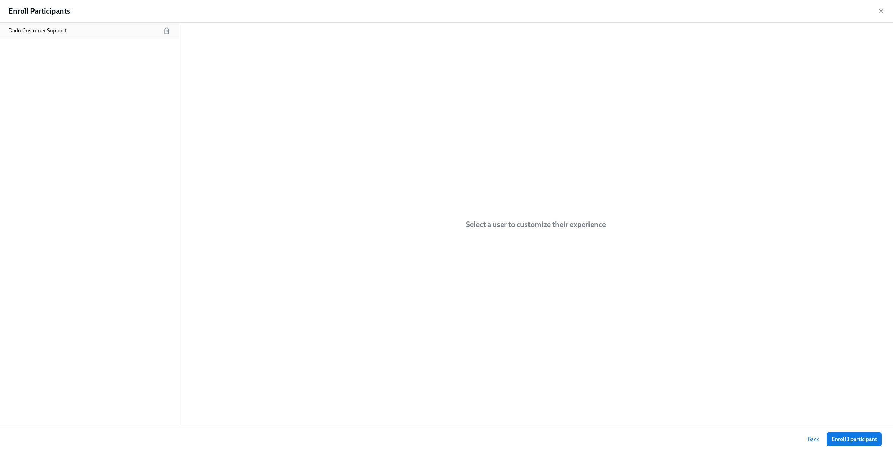
click at [46, 30] on p "Dado Customer Support" at bounding box center [37, 31] width 58 height 8
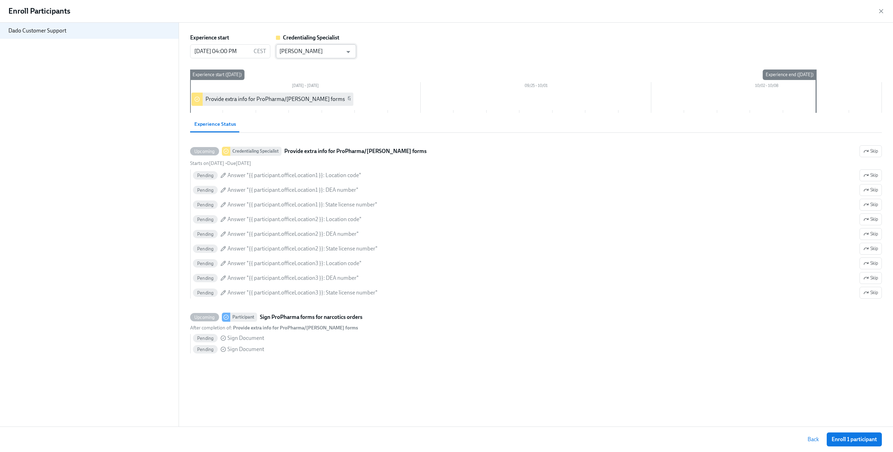
click at [286, 50] on input "Joyce Calkins" at bounding box center [311, 51] width 63 height 14
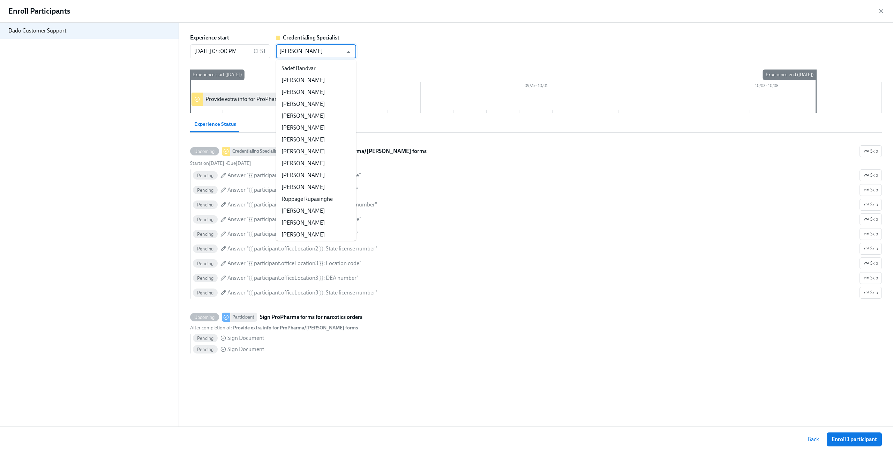
scroll to position [87986, 0]
paste input "Susan Cotten-Dado"
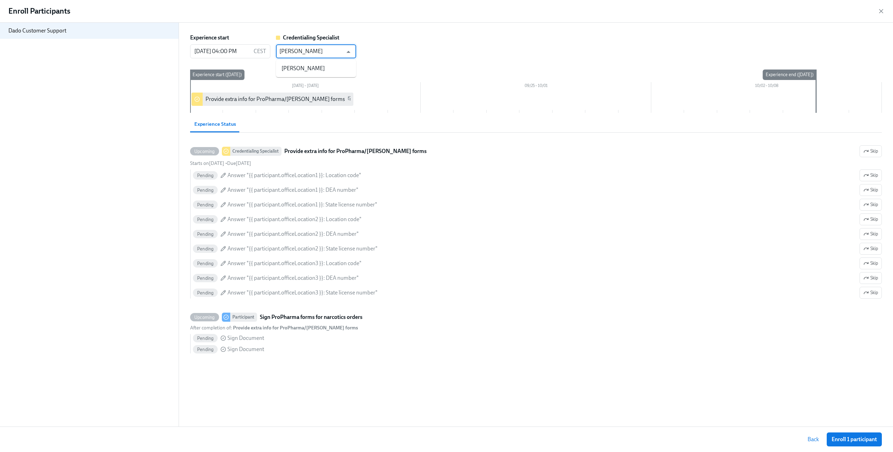
scroll to position [0, 0]
click at [294, 65] on li "Susan Cotten-Dado" at bounding box center [316, 68] width 80 height 12
type input "Susan Cotten-Dado"
click at [808, 441] on span "Back" at bounding box center [814, 439] width 12 height 7
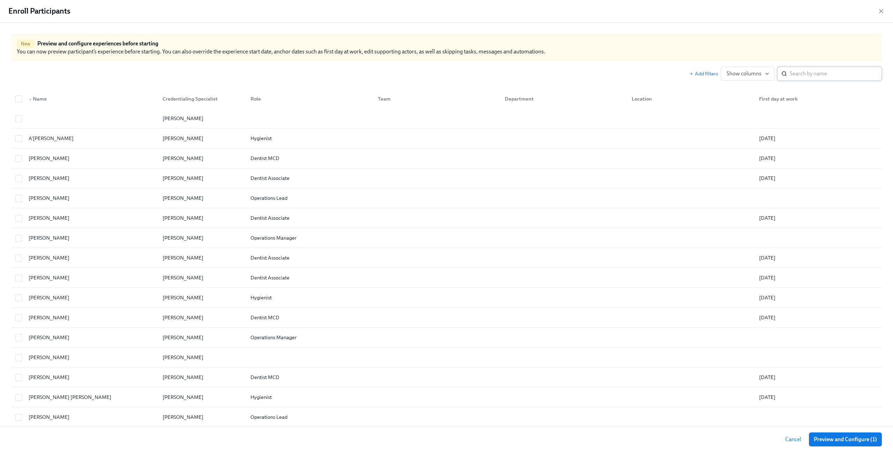
click at [816, 71] on input "search" at bounding box center [836, 74] width 92 height 14
paste input "Octavia Dado-Butler"
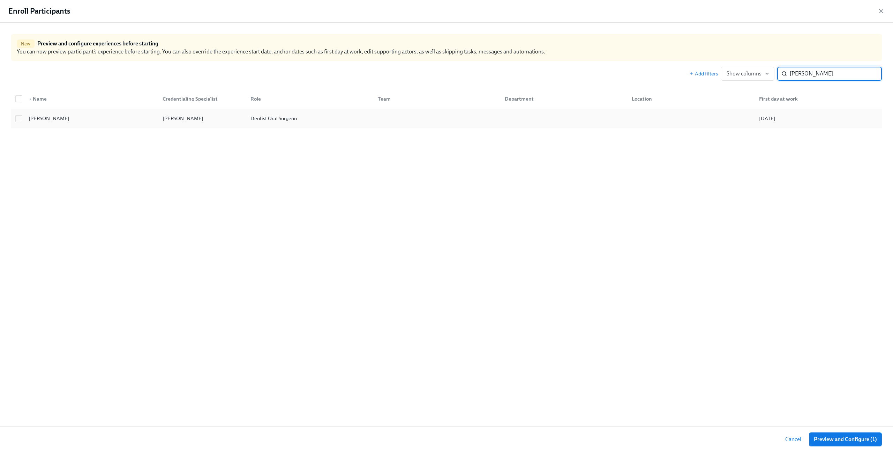
type input "Octavia Dado-Butler"
click at [102, 117] on div "Octavia Dado-Butler" at bounding box center [90, 118] width 134 height 14
checkbox input "true"
click at [844, 438] on span "Preview and Configure (2)" at bounding box center [846, 439] width 64 height 7
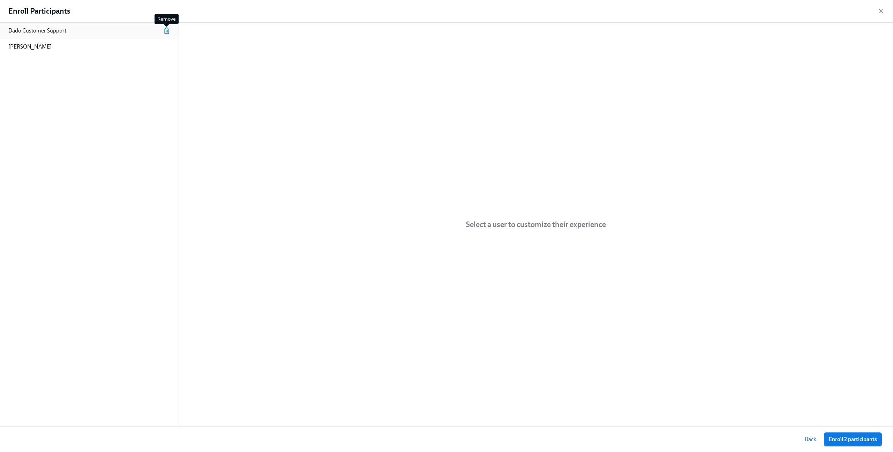
click at [164, 29] on icon "button" at bounding box center [166, 30] width 7 height 7
click at [75, 37] on div "Octavia Dado-Butler" at bounding box center [89, 31] width 179 height 16
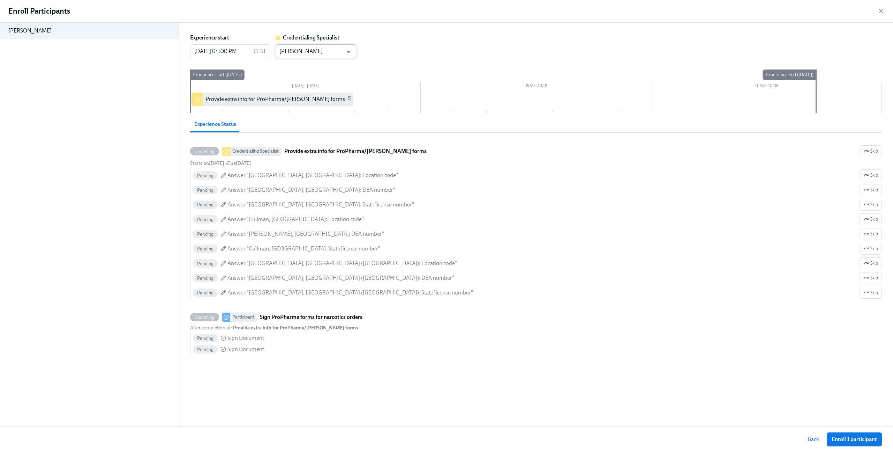
click at [337, 49] on input "Joyce Calkins" at bounding box center [311, 51] width 63 height 14
click at [295, 69] on li "Dado Customer Support" at bounding box center [316, 68] width 80 height 12
type input "Dado Customer Support"
click at [100, 214] on div "Octavia Dado-Butler" at bounding box center [89, 224] width 179 height 403
click at [237, 54] on input "09/18/2025 04:00 PM" at bounding box center [220, 51] width 61 height 14
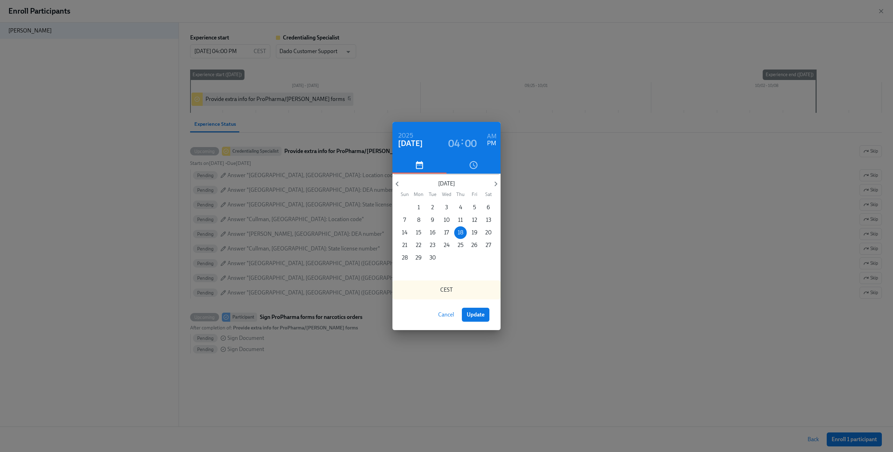
click at [497, 133] on div "2025 Sep 18 04 : 00 AM PM" at bounding box center [447, 139] width 108 height 35
click at [494, 135] on h6 "AM" at bounding box center [492, 136] width 10 height 11
click at [477, 315] on span "Update" at bounding box center [476, 314] width 18 height 7
type input "09/18/2025 04:00 AM"
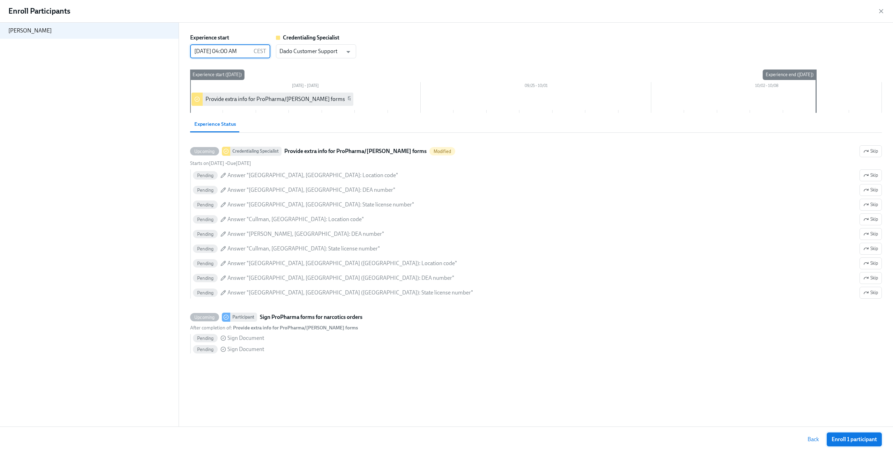
click at [859, 439] on span "Enroll 1 participant" at bounding box center [854, 439] width 45 height 7
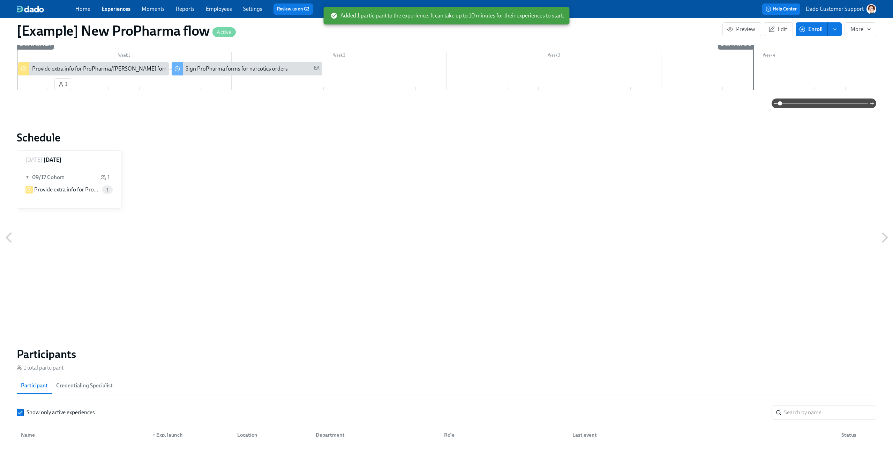
scroll to position [229, 0]
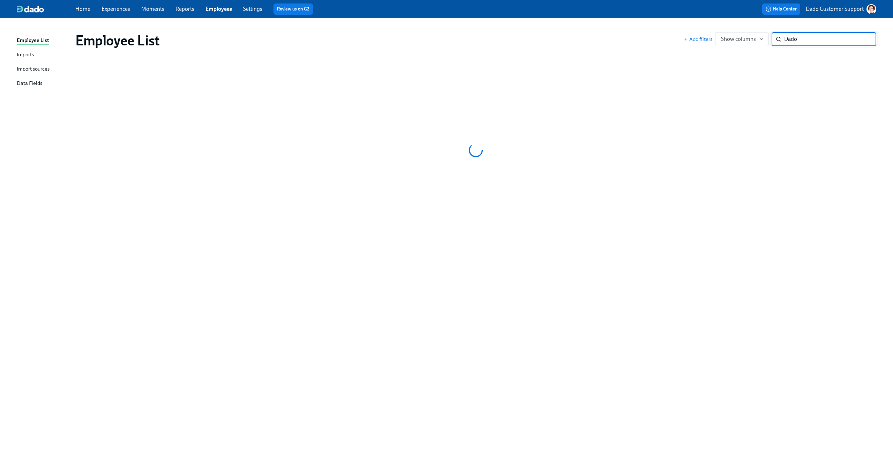
type input "Dado"
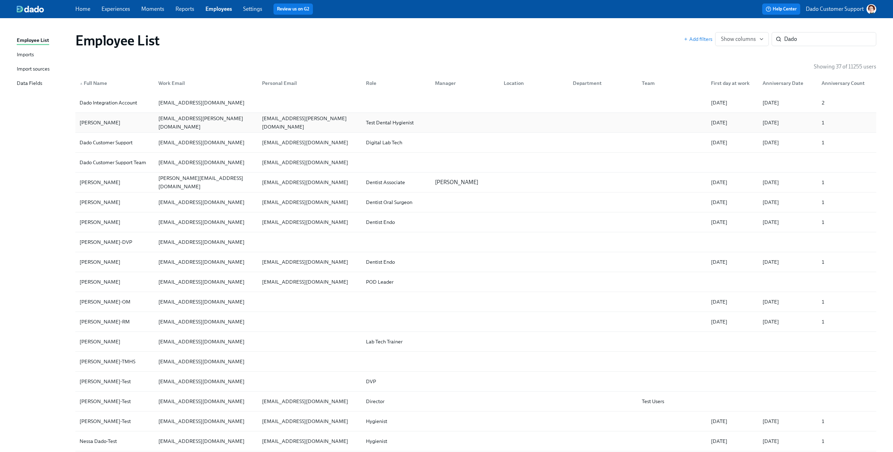
copy div "[PERSON_NAME]"
drag, startPoint x: 61, startPoint y: 126, endPoint x: 142, endPoint y: 127, distance: 81.0
click at [142, 127] on div "Employee List Add filters Show columns Dado ​ Showing 37 of 11255 users ▲ Full …" at bounding box center [447, 407] width 860 height 761
drag, startPoint x: 65, startPoint y: 202, endPoint x: 143, endPoint y: 203, distance: 78.9
click at [144, 203] on div "Employee List Add filters Show columns Dado ​ Showing 37 of 11255 users ▲ Full …" at bounding box center [447, 407] width 860 height 761
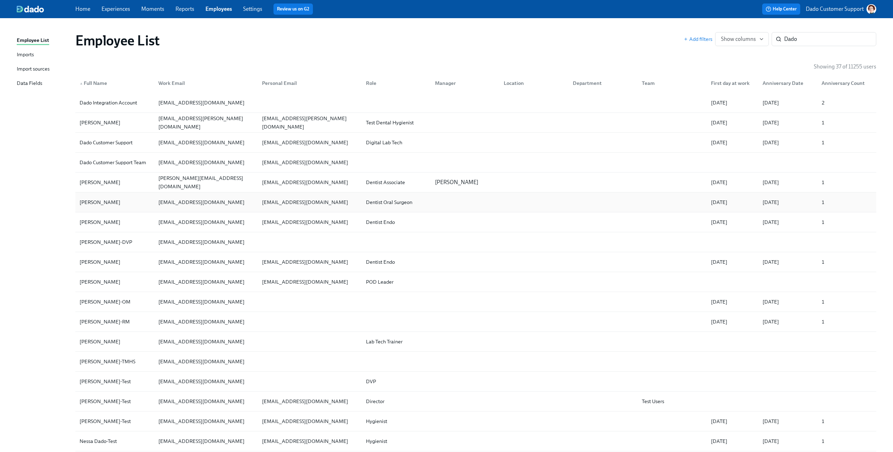
copy div "[PERSON_NAME]"
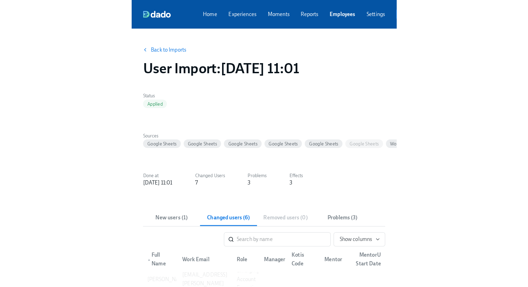
scroll to position [31, 0]
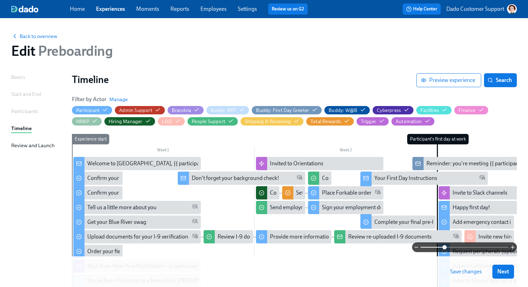
scroll to position [0, 1]
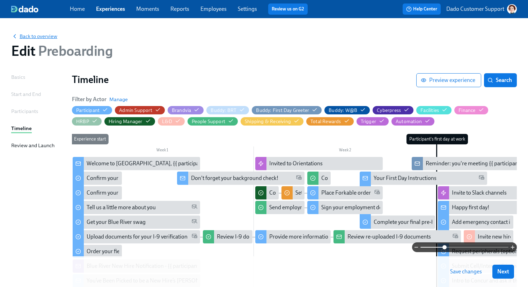
click at [43, 36] on span "Back to overview" at bounding box center [34, 36] width 46 height 7
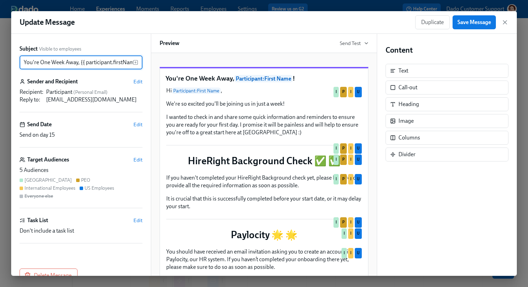
scroll to position [0, 11]
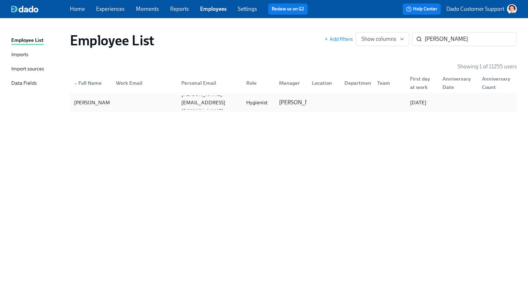
click at [112, 105] on div at bounding box center [142, 103] width 65 height 14
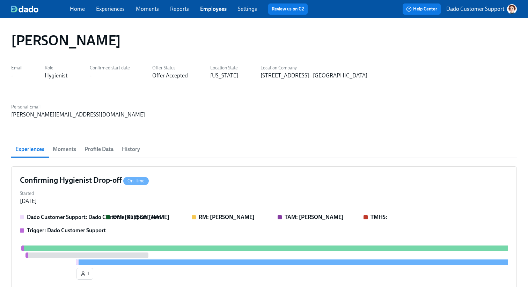
click at [129, 144] on span "History" at bounding box center [131, 149] width 18 height 10
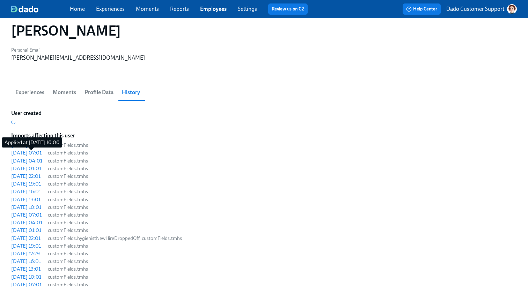
scroll to position [57, 0]
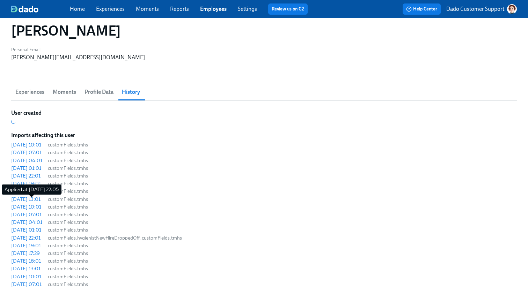
click at [36, 235] on div "[DATE] 22:01" at bounding box center [25, 238] width 29 height 7
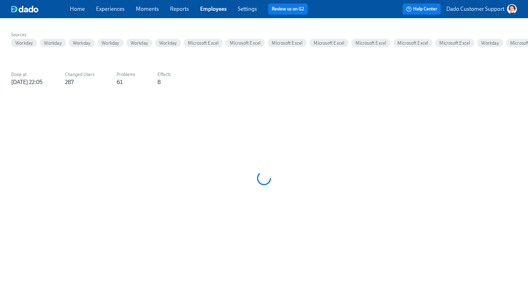
scroll to position [90, 0]
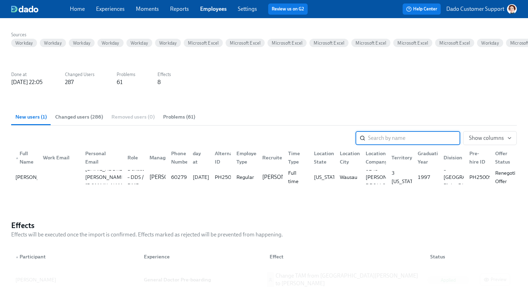
click at [74, 118] on span "Changed users (286)" at bounding box center [79, 117] width 48 height 8
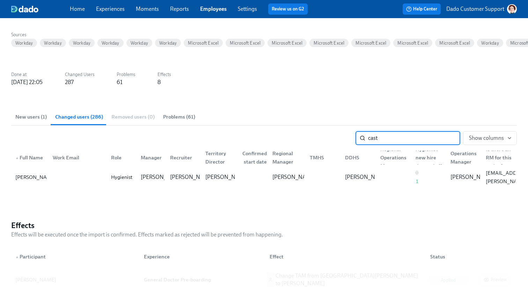
type input "cast"
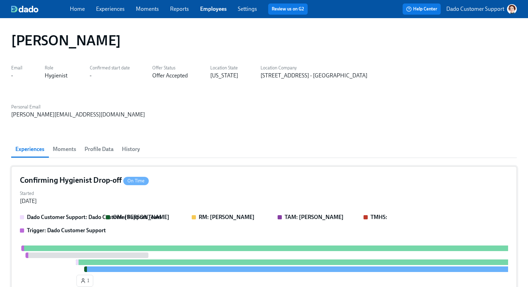
click at [70, 227] on strong "Trigger: Dado Customer Support" at bounding box center [66, 230] width 79 height 7
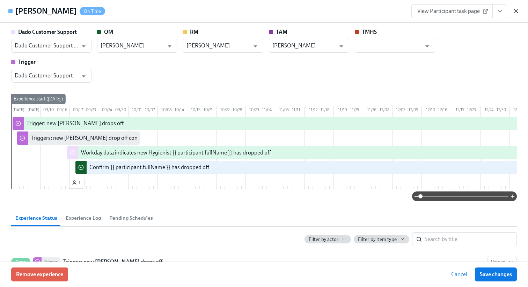
click at [514, 10] on icon "button" at bounding box center [515, 10] width 3 height 3
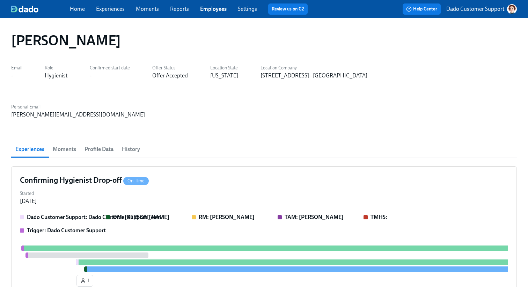
click at [112, 8] on link "Experiences" at bounding box center [110, 9] width 29 height 7
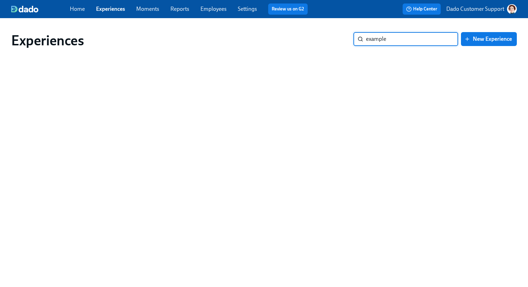
type input "example"
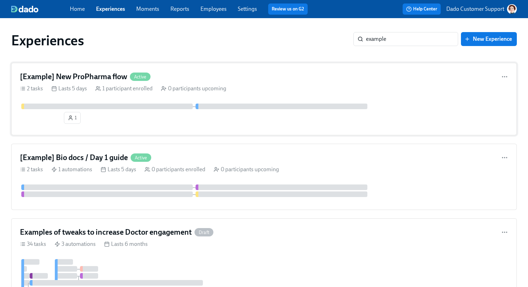
click at [59, 110] on div "1" at bounding box center [264, 115] width 488 height 23
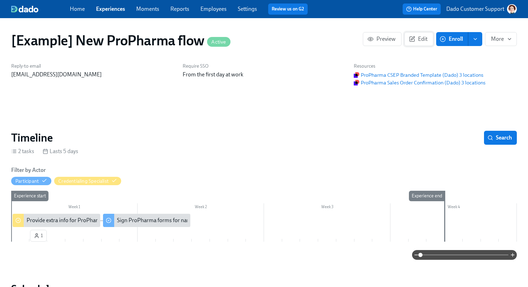
click at [431, 35] on button "Edit" at bounding box center [418, 39] width 29 height 14
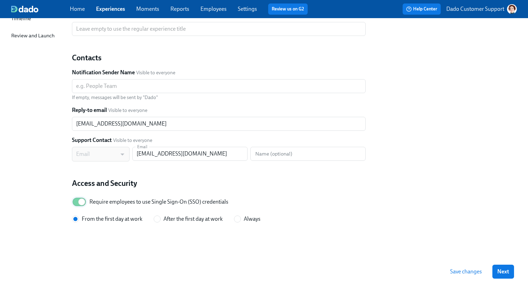
click at [82, 202] on input "Require employees to use Single Sign-On (SSO) credentials" at bounding box center [82, 201] width 46 height 15
checkbox input "false"
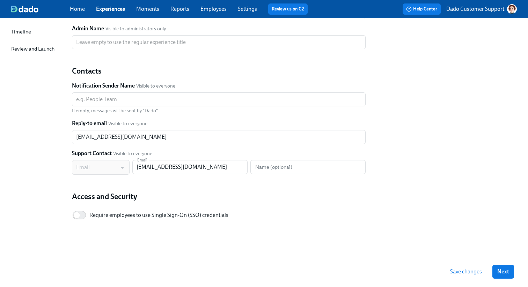
click at [471, 273] on span "Save changes" at bounding box center [466, 271] width 32 height 7
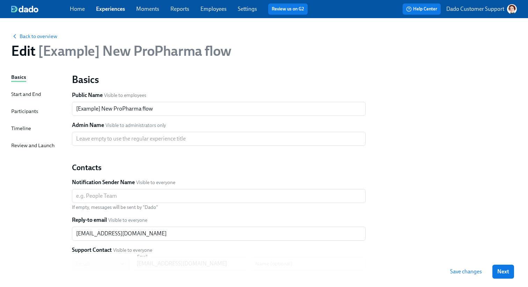
click at [25, 41] on div "Back to overview Edit [Example] New ProPharma flow" at bounding box center [264, 46] width 517 height 38
click at [25, 38] on span "Back to overview" at bounding box center [34, 36] width 46 height 7
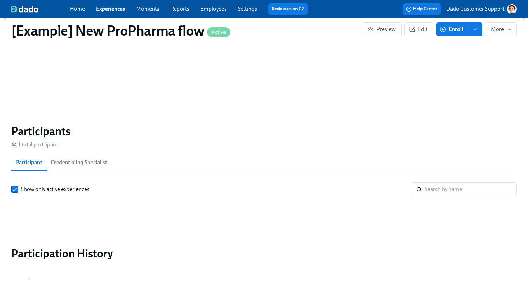
scroll to position [491, 0]
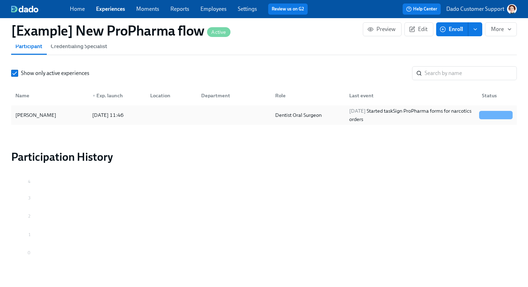
click at [32, 117] on div "Octavia Dado-Butler" at bounding box center [36, 115] width 46 height 8
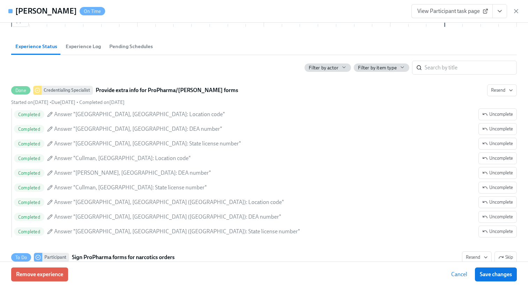
scroll to position [104, 0]
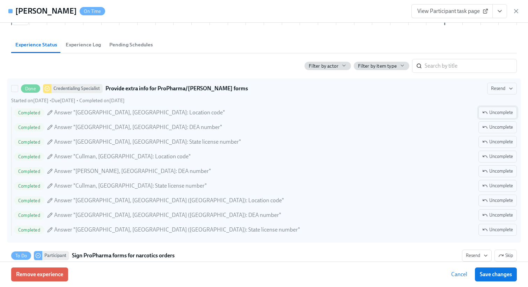
click at [488, 110] on span "Uncomplete" at bounding box center [497, 112] width 31 height 7
click at [488, 125] on span "Uncomplete" at bounding box center [497, 127] width 31 height 7
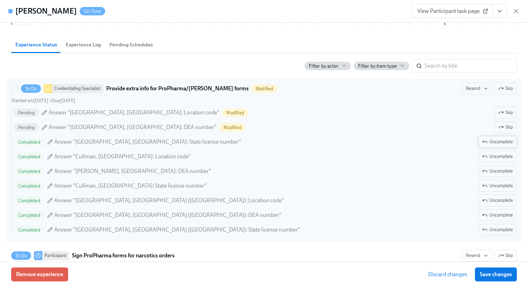
click at [490, 136] on button "Uncomplete" at bounding box center [497, 142] width 38 height 12
click at [491, 158] on span "Uncomplete" at bounding box center [497, 156] width 31 height 7
click at [491, 168] on button "Uncomplete" at bounding box center [497, 171] width 38 height 12
click at [491, 189] on span "Uncomplete" at bounding box center [497, 186] width 31 height 7
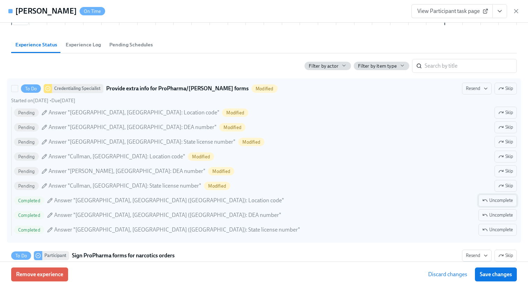
click at [490, 204] on button "Uncomplete" at bounding box center [497, 201] width 38 height 12
click at [490, 215] on span "Uncomplete" at bounding box center [497, 215] width 31 height 7
click at [490, 230] on span "Uncomplete" at bounding box center [497, 230] width 31 height 7
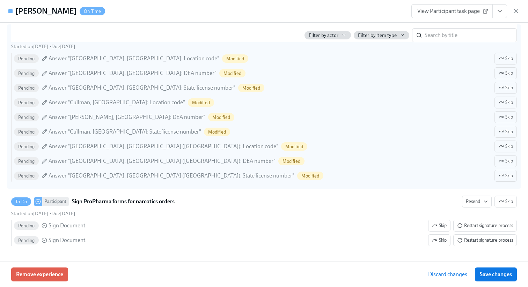
scroll to position [158, 0]
click at [500, 280] on button "Save changes" at bounding box center [496, 275] width 42 height 14
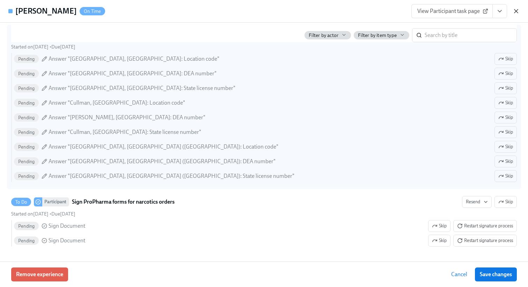
click at [514, 10] on icon "button" at bounding box center [515, 11] width 7 height 7
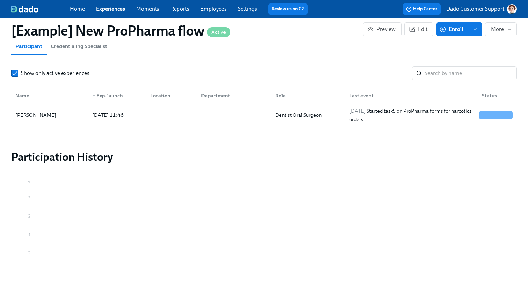
click at [107, 9] on link "Experiences" at bounding box center [110, 9] width 29 height 7
click at [208, 7] on link "Employees" at bounding box center [213, 9] width 26 height 7
